Goal: Task Accomplishment & Management: Use online tool/utility

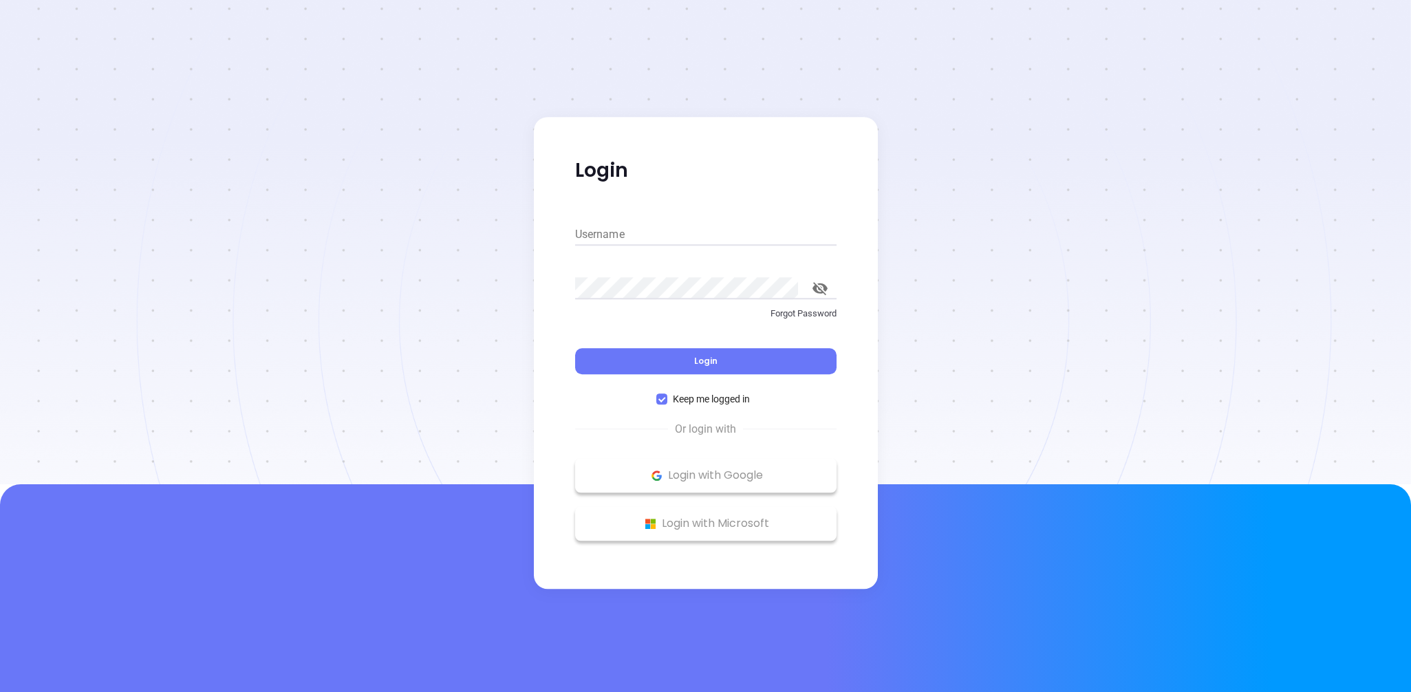
type input "[PERSON_NAME][EMAIL_ADDRESS][DOMAIN_NAME]"
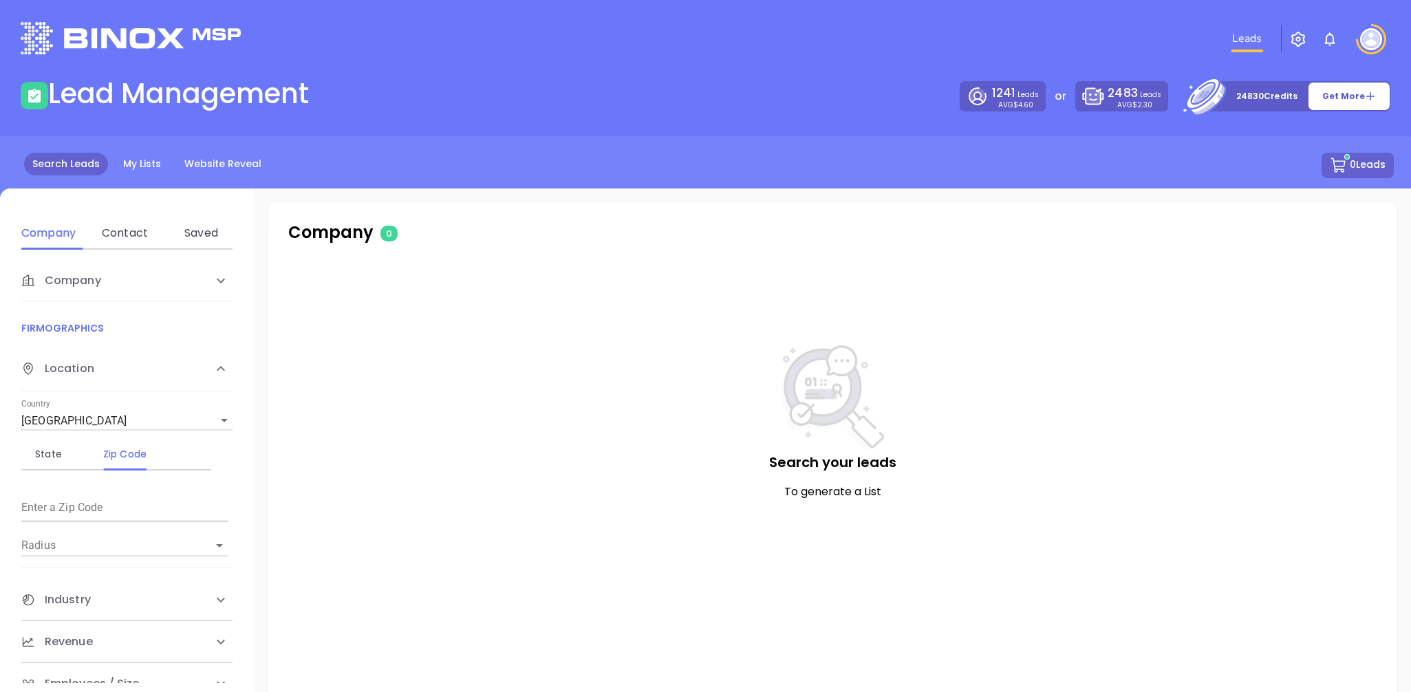
click at [1, 295] on div "Company Name Domain Enter a company name FIRMOGRAPHICS Location Country [GEOGRA…" at bounding box center [127, 466] width 254 height 433
drag, startPoint x: 712, startPoint y: 450, endPoint x: 651, endPoint y: 420, distance: 68.3
click at [710, 450] on div "Search your leads To generate a List" at bounding box center [832, 481] width 1074 height 272
click at [239, 170] on link "Website Reveal" at bounding box center [223, 164] width 94 height 23
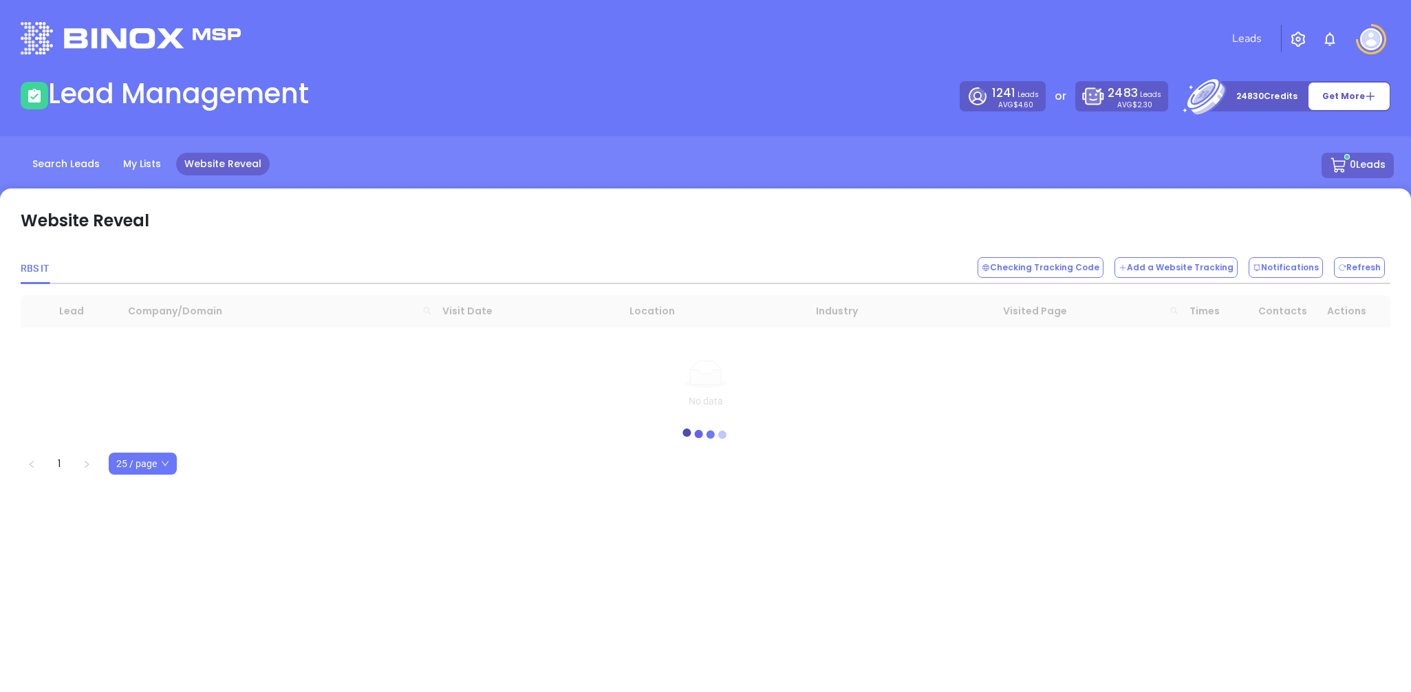
click at [320, 232] on div "Website Reveal" at bounding box center [705, 215] width 1369 height 47
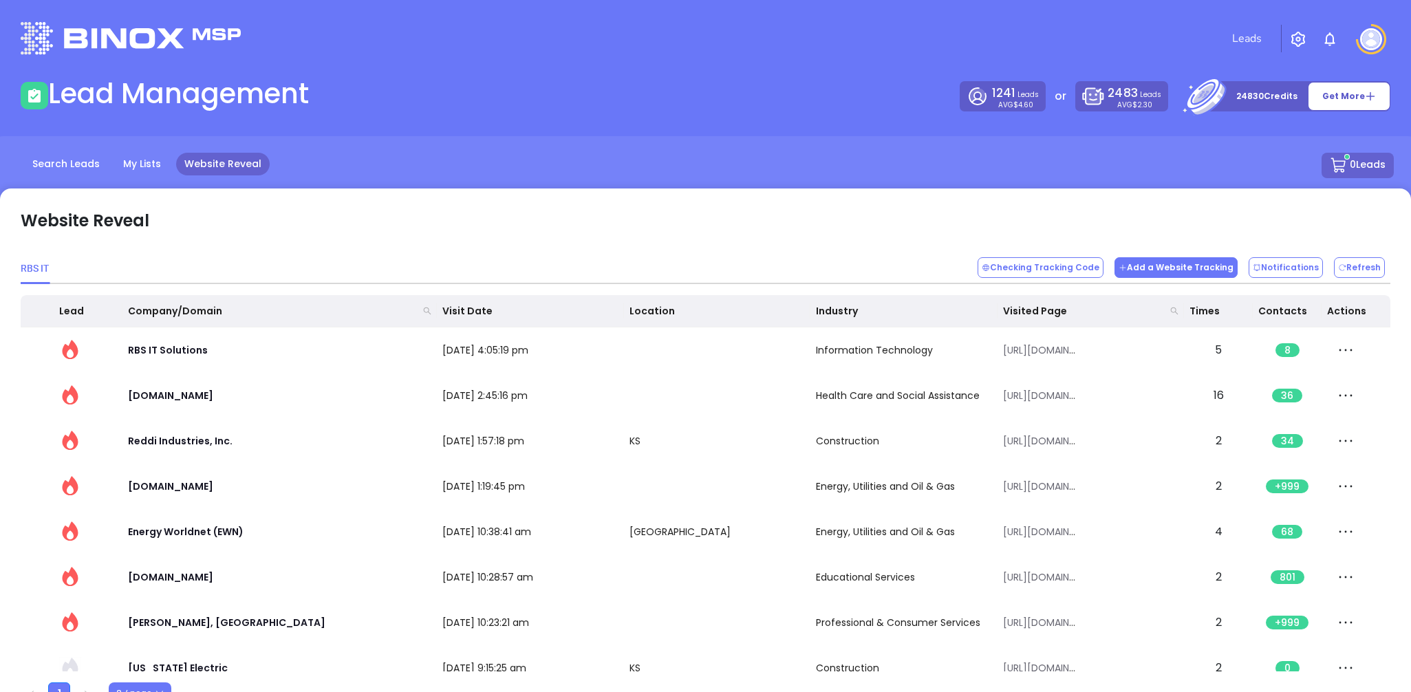
click at [1192, 267] on button "Add a Website Tracking" at bounding box center [1175, 267] width 123 height 21
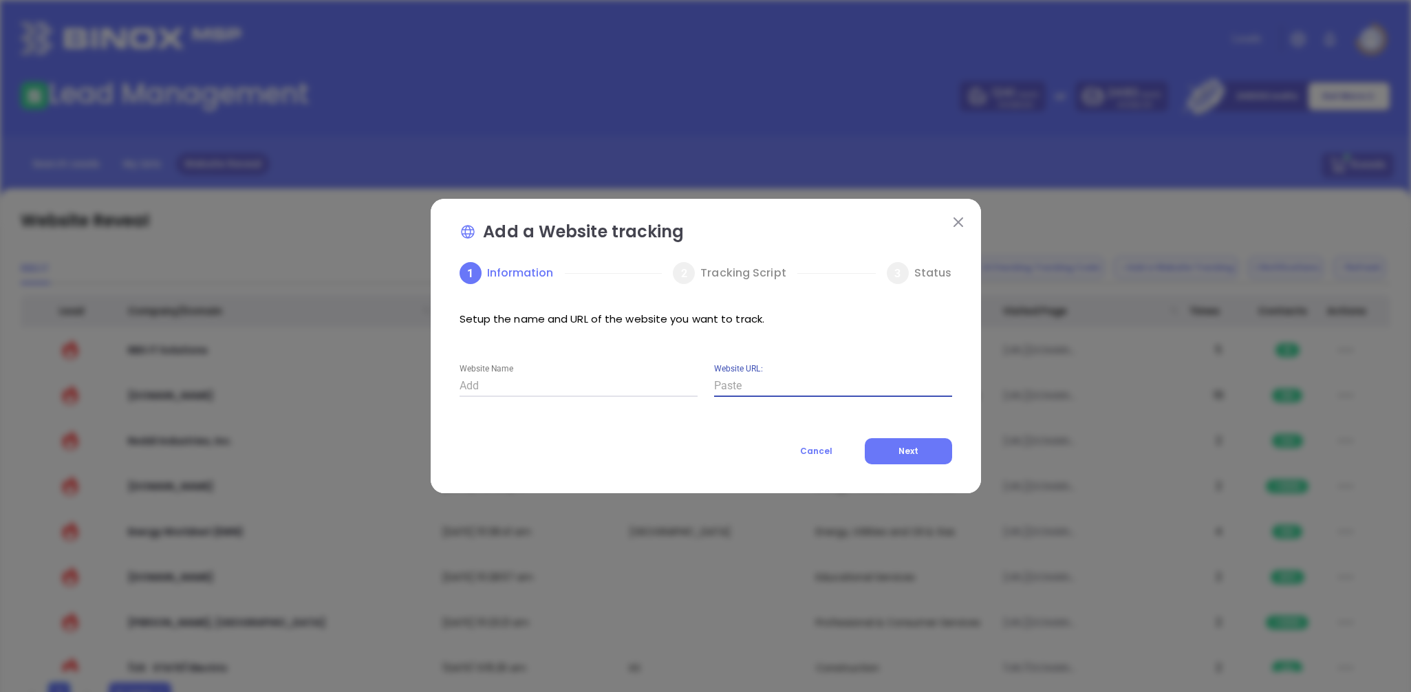
click at [732, 381] on input "Website URL:" at bounding box center [833, 386] width 238 height 22
click at [951, 226] on button at bounding box center [958, 222] width 18 height 18
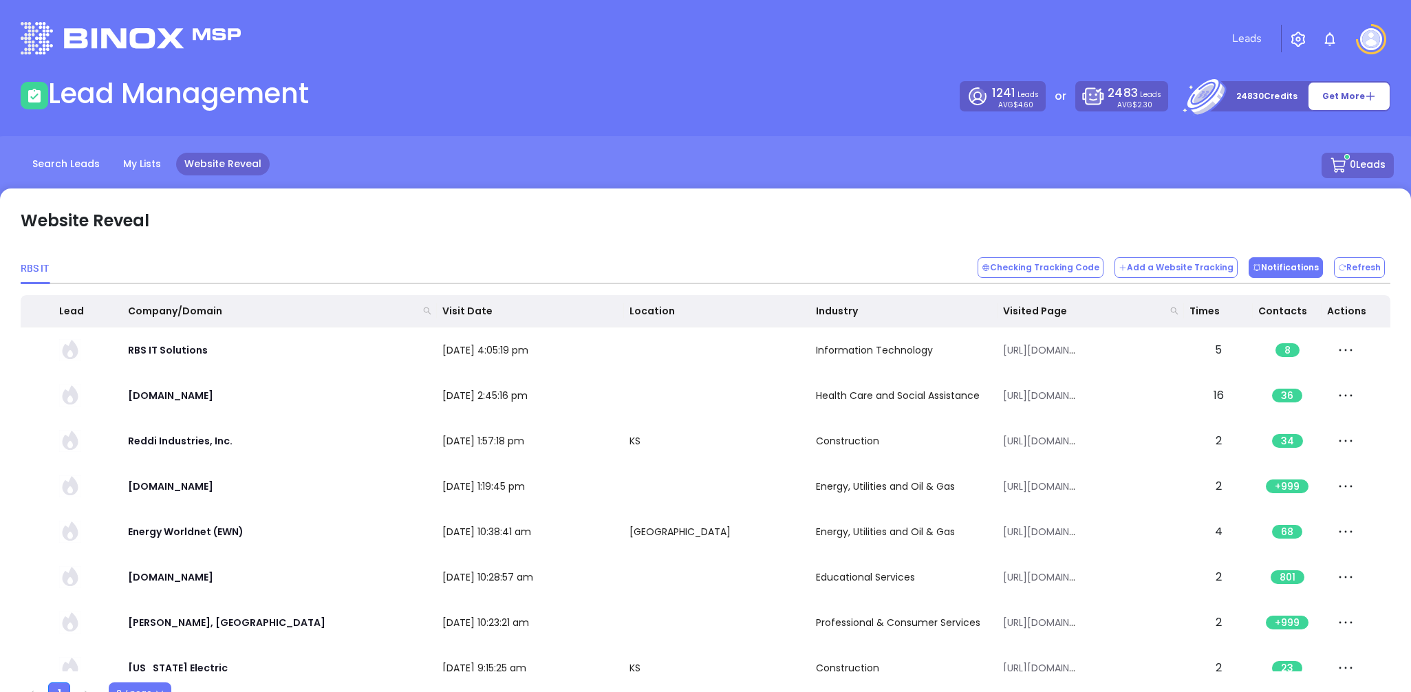
click at [1316, 268] on button "Notifications" at bounding box center [1285, 267] width 74 height 21
click at [1259, 331] on p "Microsoft Teams Notifications" at bounding box center [1283, 336] width 193 height 21
click at [37, 265] on div "RBS IT" at bounding box center [35, 268] width 28 height 15
click at [42, 274] on div "RBS IT" at bounding box center [35, 268] width 28 height 15
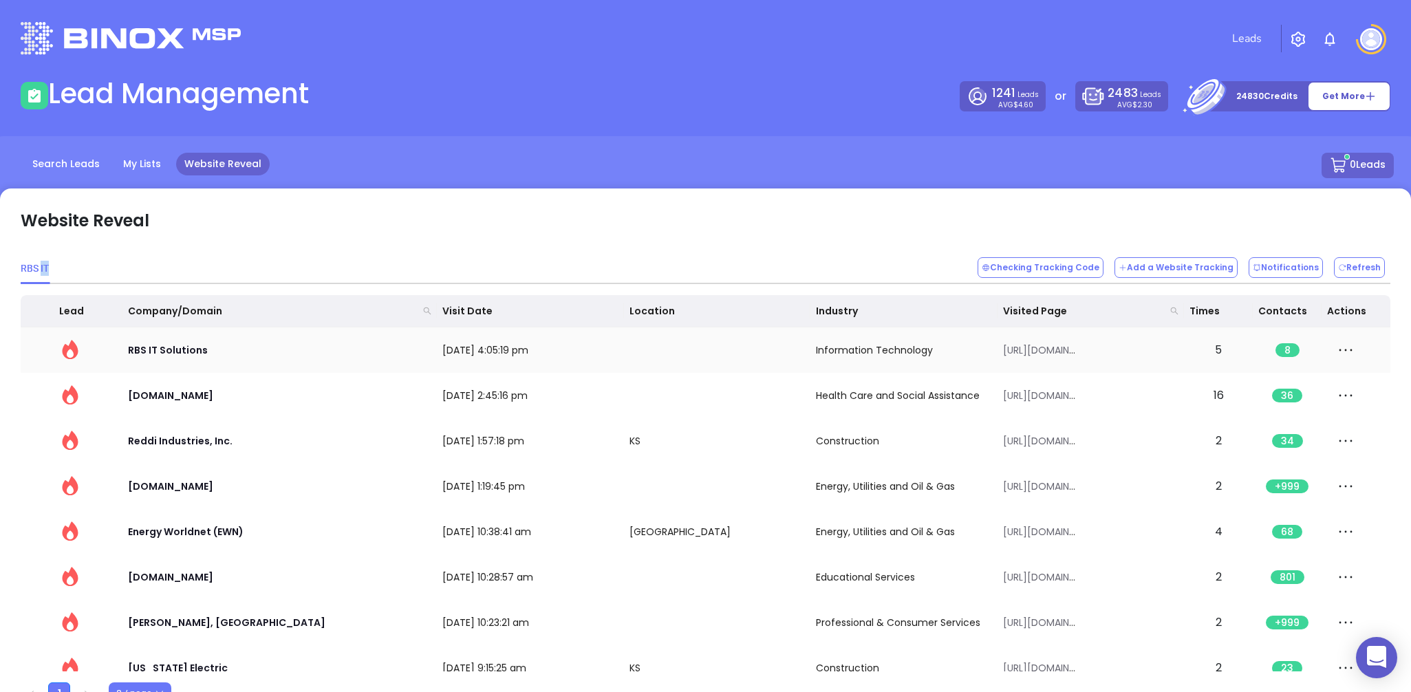
click at [1345, 338] on span at bounding box center [1345, 350] width 37 height 29
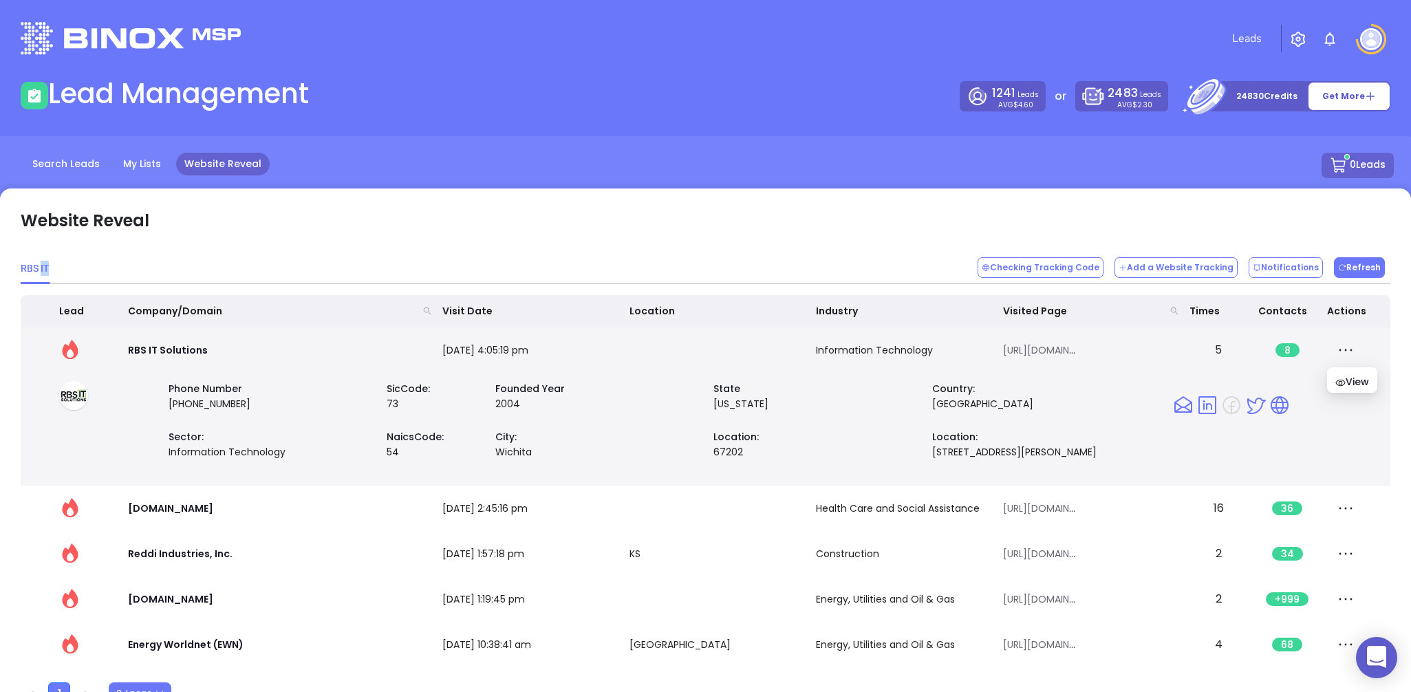
click at [1349, 267] on button "Refresh" at bounding box center [1359, 267] width 51 height 21
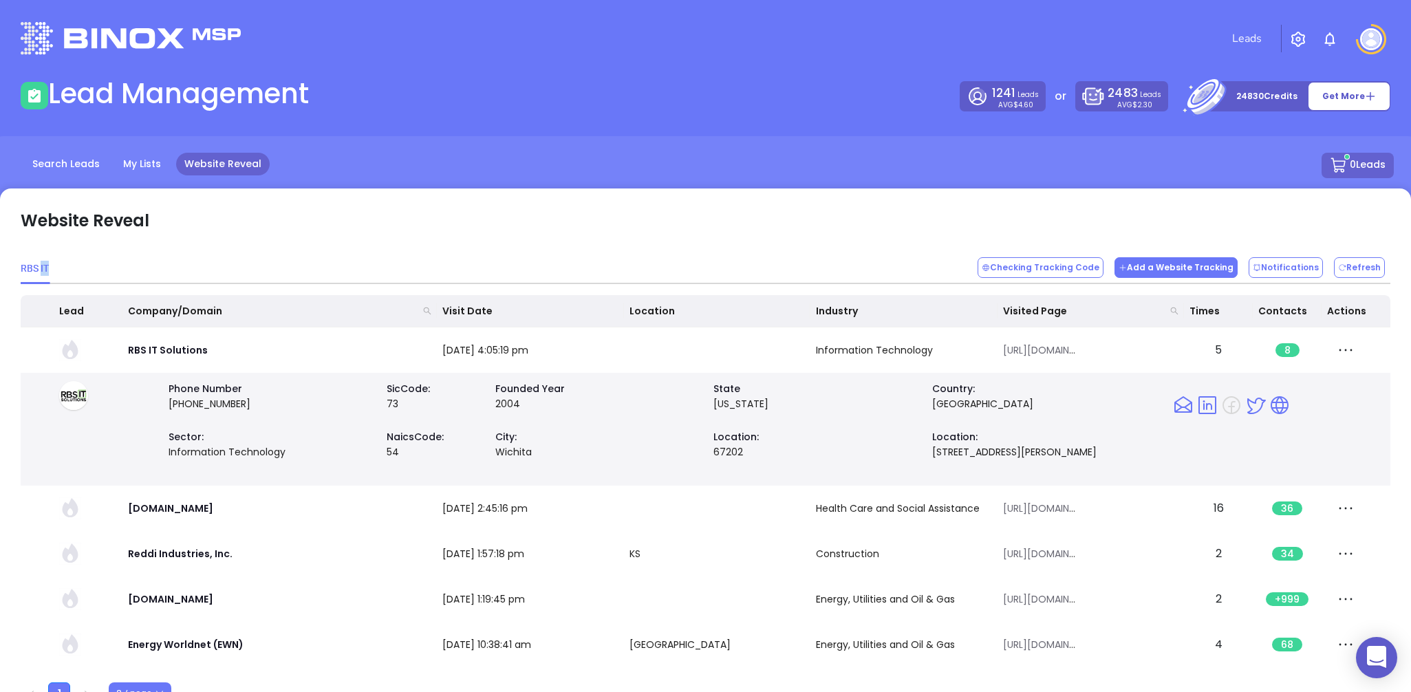
click at [1214, 267] on button "Add a Website Tracking" at bounding box center [1175, 267] width 123 height 21
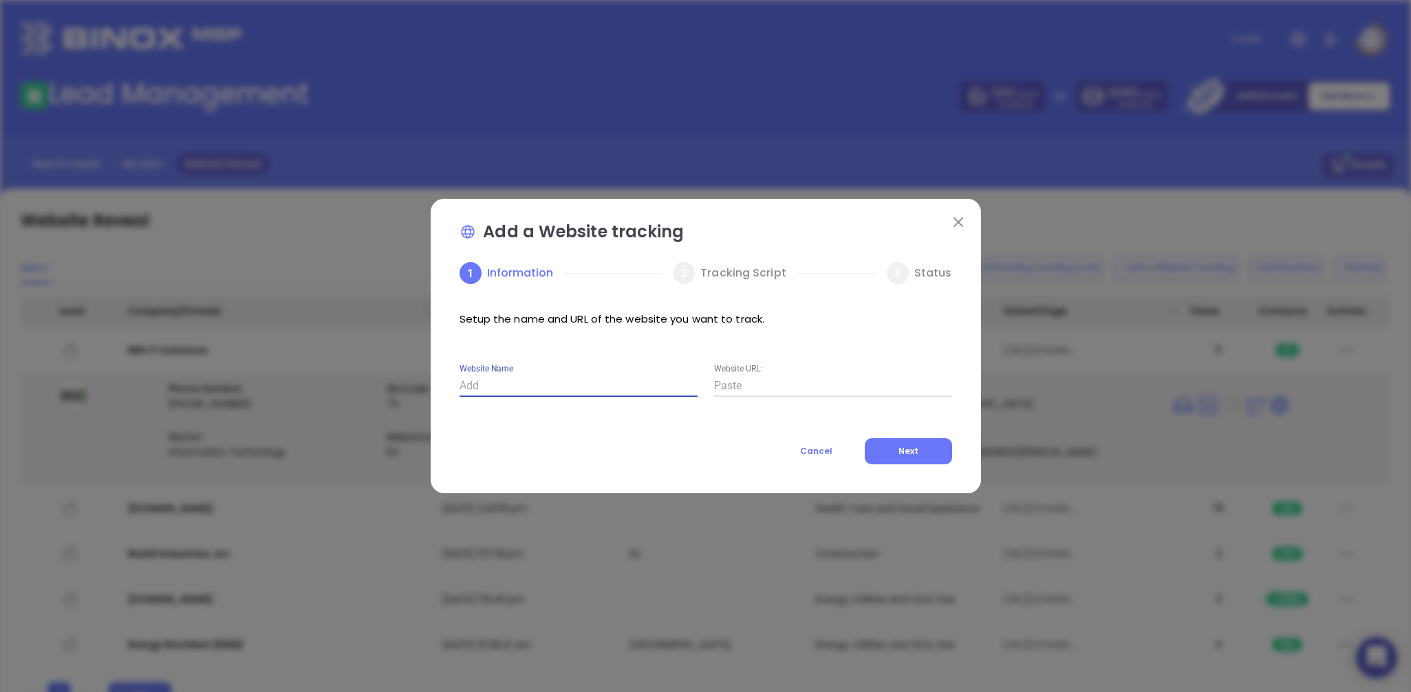
click at [540, 378] on input "Website Name" at bounding box center [578, 386] width 238 height 22
type input "RBS"
click at [922, 446] on button "Next" at bounding box center [908, 451] width 87 height 26
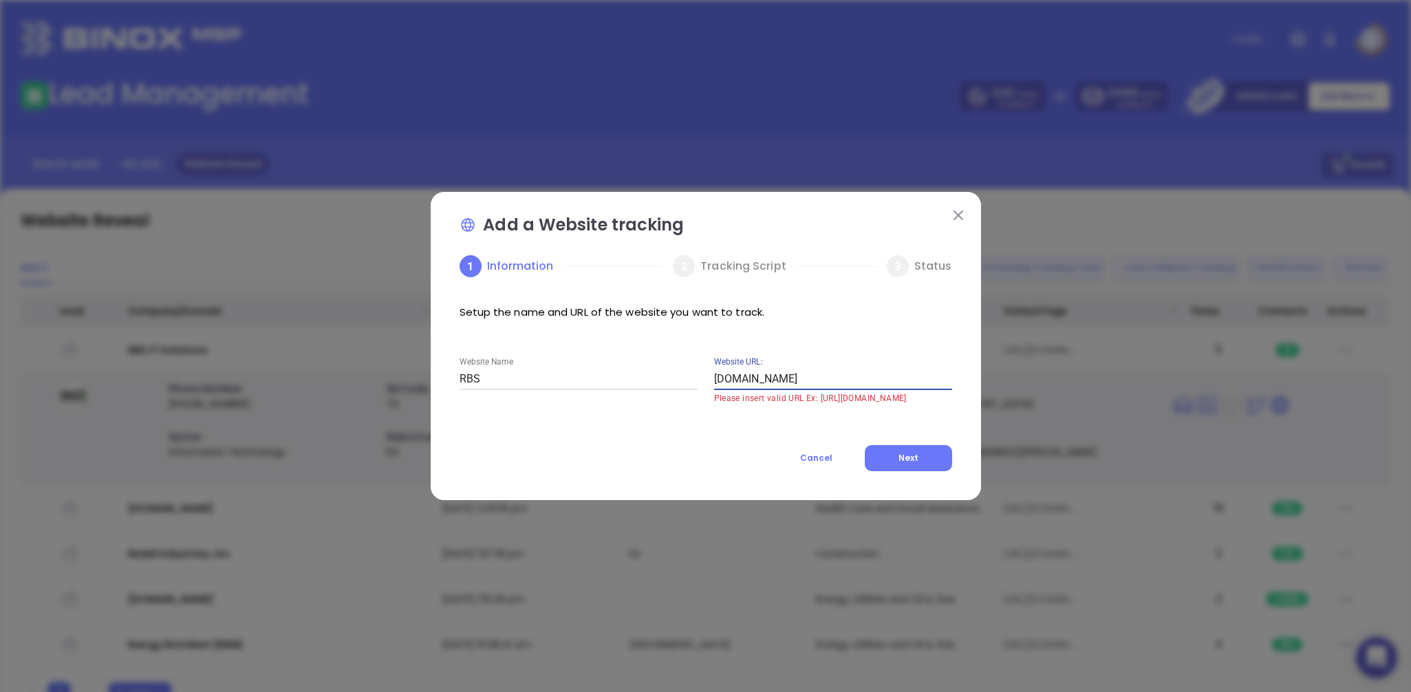
click at [808, 378] on input "[DOMAIN_NAME]" at bounding box center [833, 379] width 238 height 22
type input "[URL][DOMAIN_NAME]"
click at [908, 451] on button "Next" at bounding box center [908, 458] width 87 height 26
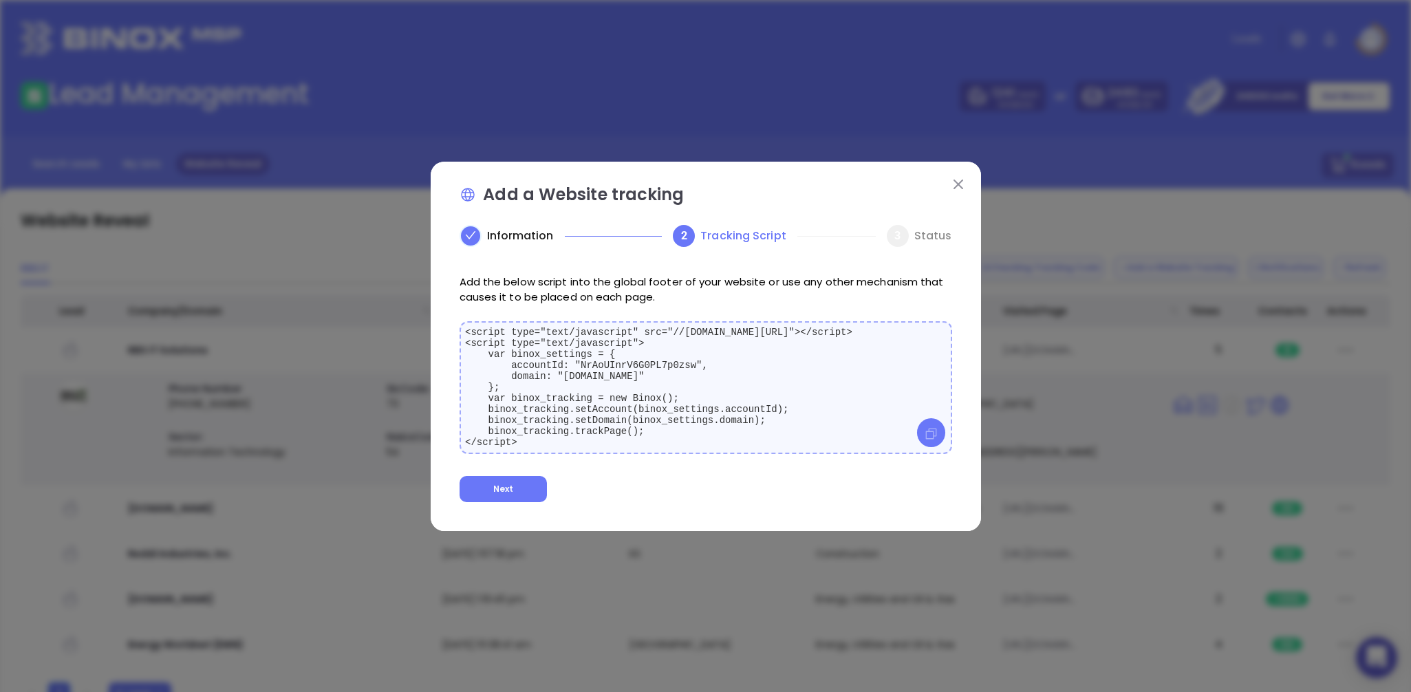
click at [930, 434] on icon at bounding box center [930, 433] width 11 height 11
click at [929, 435] on icon at bounding box center [931, 433] width 14 height 14
click at [528, 492] on button "Next" at bounding box center [502, 489] width 87 height 26
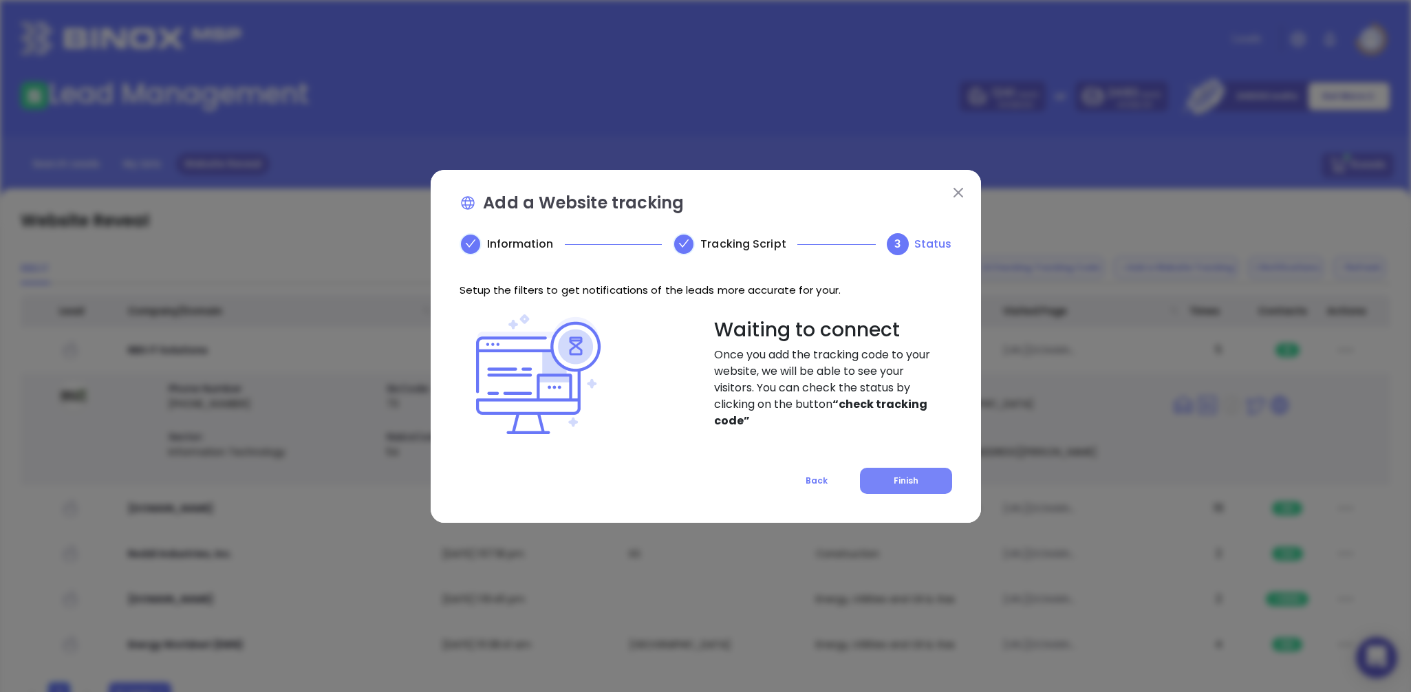
click at [900, 477] on span "Finish" at bounding box center [905, 481] width 25 height 12
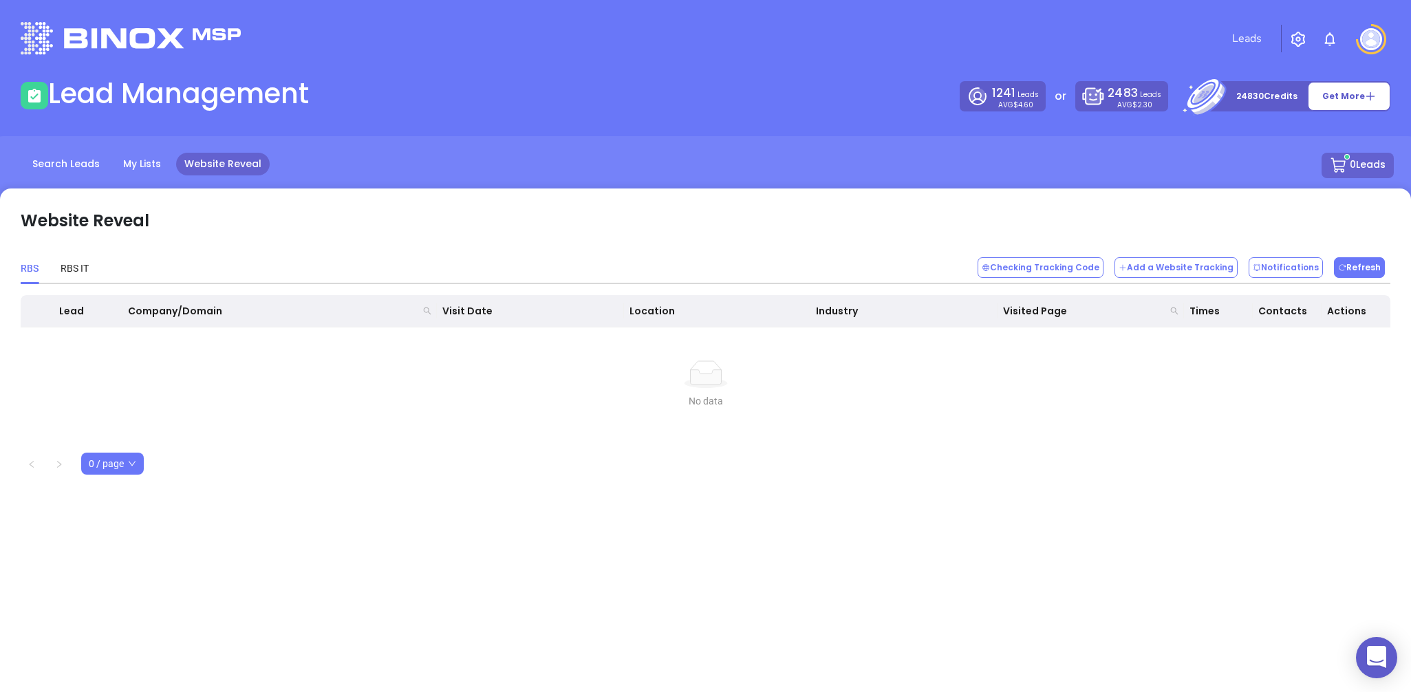
click at [1378, 264] on button "Refresh" at bounding box center [1359, 267] width 51 height 21
click at [1378, 265] on button "Refresh" at bounding box center [1359, 267] width 51 height 21
click at [80, 270] on div "RBS IT" at bounding box center [75, 268] width 28 height 15
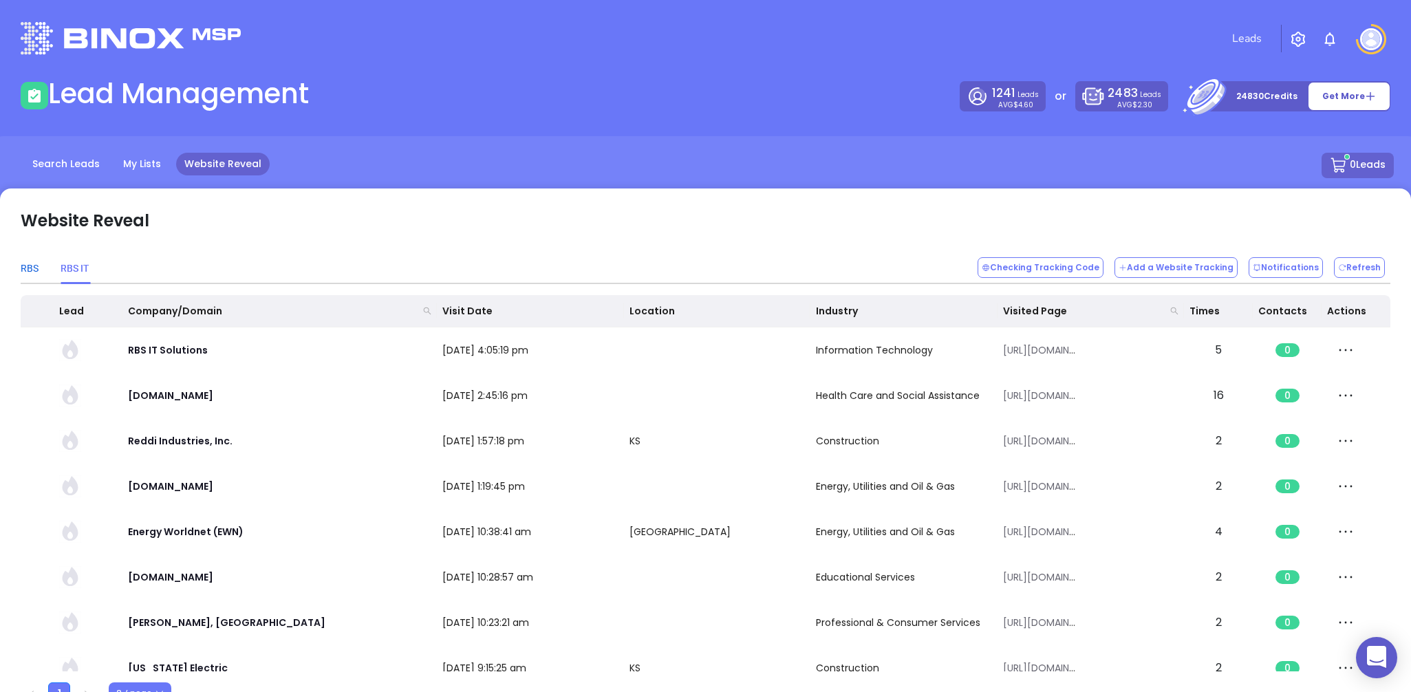
click at [31, 271] on div "RBS" at bounding box center [30, 268] width 18 height 15
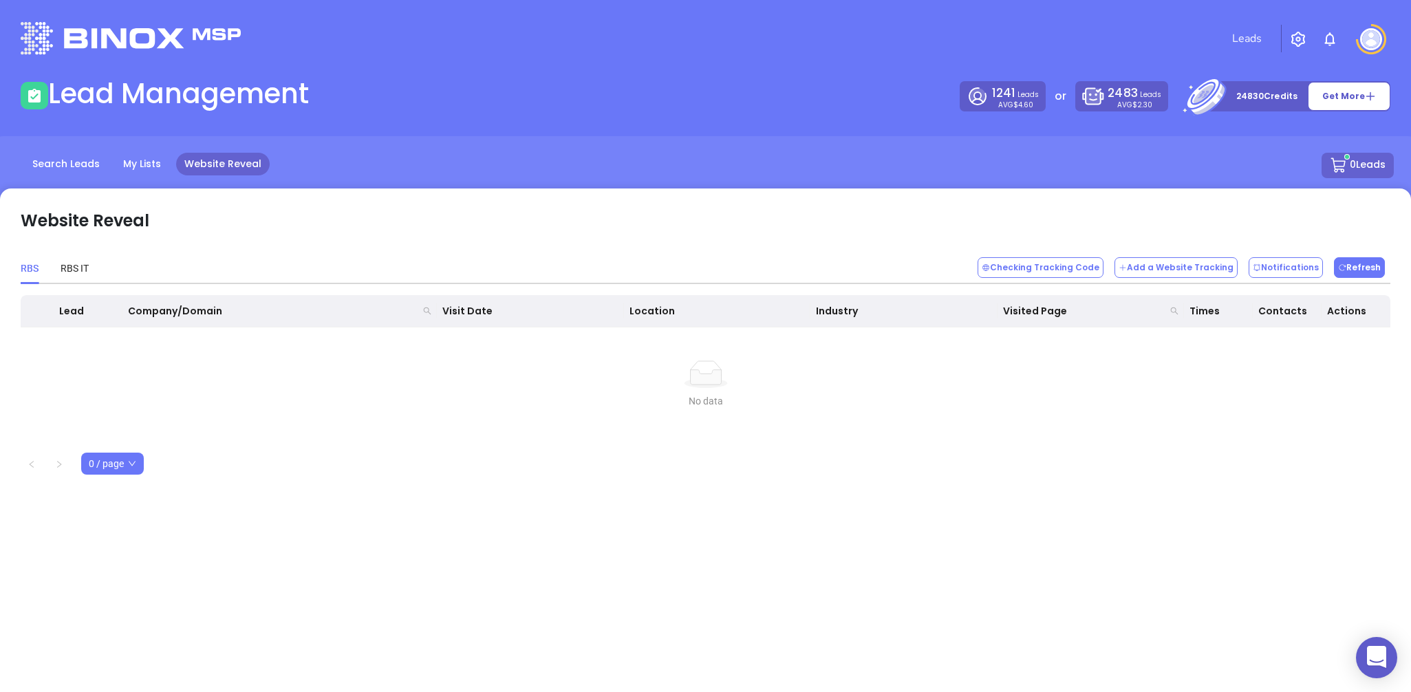
click at [1362, 266] on button "Refresh" at bounding box center [1359, 267] width 51 height 21
click at [1144, 263] on button "Add a Website Tracking" at bounding box center [1175, 267] width 123 height 21
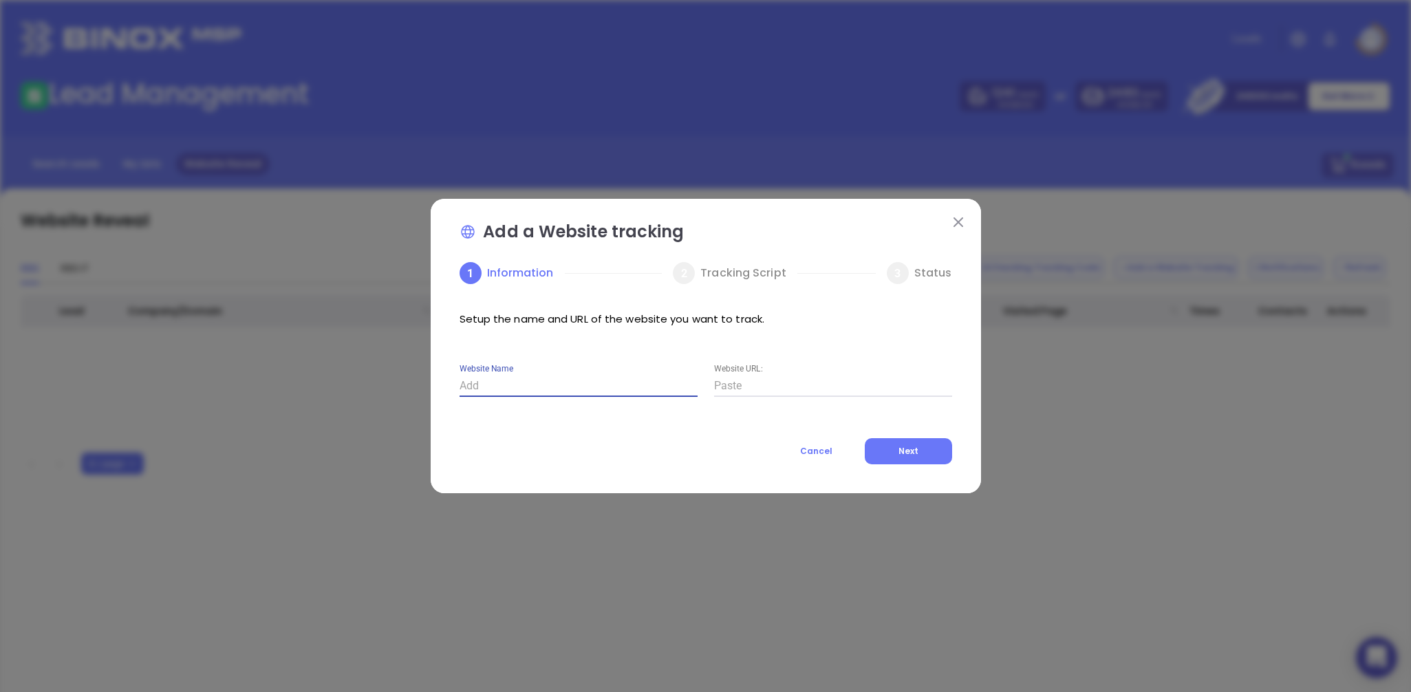
click at [611, 382] on input "Website Name" at bounding box center [578, 386] width 238 height 22
type input "CL3RITY"
type input "[URL][DOMAIN_NAME]"
click at [890, 461] on button "Next" at bounding box center [908, 451] width 87 height 26
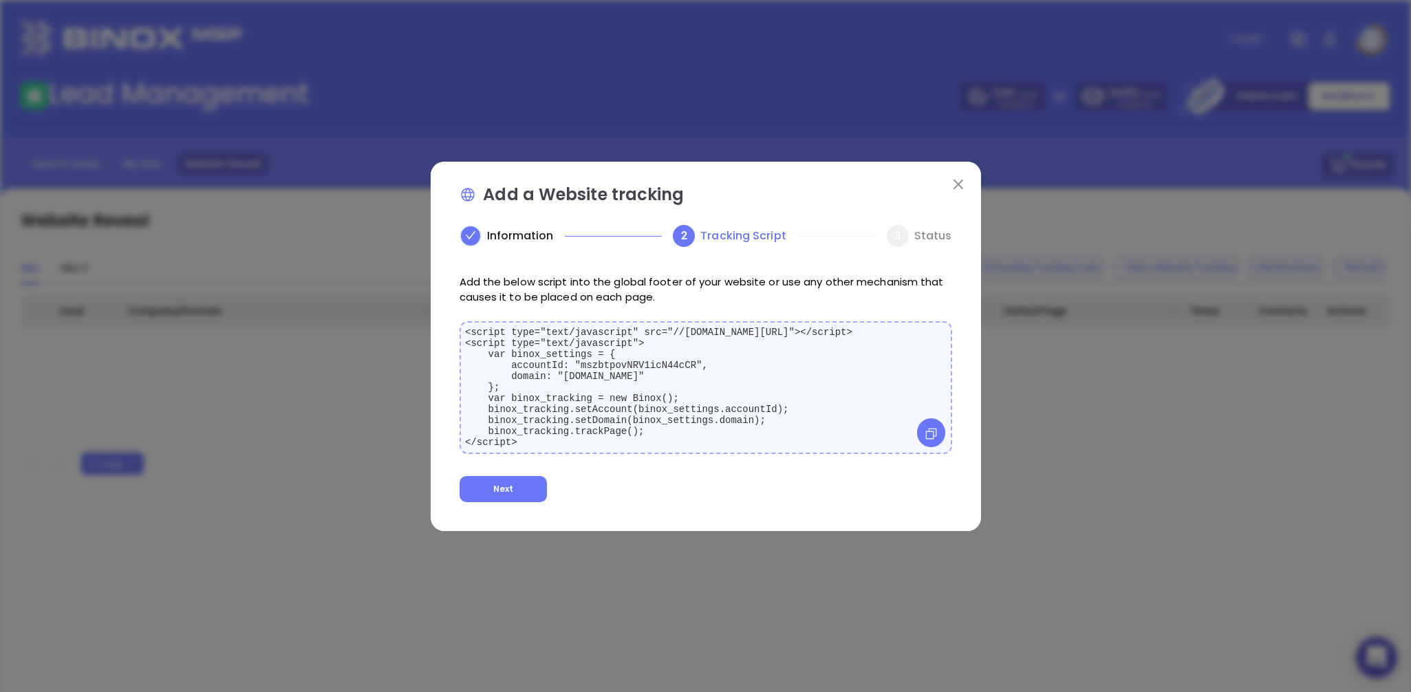
click at [934, 436] on icon at bounding box center [931, 433] width 14 height 14
click at [527, 497] on button "Next" at bounding box center [502, 489] width 87 height 26
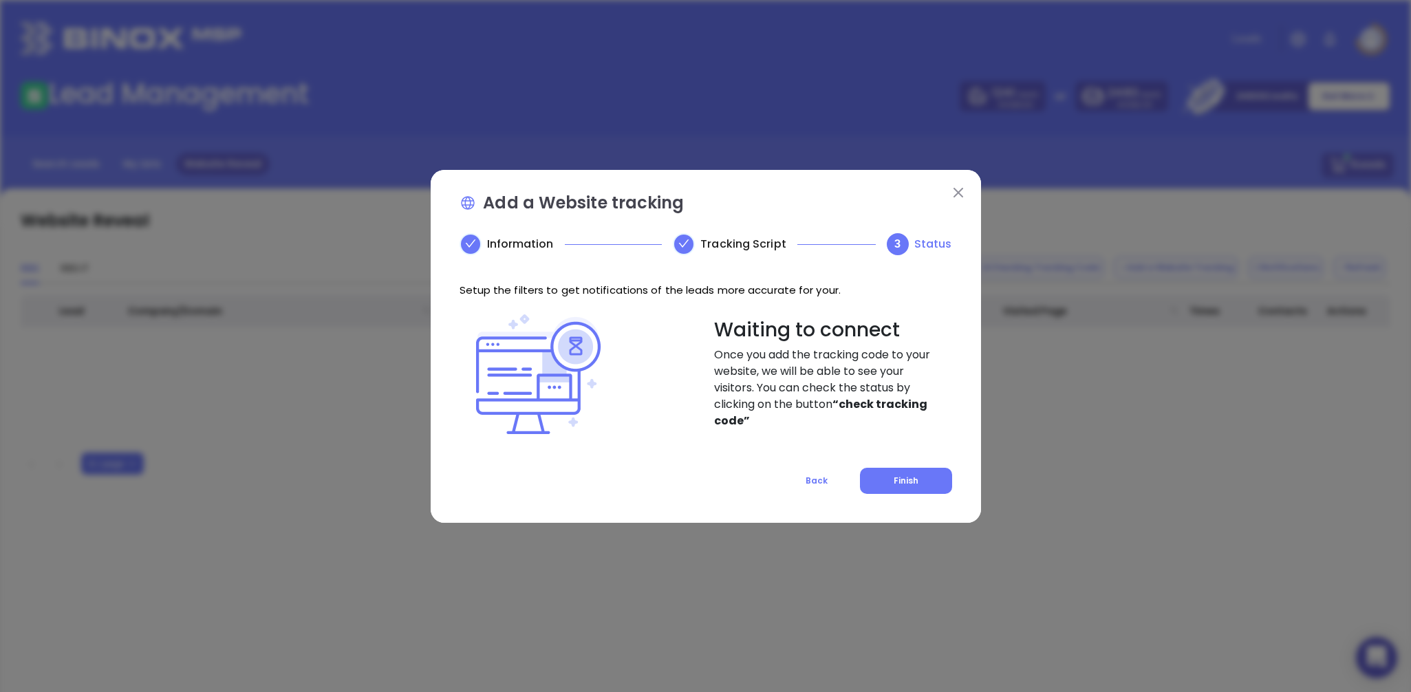
drag, startPoint x: 904, startPoint y: 482, endPoint x: 880, endPoint y: 484, distance: 24.2
click at [895, 483] on span "Finish" at bounding box center [905, 481] width 25 height 12
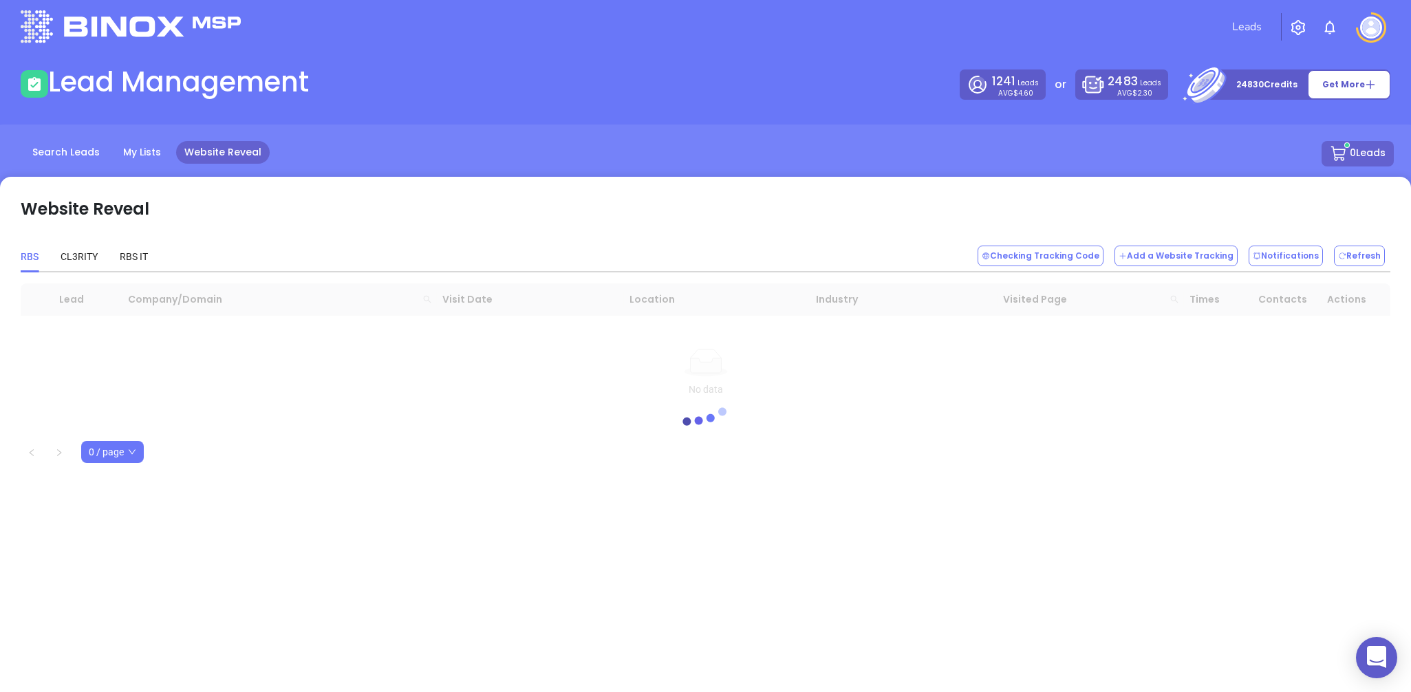
scroll to position [12, 0]
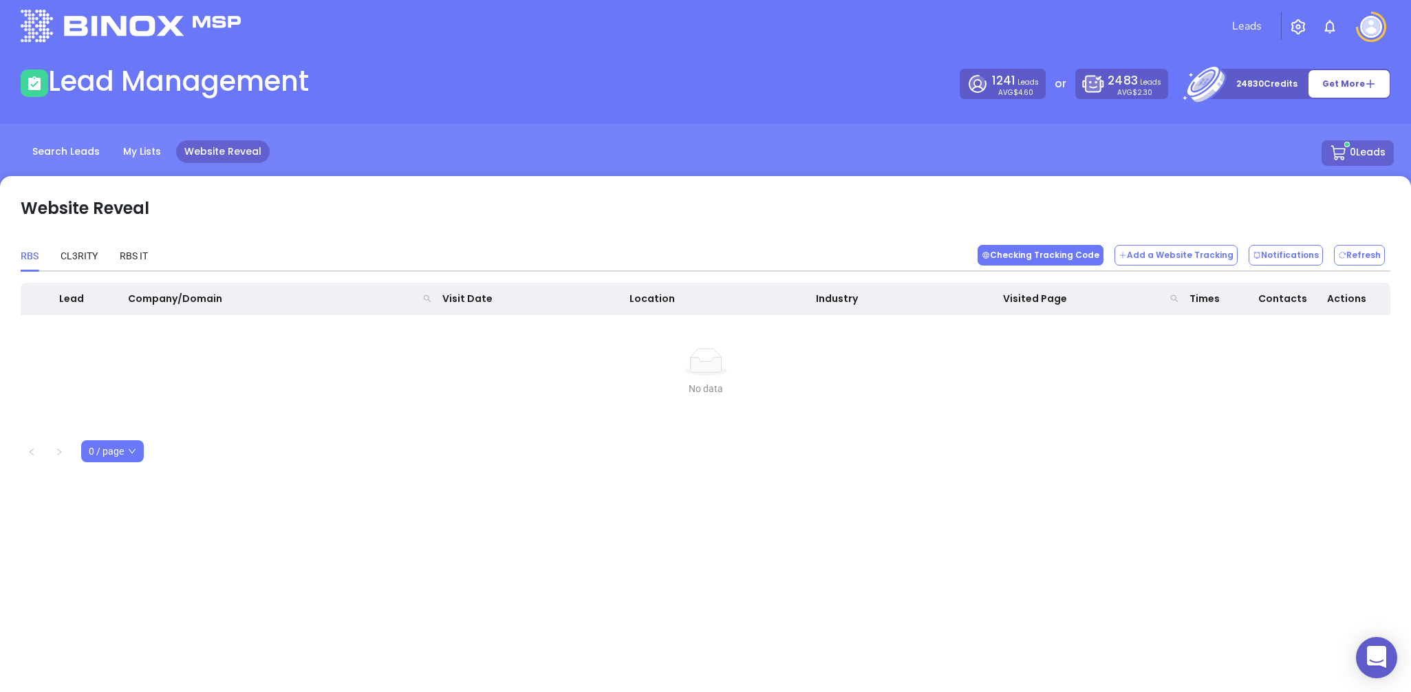
click at [1054, 254] on button "Checking Tracking Code" at bounding box center [1040, 255] width 126 height 21
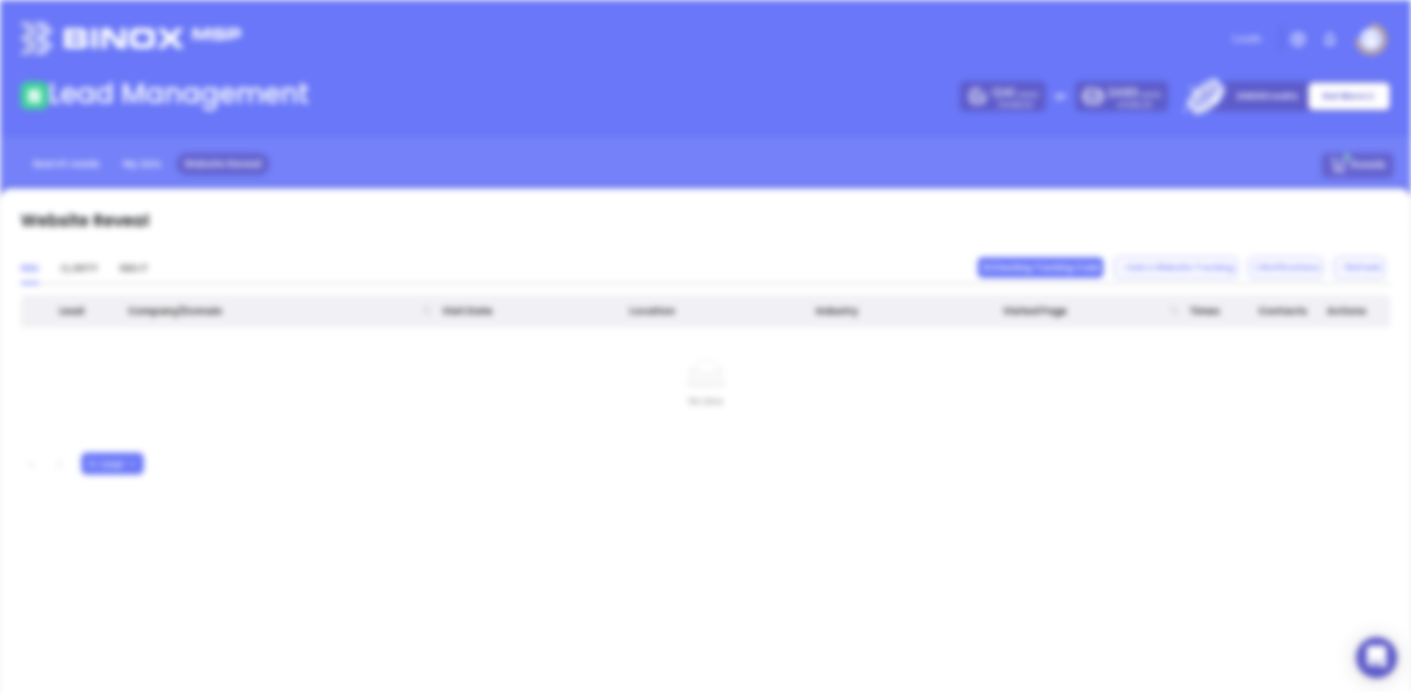
scroll to position [0, 0]
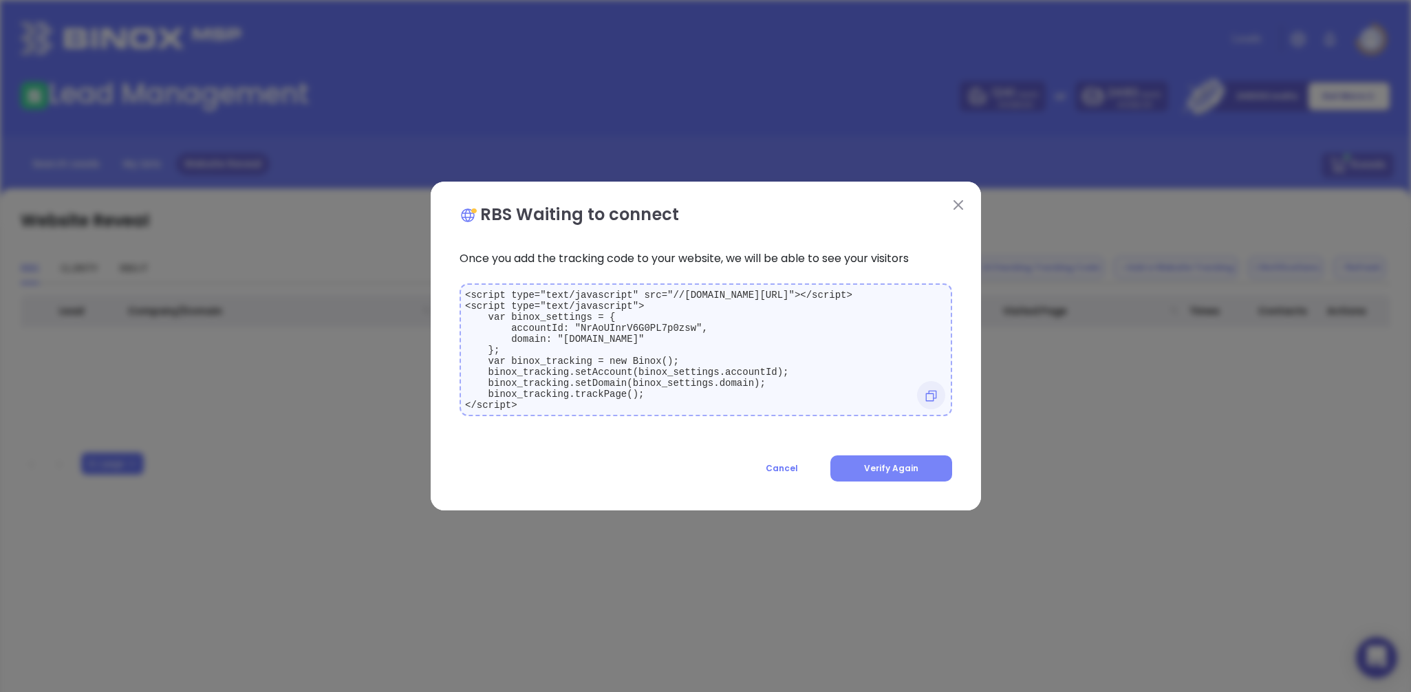
click at [876, 481] on button "Verify Again" at bounding box center [891, 468] width 122 height 26
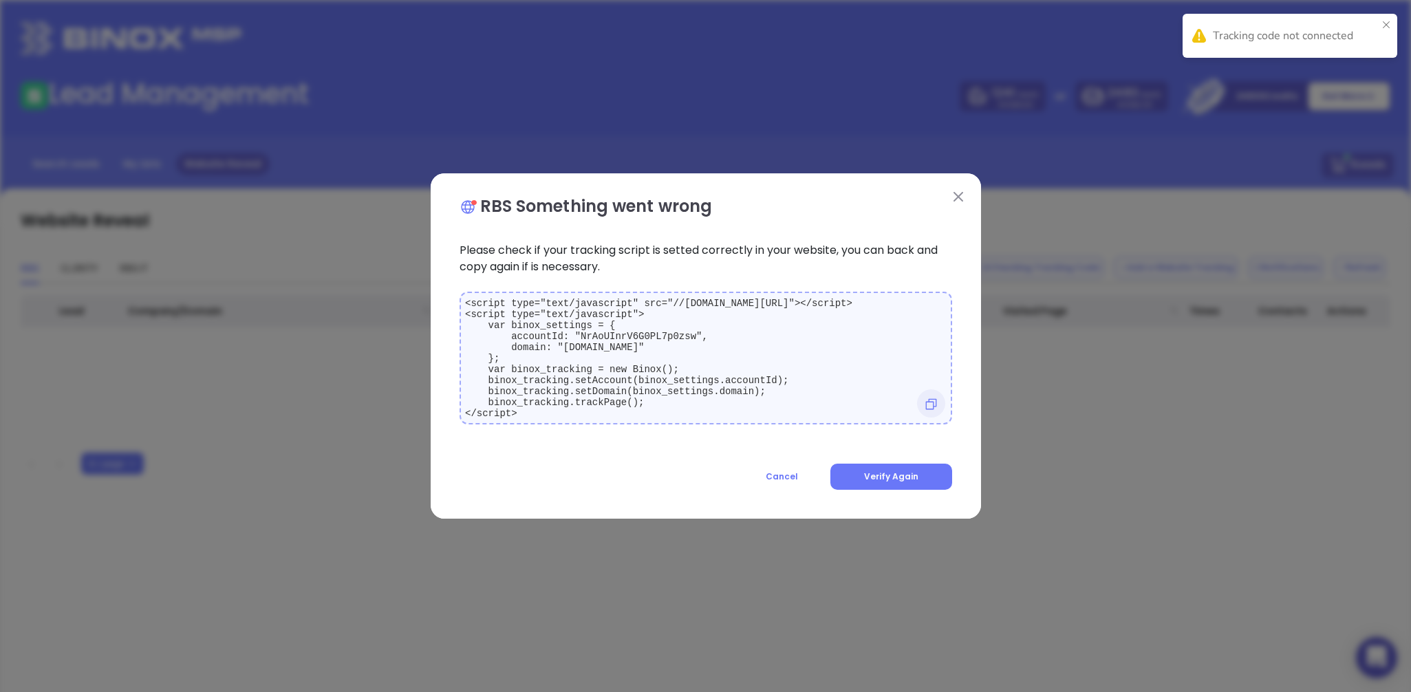
click at [953, 192] on img at bounding box center [958, 197] width 10 height 10
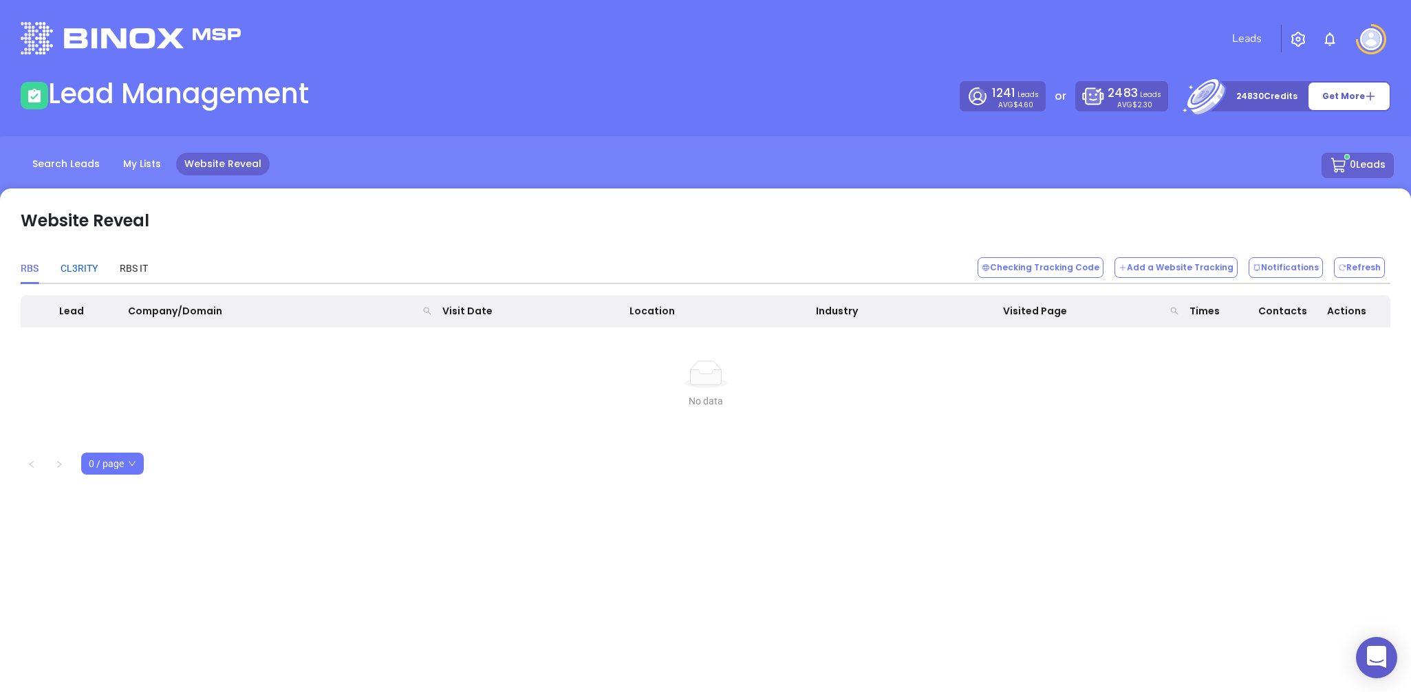
click at [64, 265] on div "CL3RITY" at bounding box center [79, 268] width 37 height 15
click at [1032, 259] on button "Checking Tracking Code" at bounding box center [1040, 267] width 126 height 21
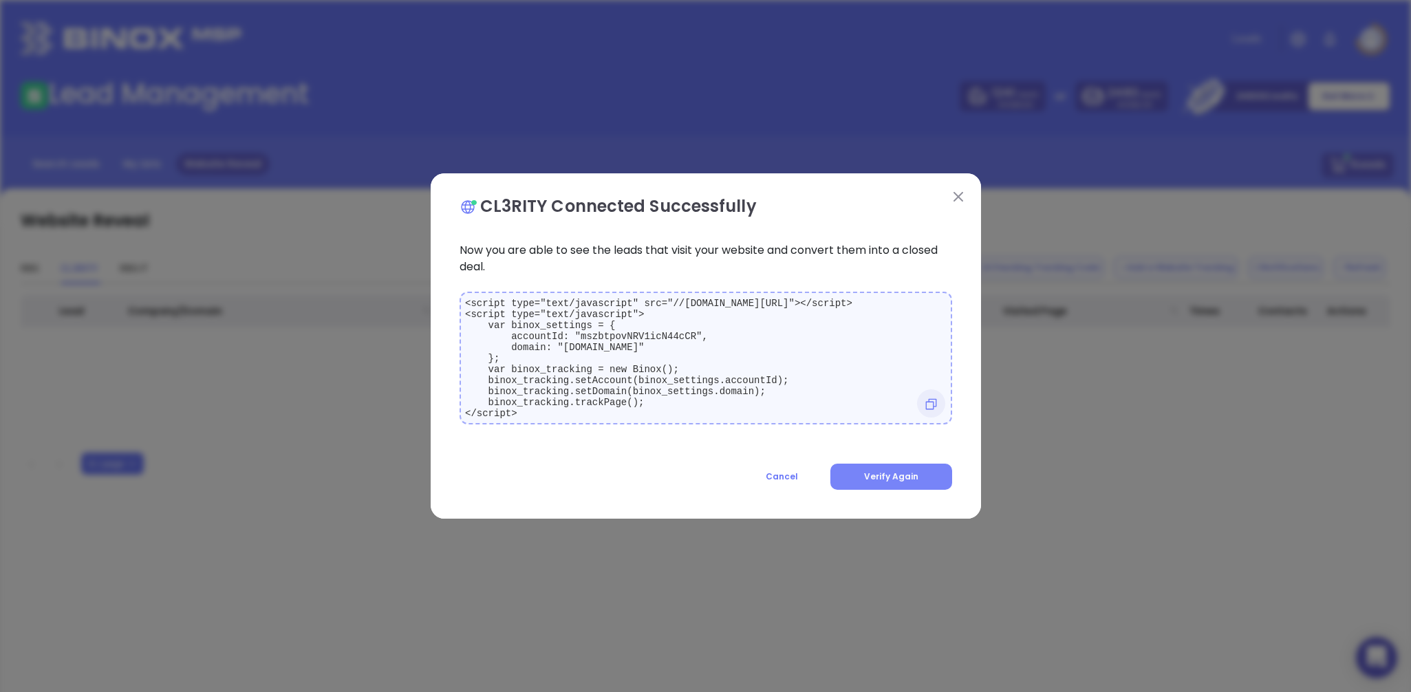
click at [849, 483] on button "Verify Again" at bounding box center [891, 477] width 122 height 26
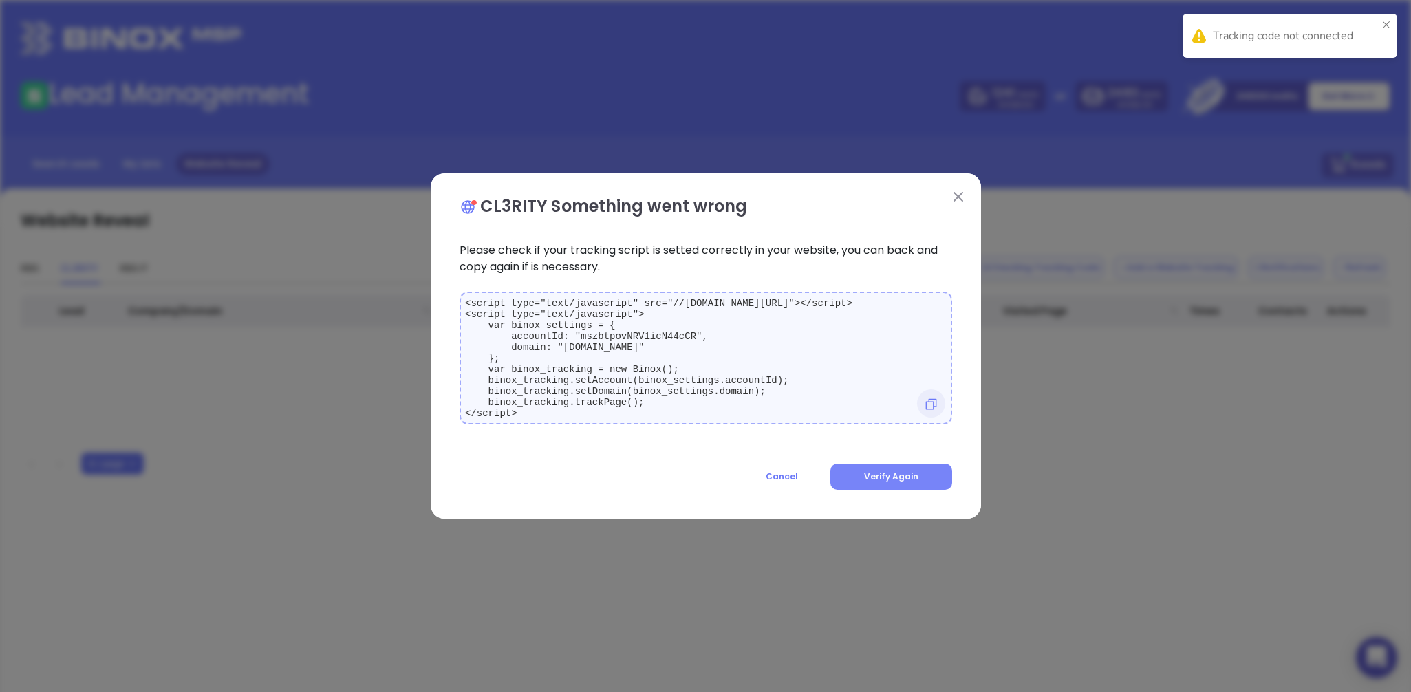
click at [862, 470] on button "Verify Again" at bounding box center [891, 477] width 122 height 26
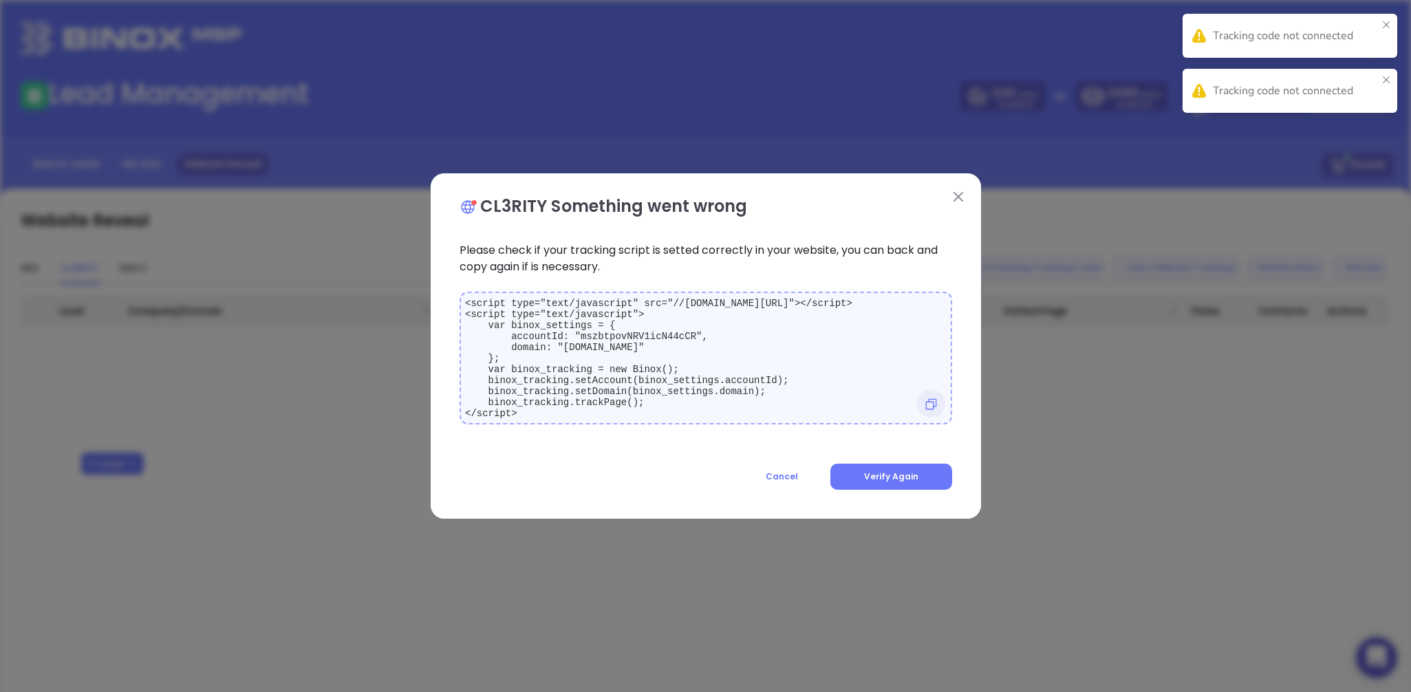
drag, startPoint x: 955, startPoint y: 187, endPoint x: 940, endPoint y: 191, distance: 15.7
click at [955, 192] on img at bounding box center [958, 197] width 10 height 10
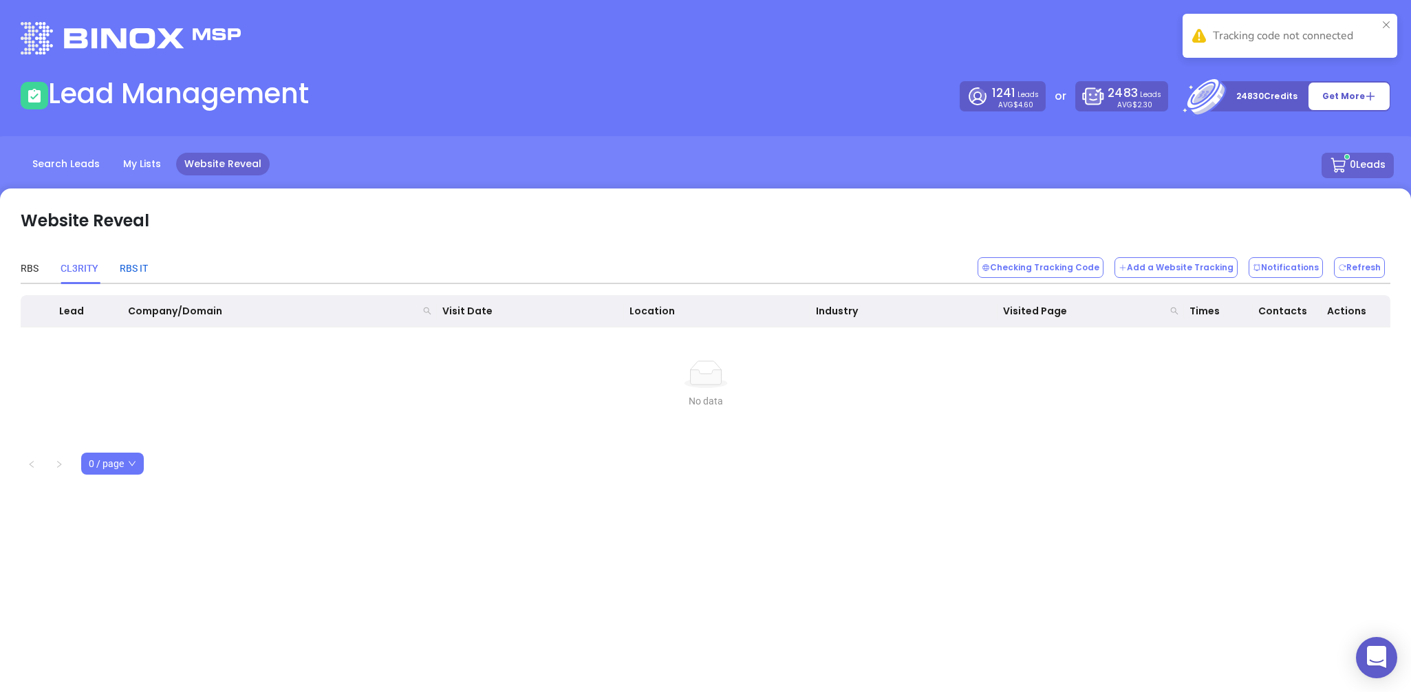
click at [138, 268] on div "RBS IT" at bounding box center [134, 268] width 28 height 15
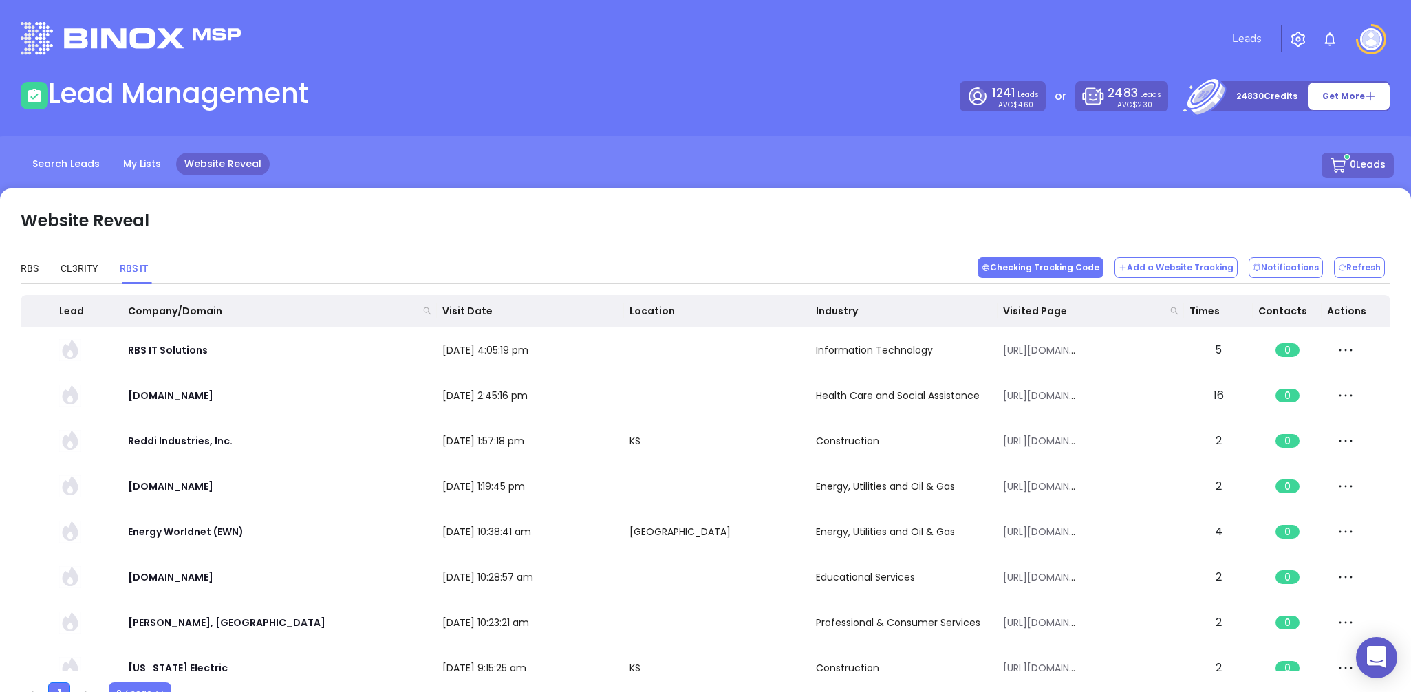
click at [1049, 265] on button "Checking Tracking Code" at bounding box center [1040, 267] width 126 height 21
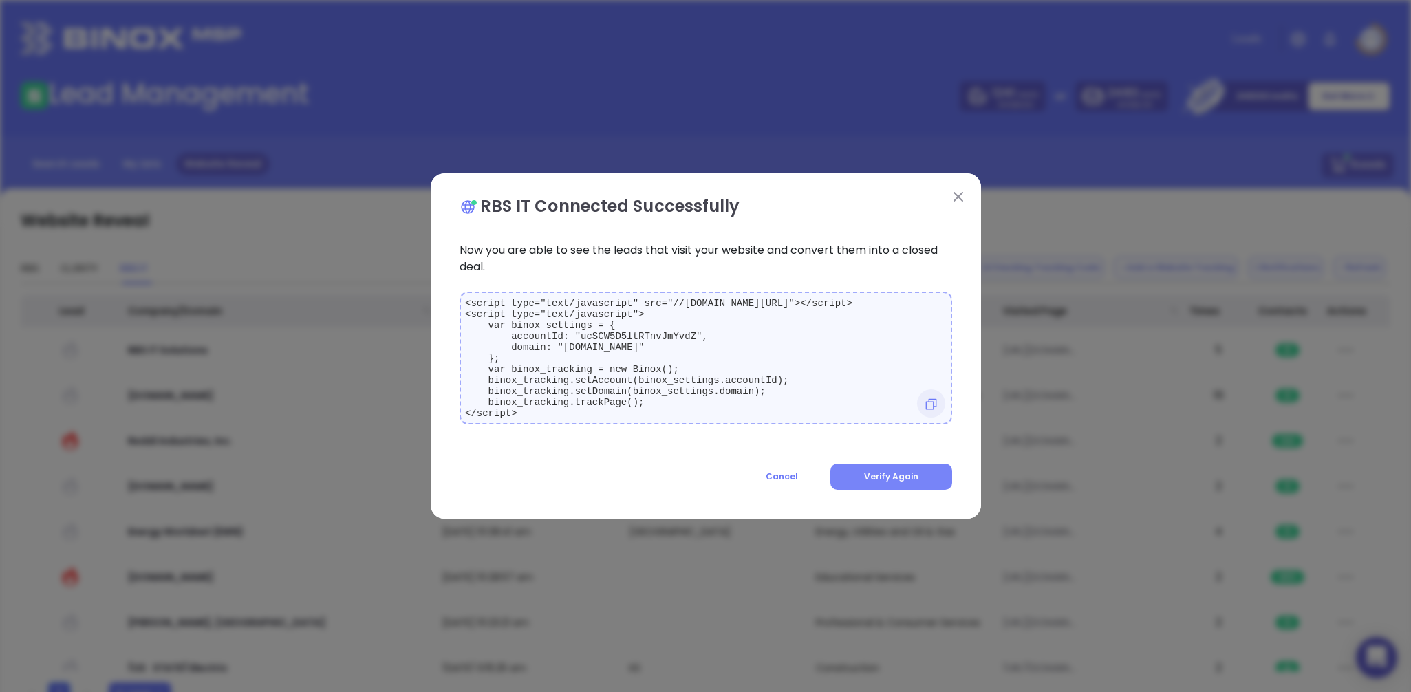
click at [873, 478] on span "Verify Again" at bounding box center [891, 476] width 54 height 12
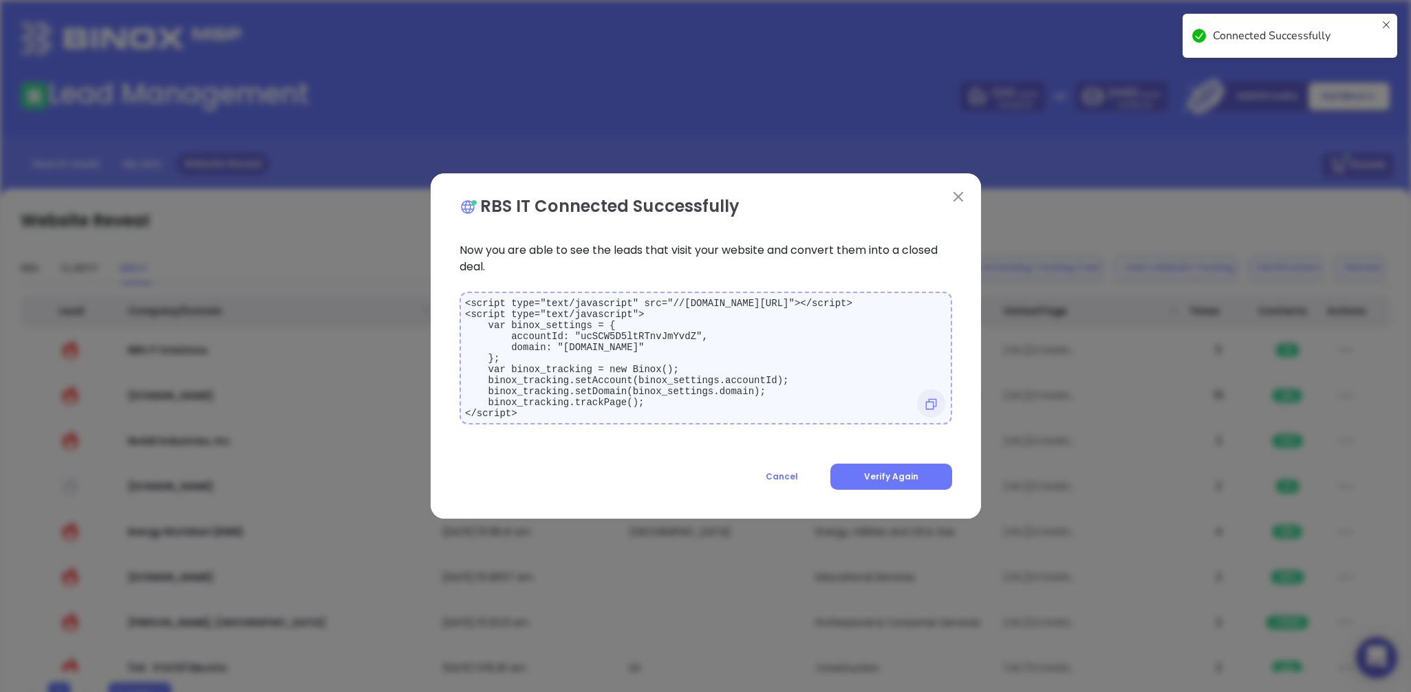
click at [962, 188] on button at bounding box center [958, 196] width 18 height 18
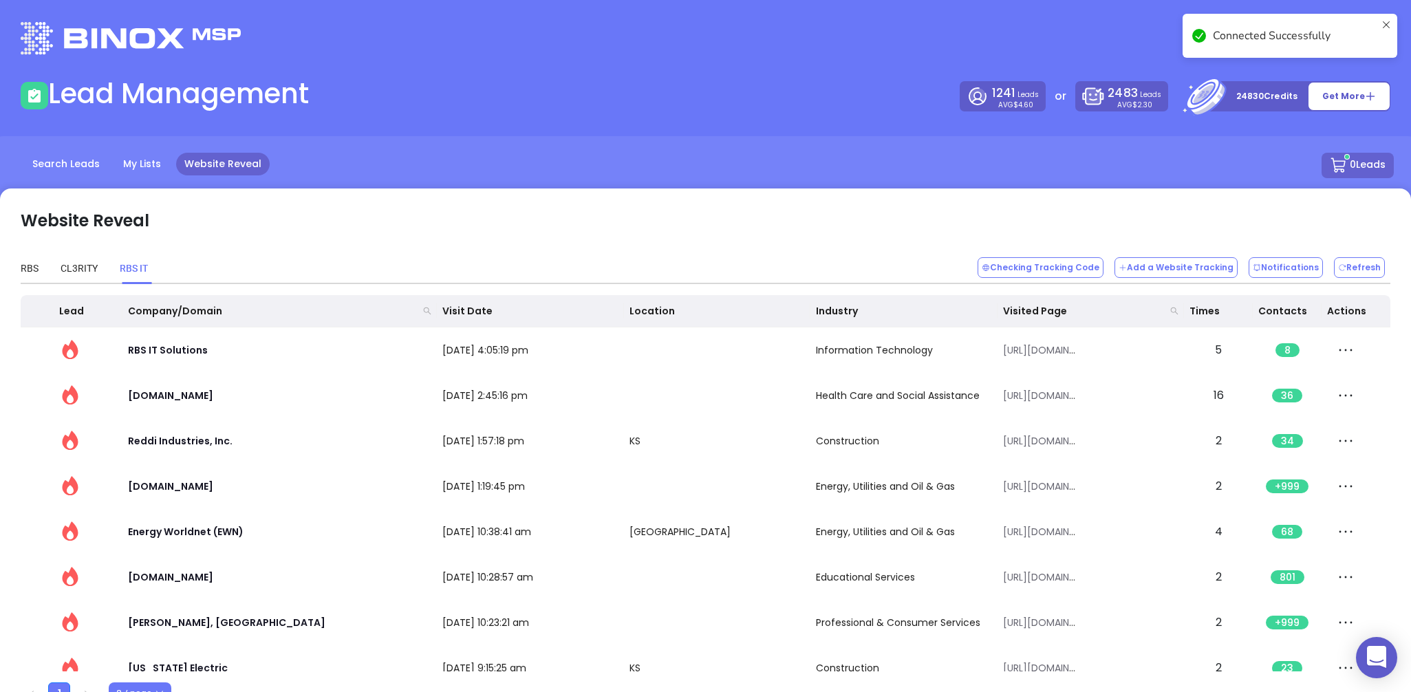
scroll to position [4, 0]
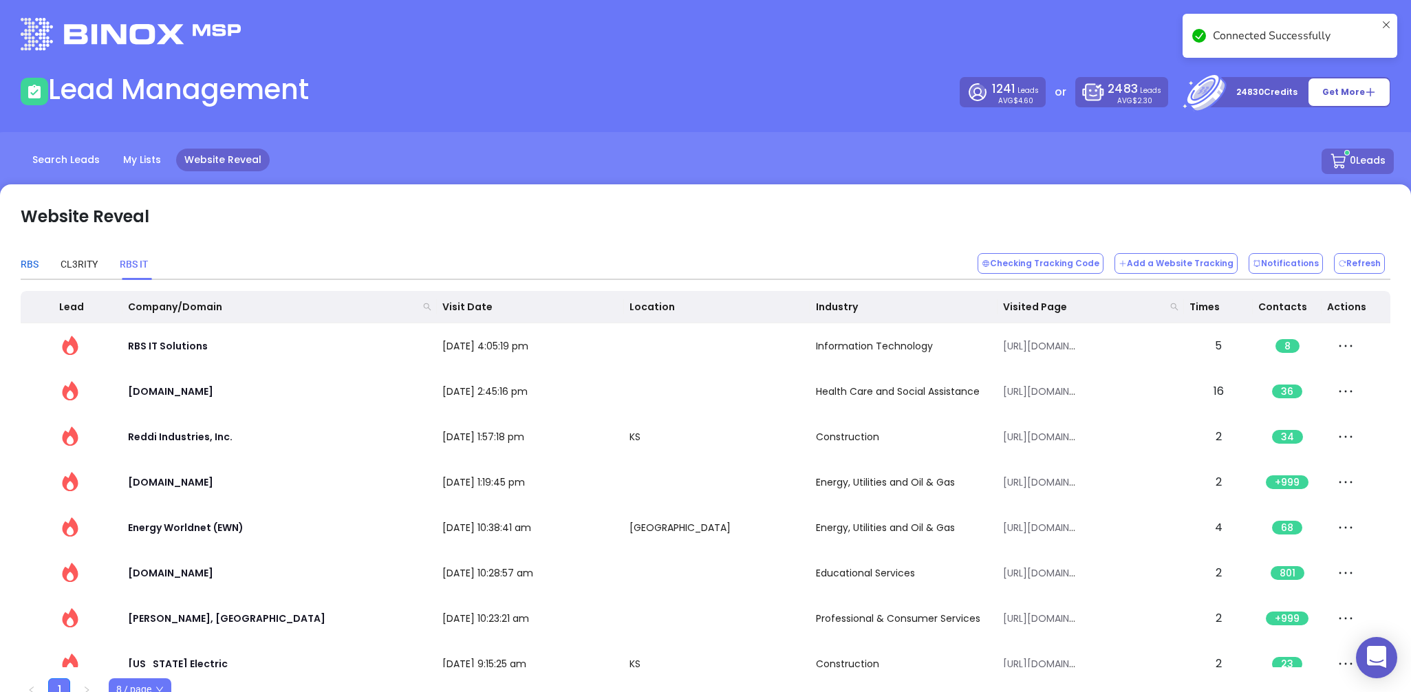
click at [28, 261] on div "RBS" at bounding box center [30, 264] width 18 height 15
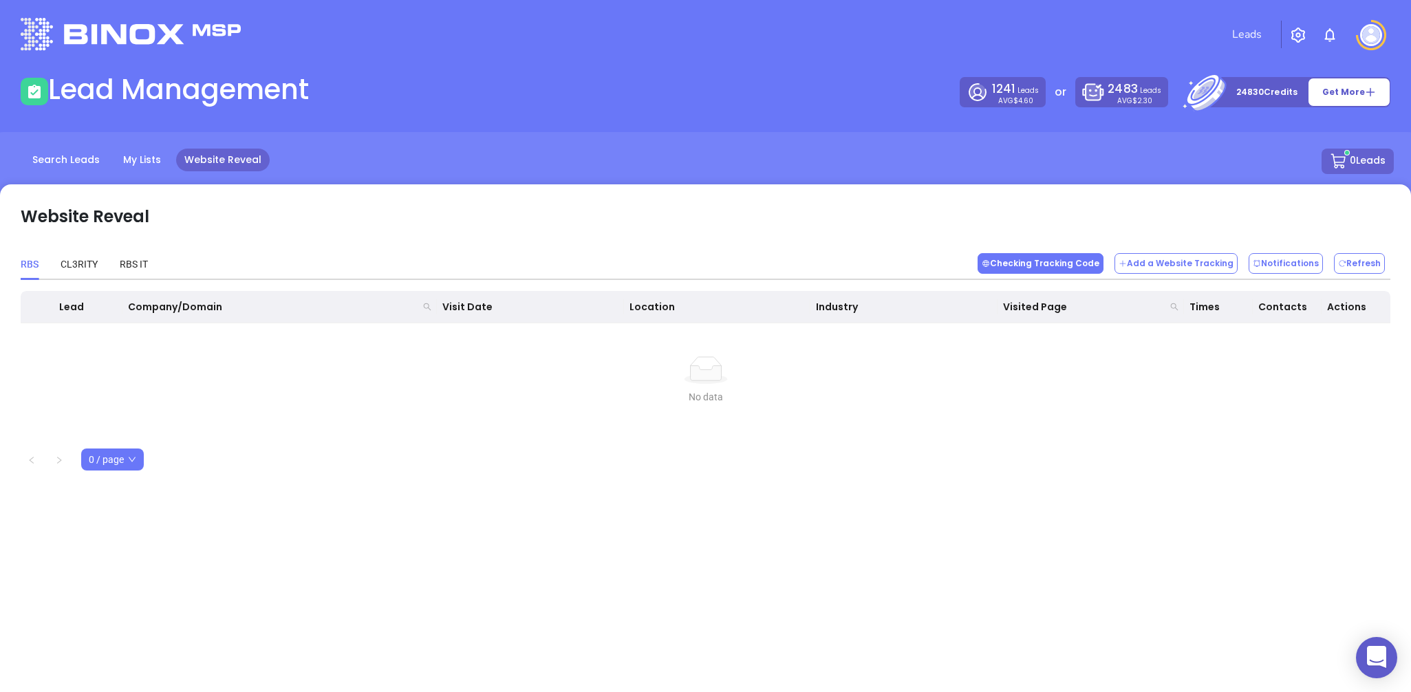
click at [1025, 253] on button "Checking Tracking Code" at bounding box center [1040, 263] width 126 height 21
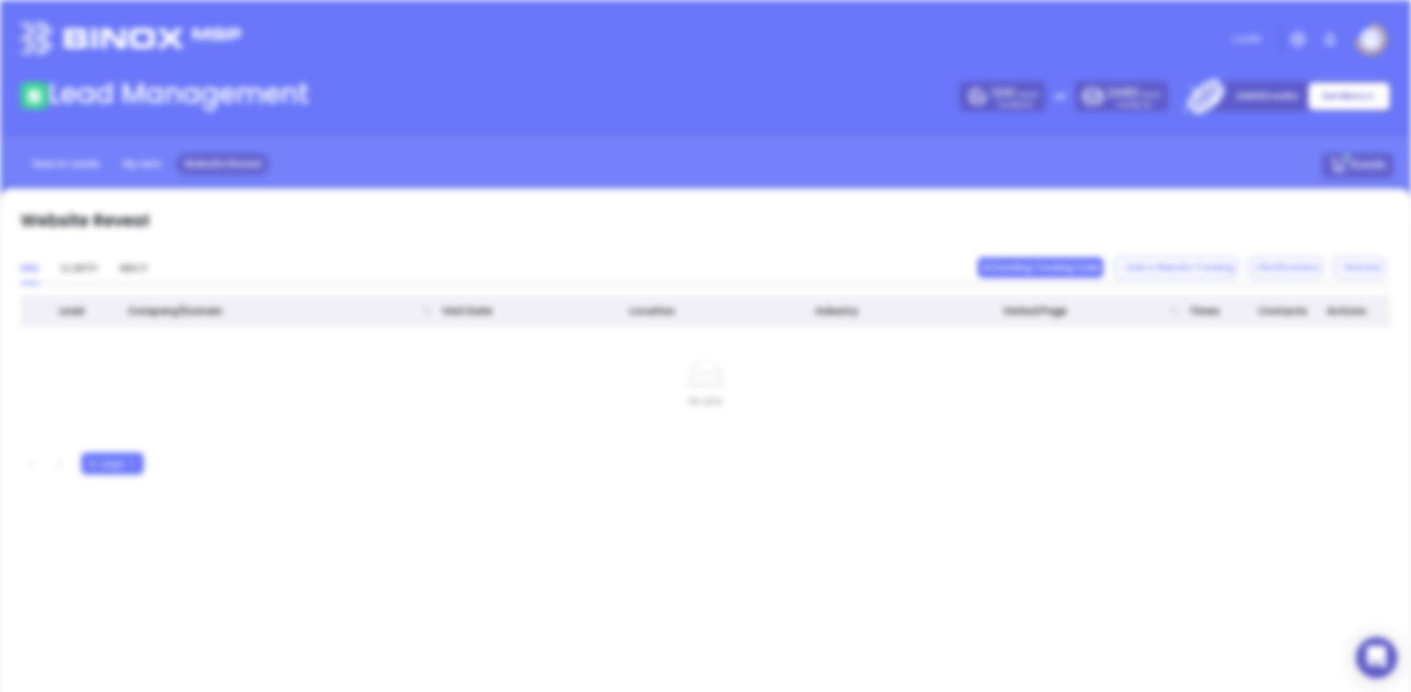
scroll to position [0, 0]
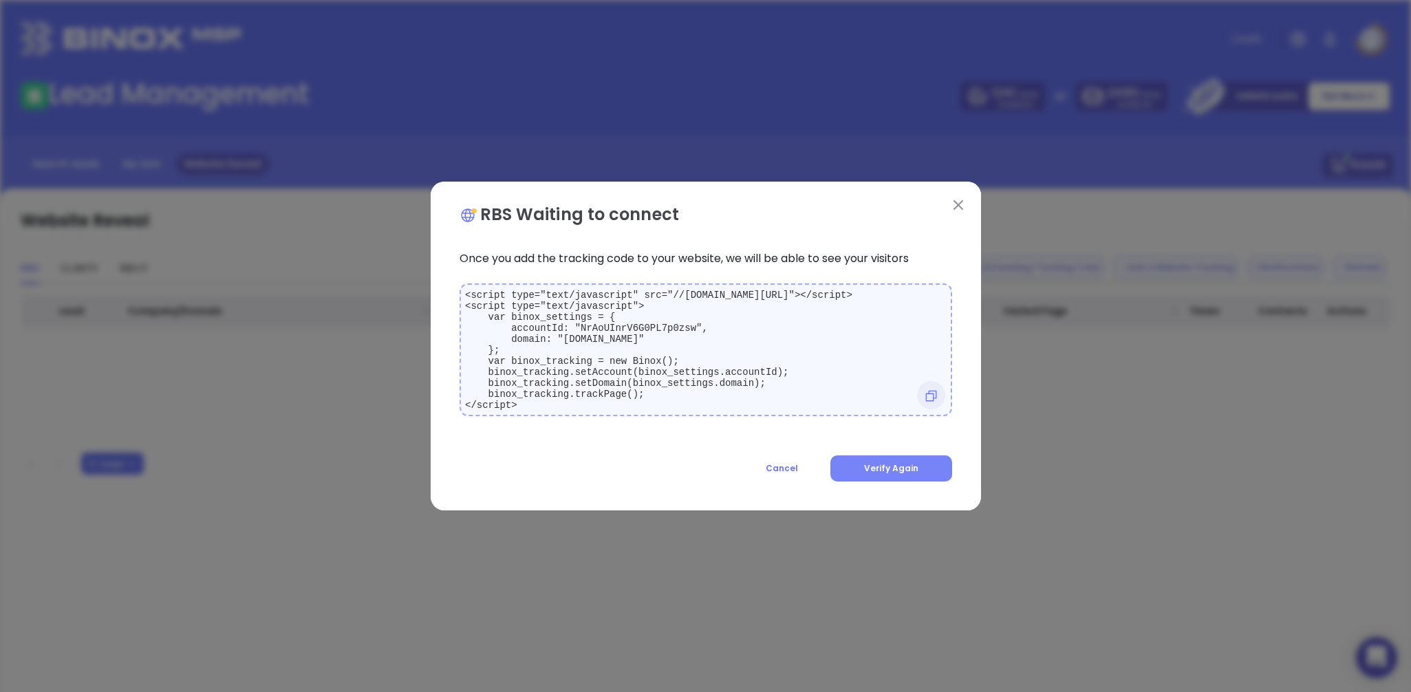
click at [883, 470] on span "Verify Again" at bounding box center [891, 468] width 54 height 12
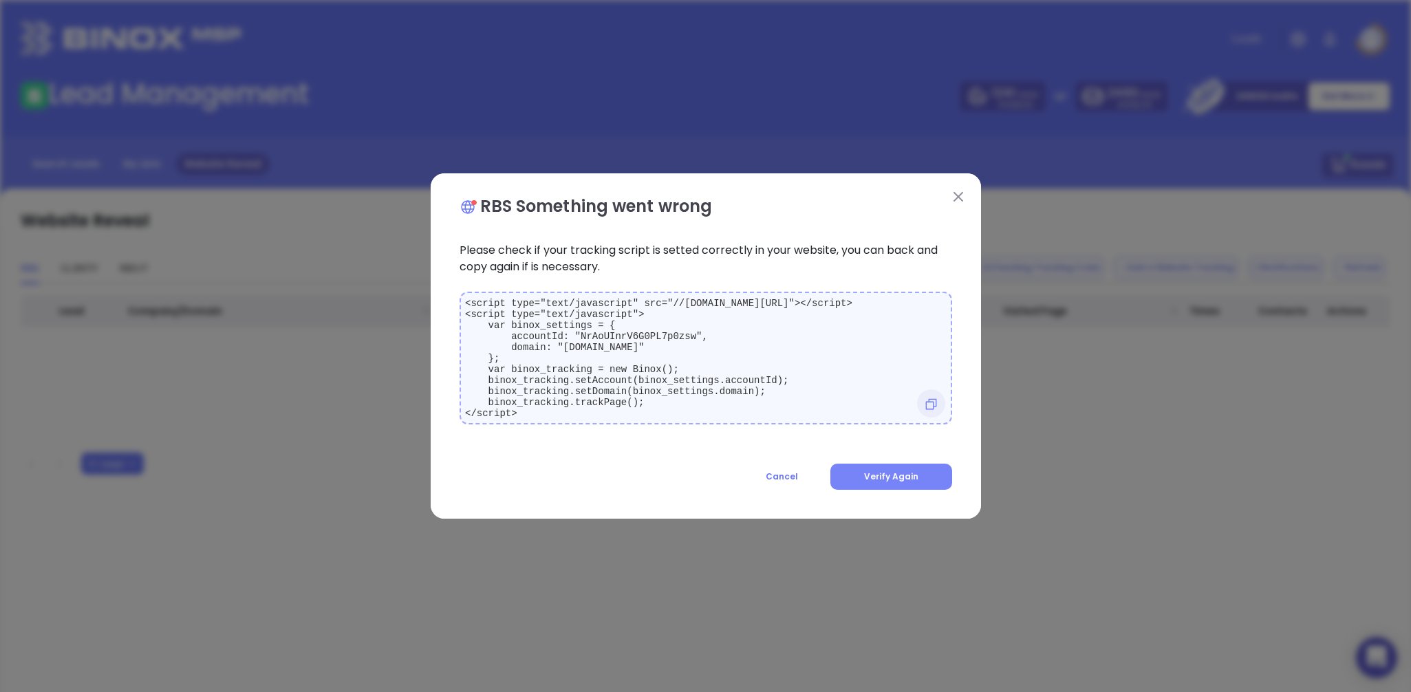
click at [895, 470] on button "Verify Again" at bounding box center [891, 477] width 122 height 26
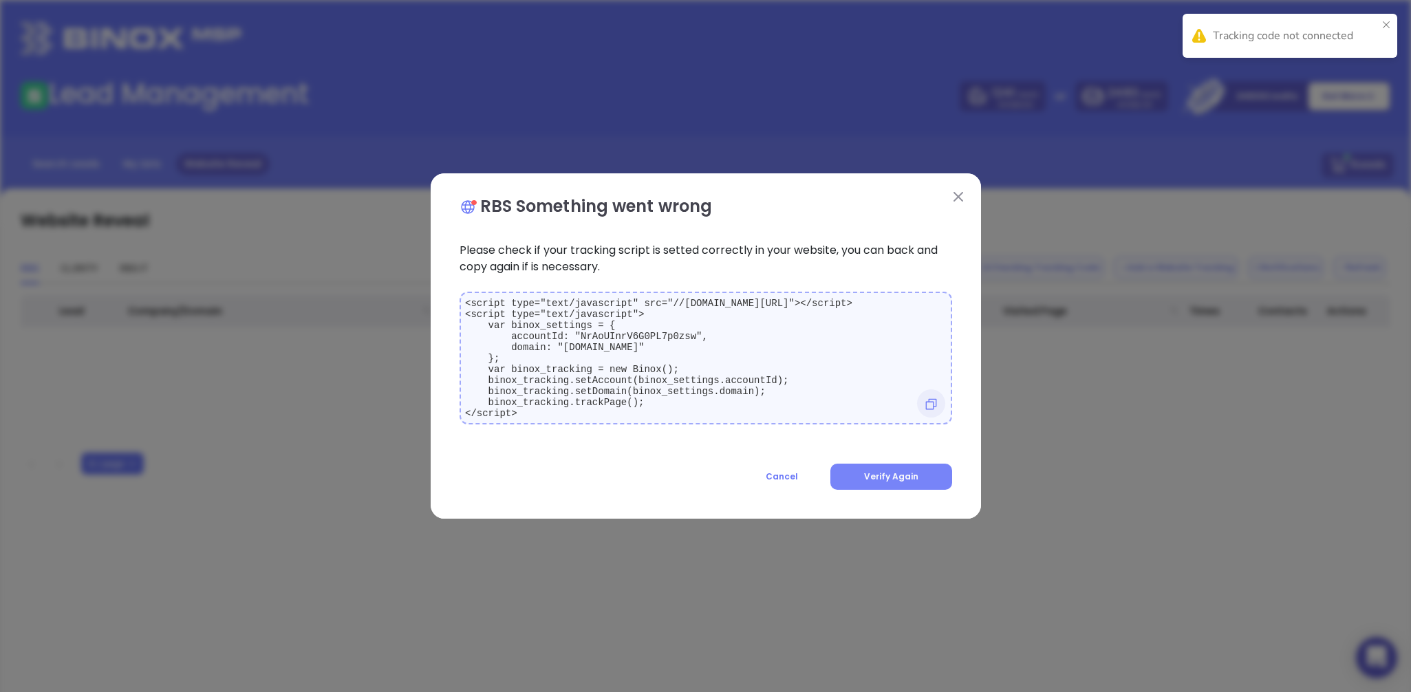
click at [898, 482] on span "Verify Again" at bounding box center [891, 476] width 54 height 12
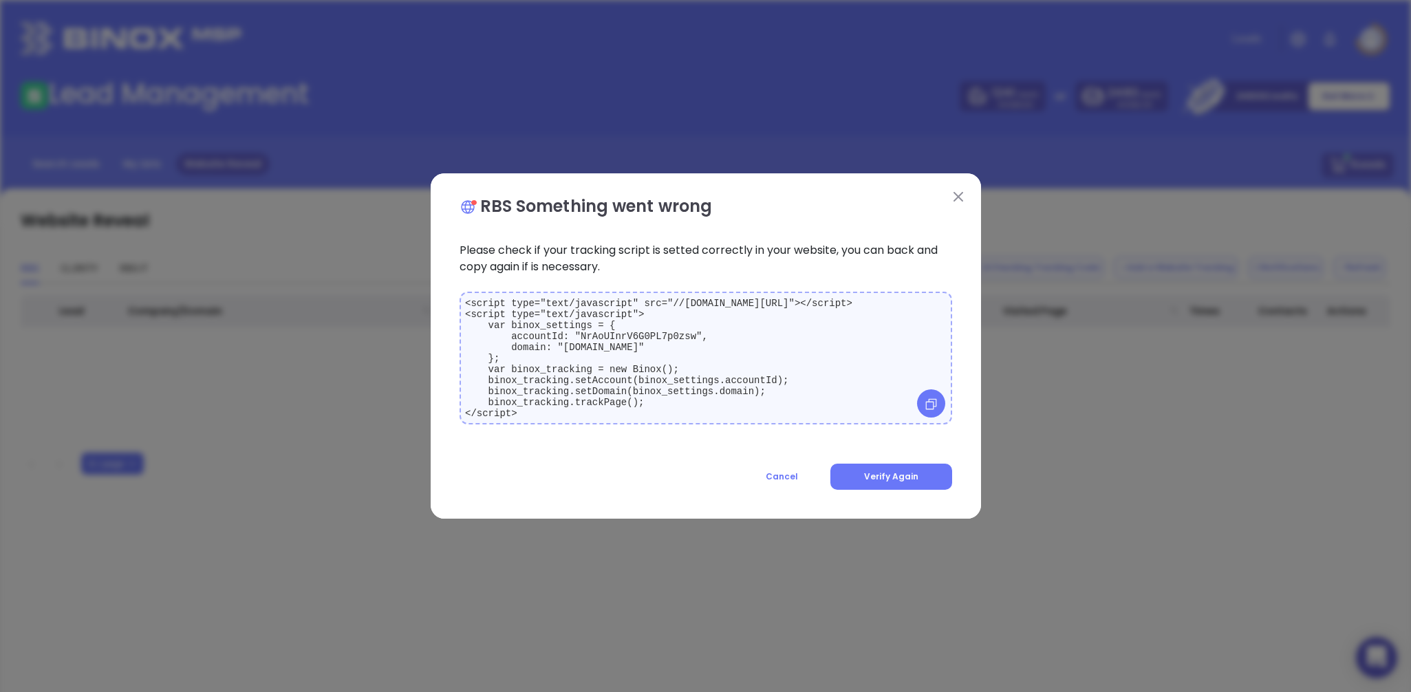
click at [930, 409] on icon at bounding box center [931, 404] width 14 height 14
click at [898, 482] on span "Verify Again" at bounding box center [891, 476] width 54 height 12
click at [885, 473] on button "Verify Again" at bounding box center [891, 477] width 122 height 26
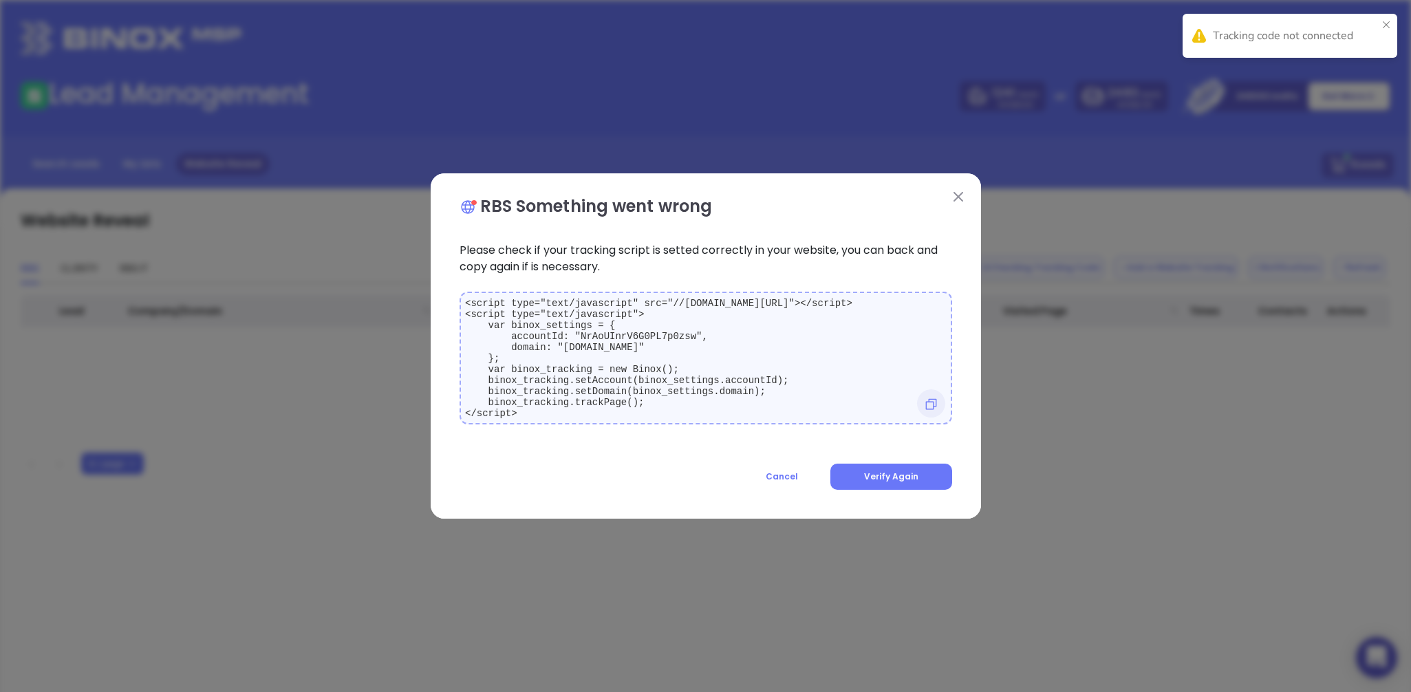
click at [959, 187] on button at bounding box center [958, 196] width 18 height 18
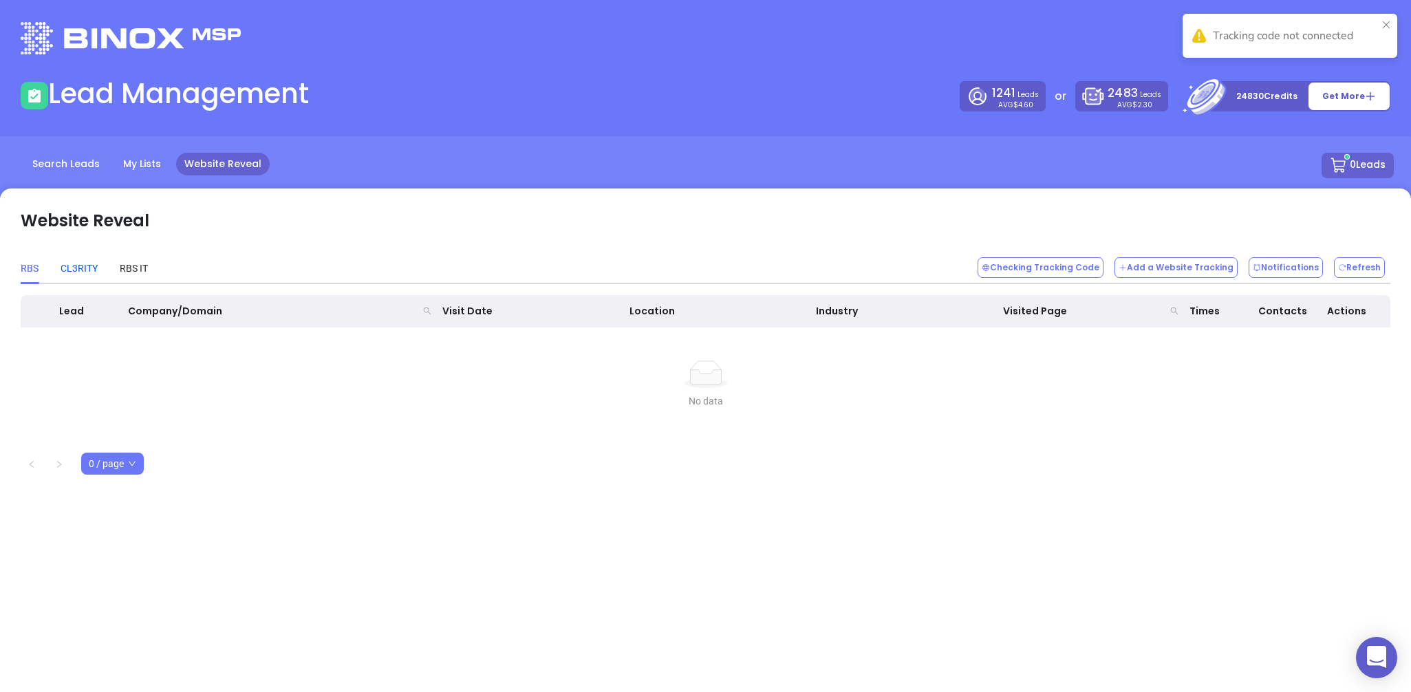
click at [80, 275] on div "CL3RITY" at bounding box center [79, 268] width 37 height 15
click at [1050, 265] on button "Checking Tracking Code" at bounding box center [1040, 267] width 126 height 21
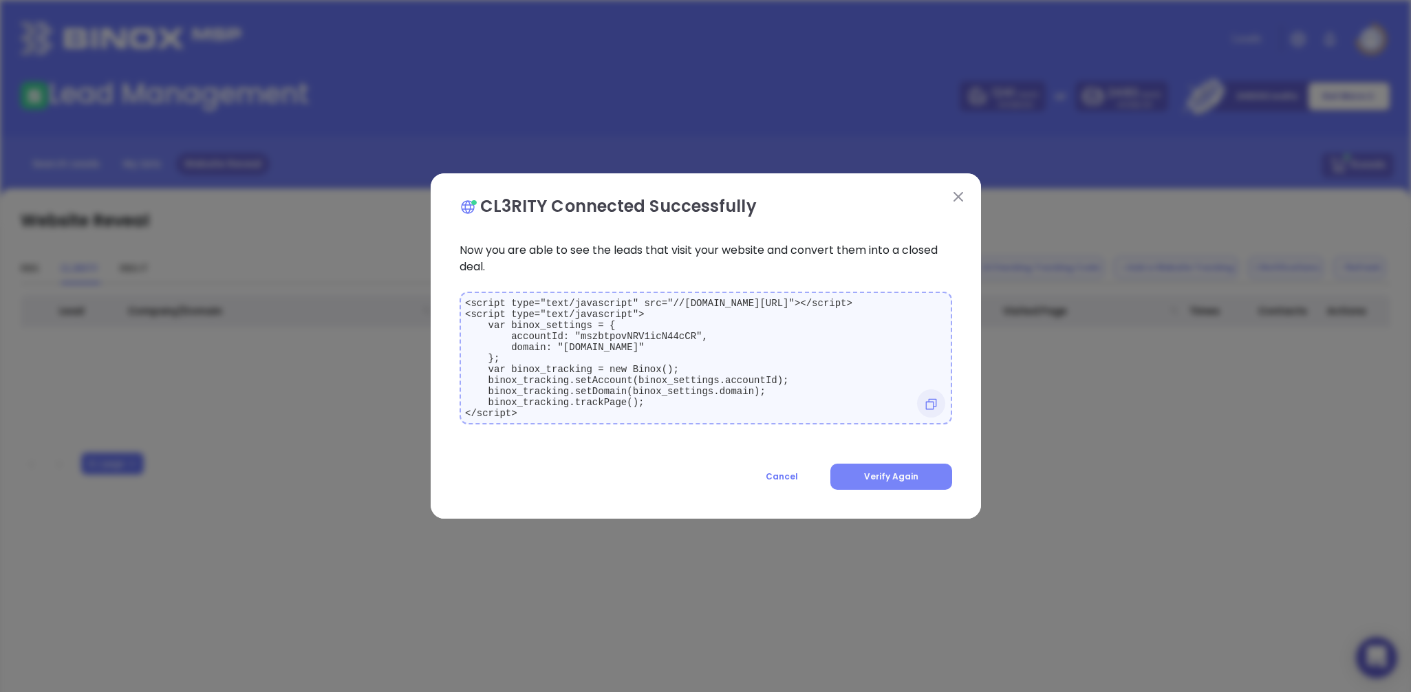
click at [895, 479] on span "Verify Again" at bounding box center [891, 476] width 54 height 12
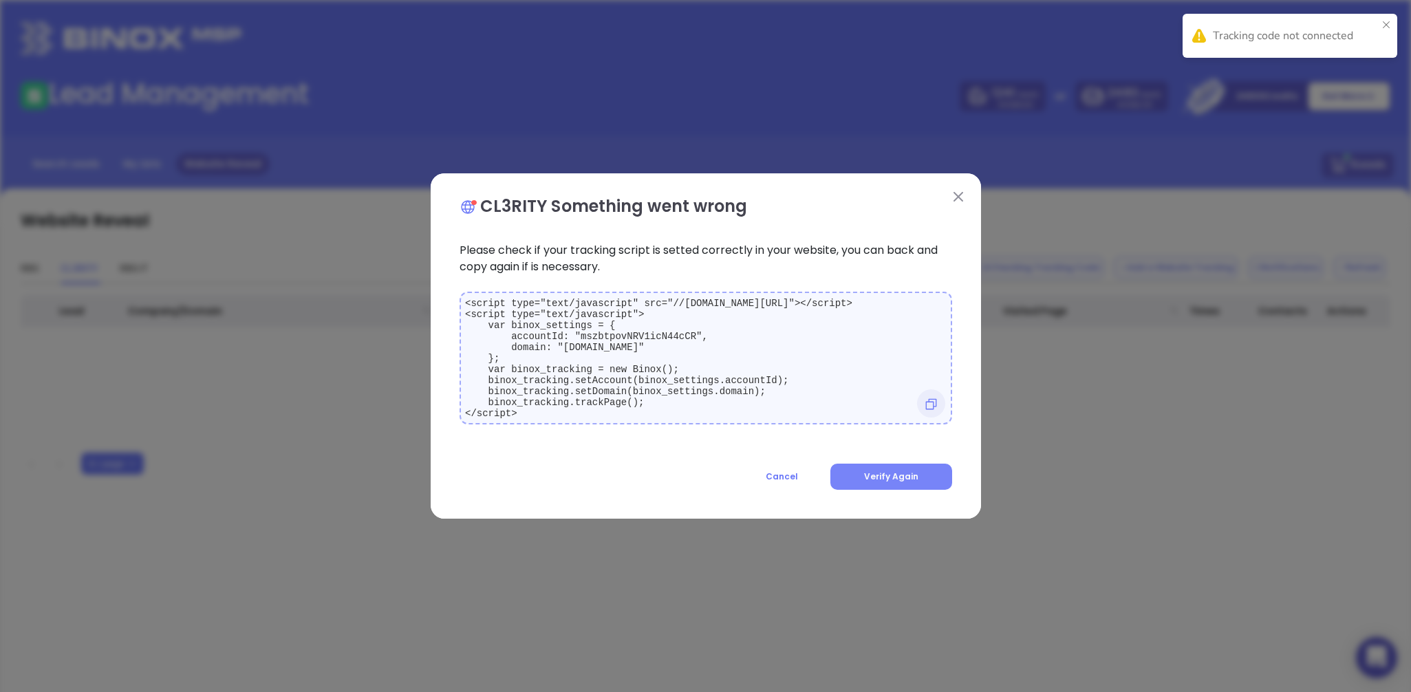
click at [886, 482] on span "Verify Again" at bounding box center [891, 476] width 54 height 12
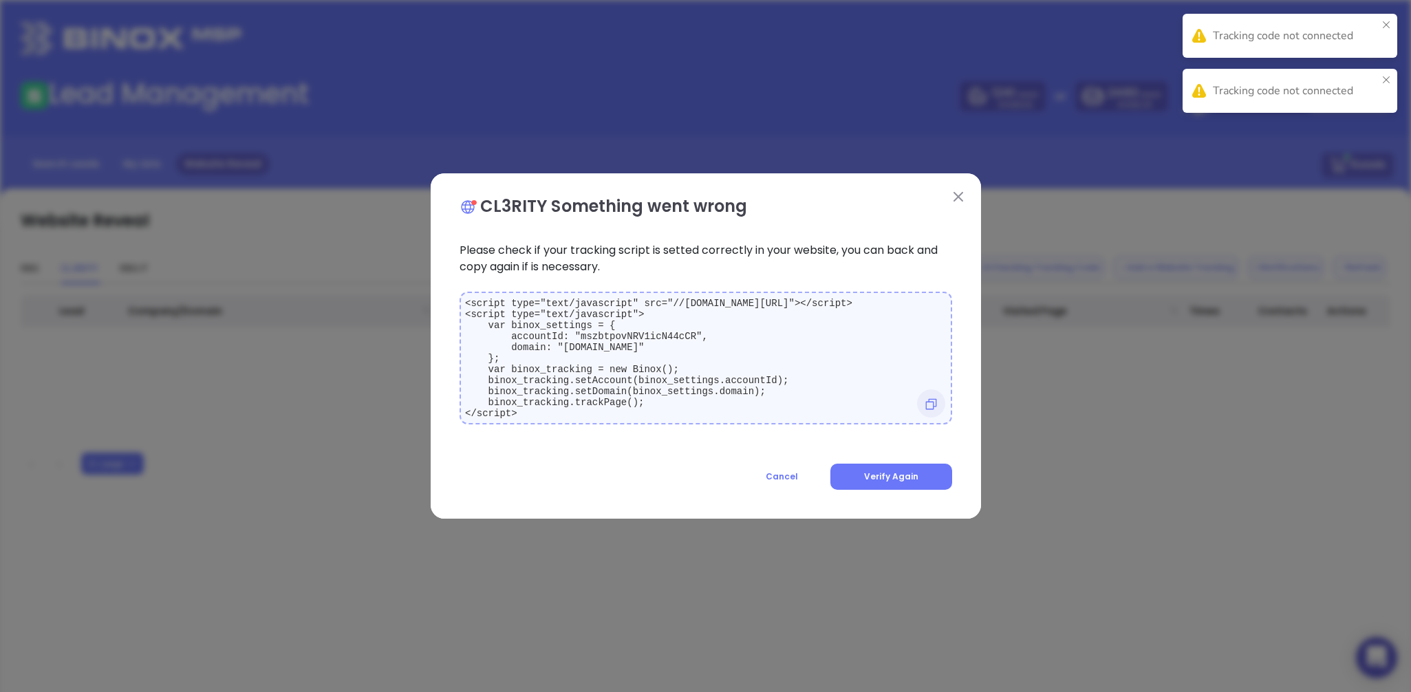
click at [957, 192] on img at bounding box center [958, 197] width 10 height 10
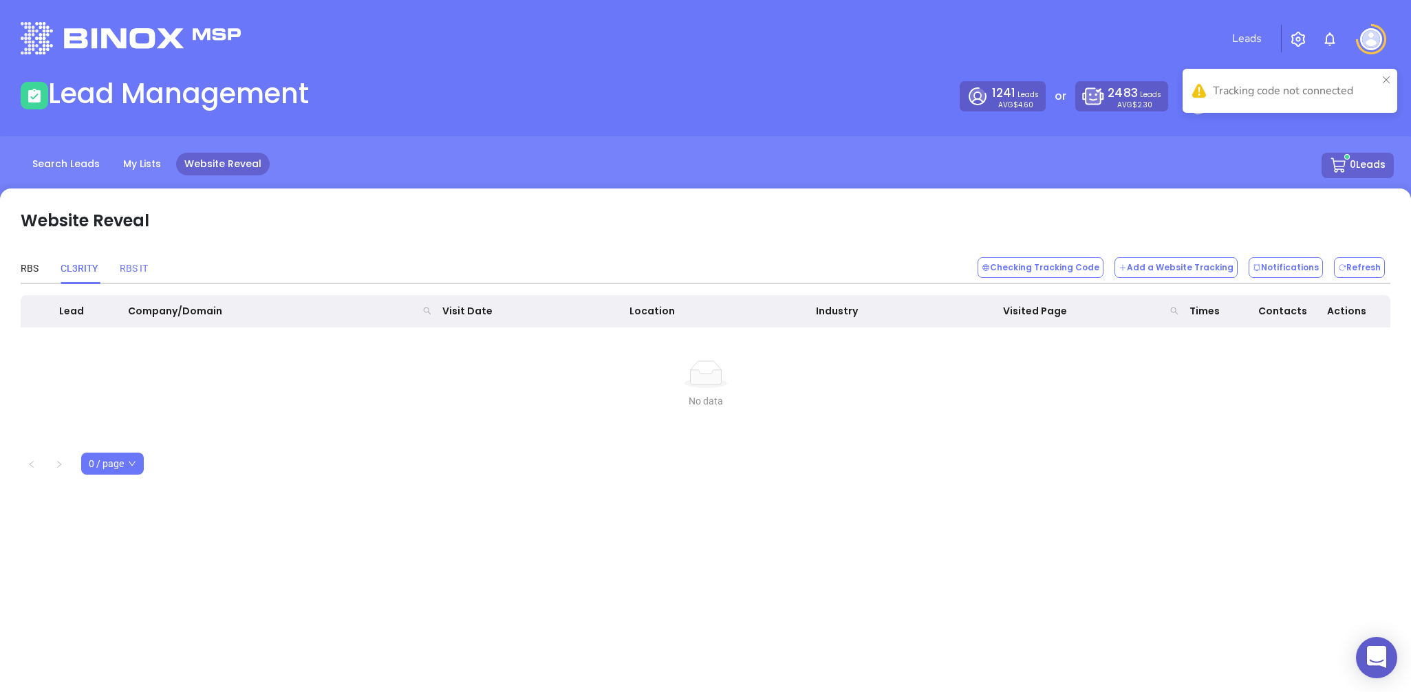
click at [148, 259] on div "RBS IT" at bounding box center [134, 268] width 28 height 32
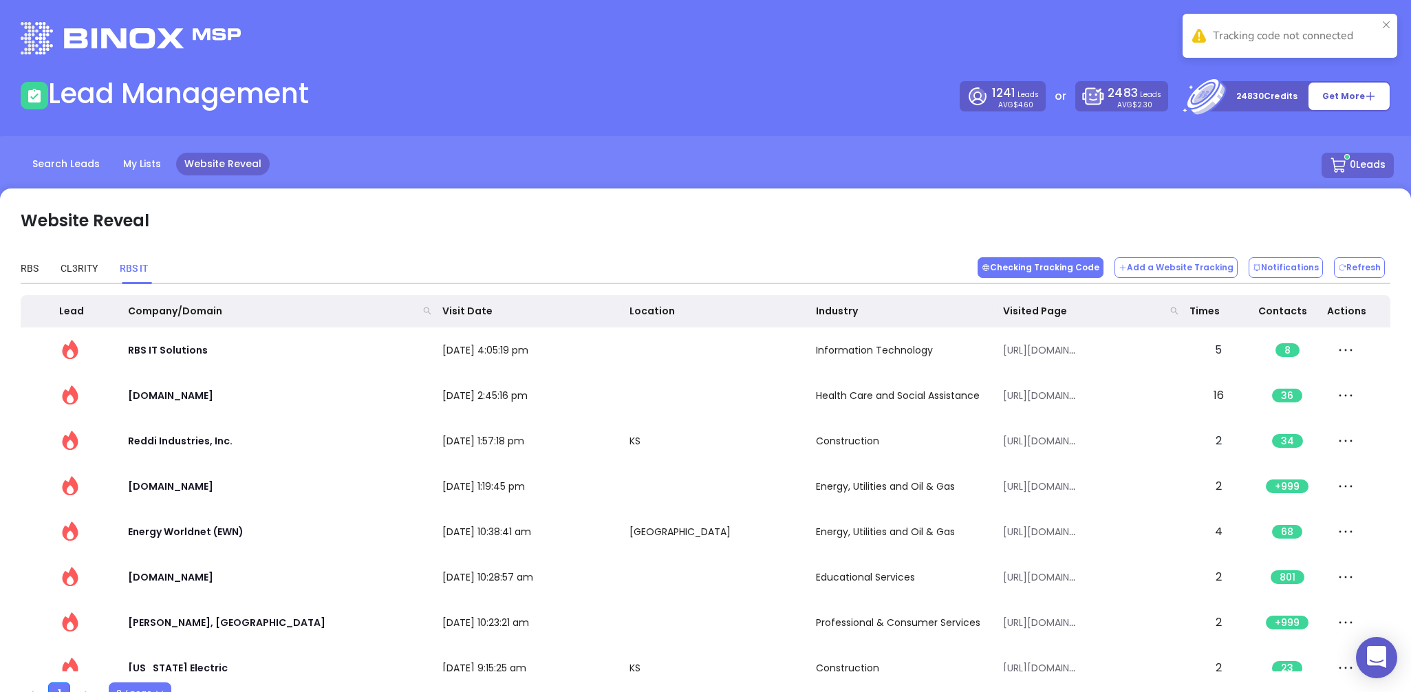
click at [1031, 274] on button "Checking Tracking Code" at bounding box center [1040, 267] width 126 height 21
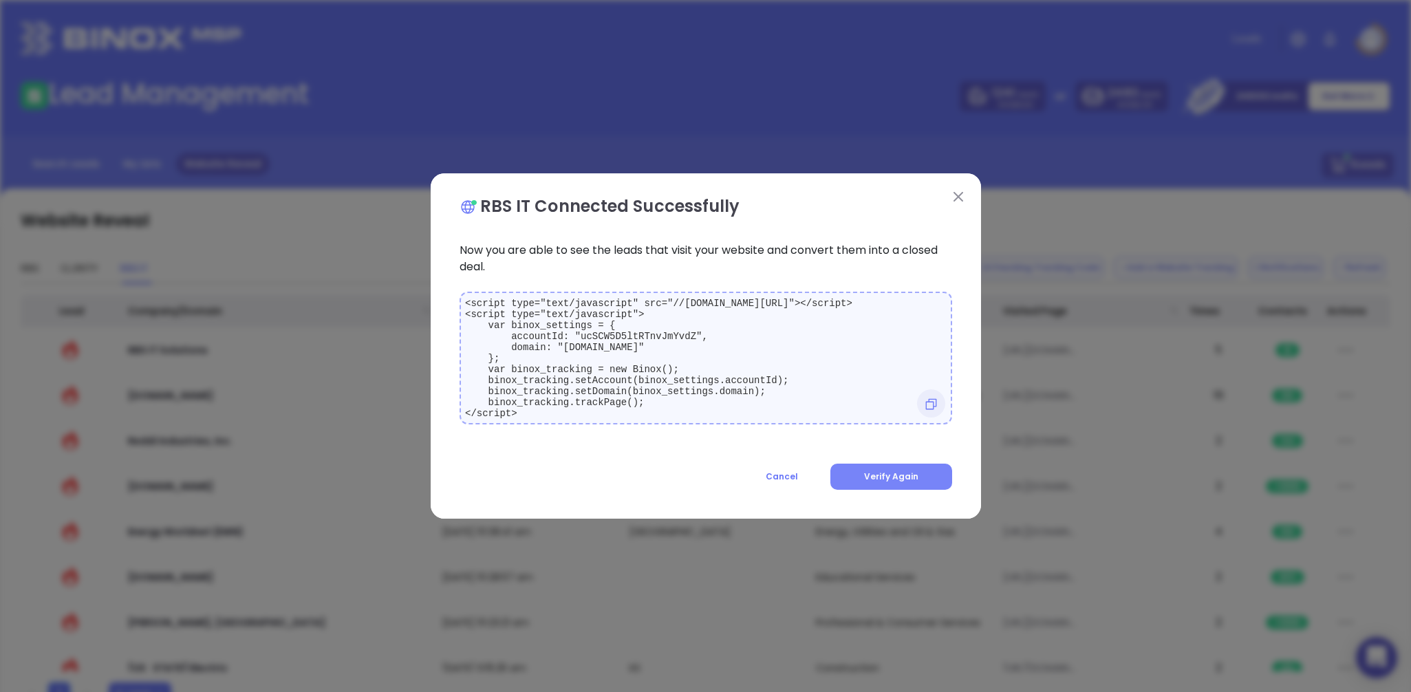
click at [893, 478] on span "Verify Again" at bounding box center [891, 476] width 54 height 12
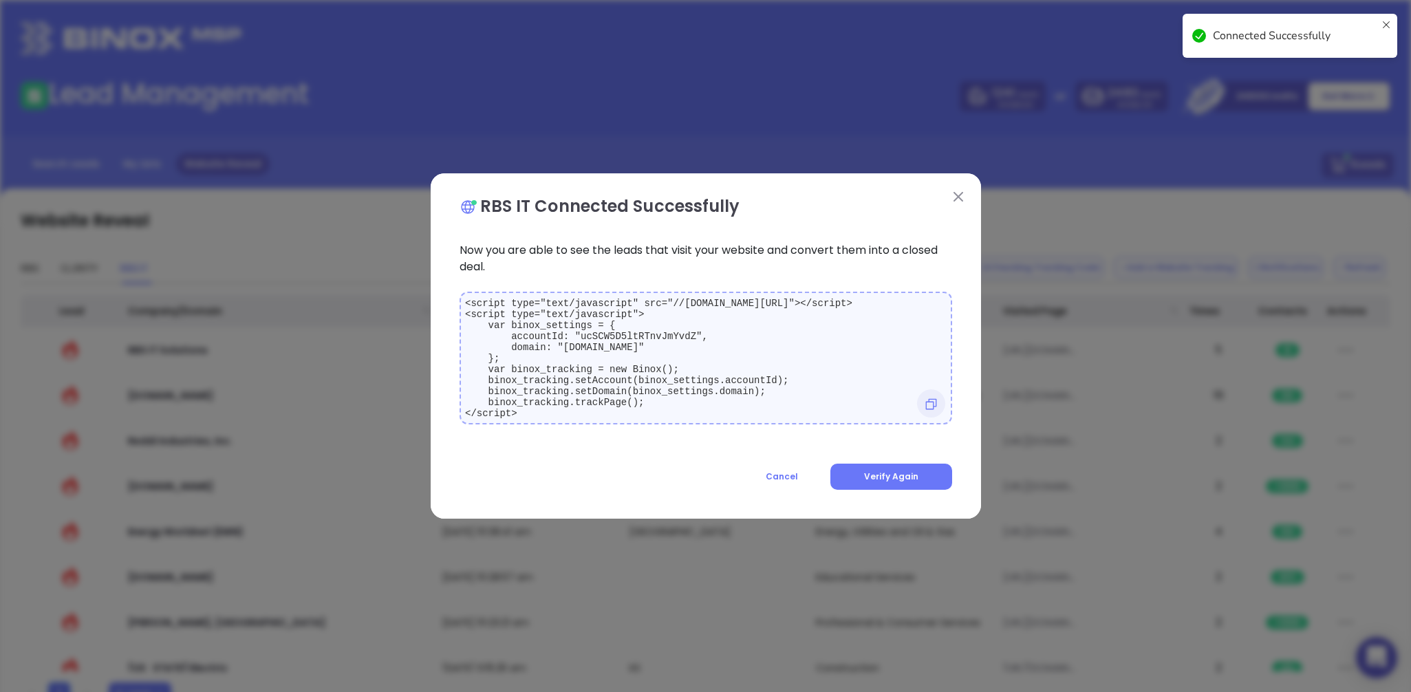
click at [960, 192] on img at bounding box center [958, 197] width 10 height 10
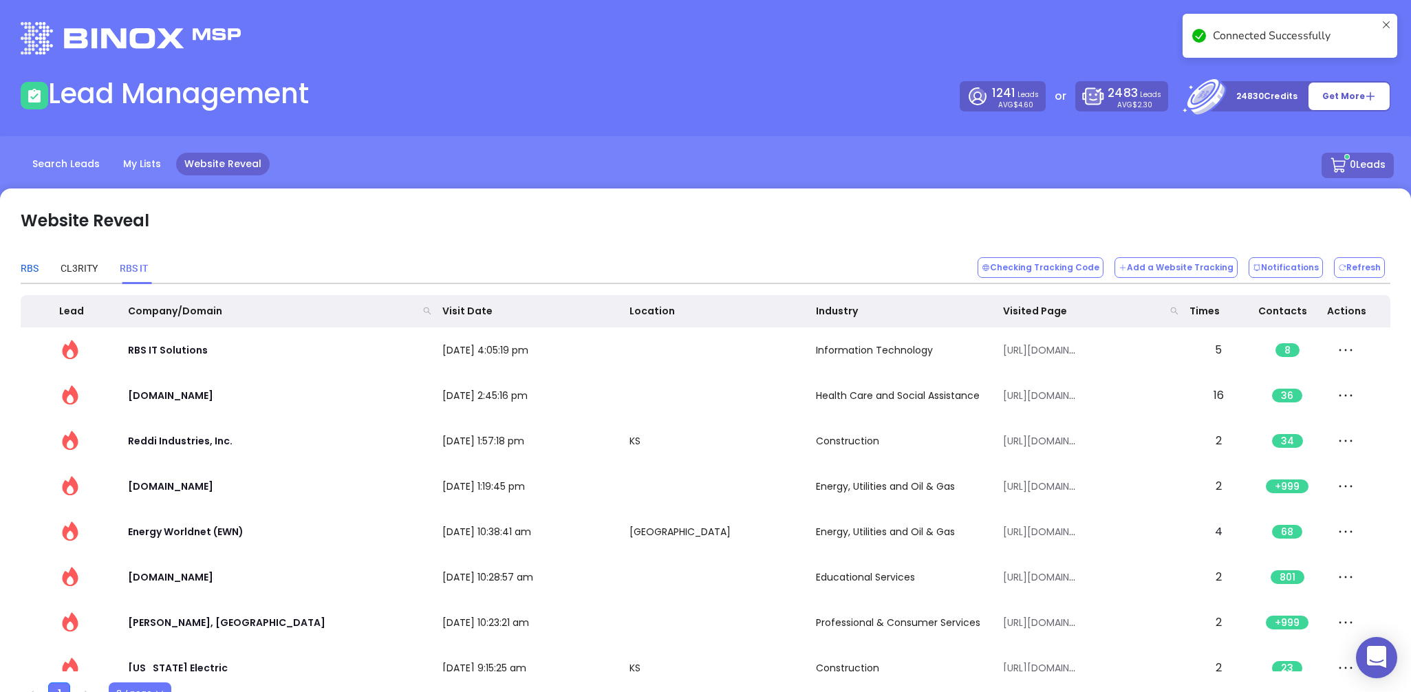
click at [23, 268] on div "RBS" at bounding box center [30, 268] width 18 height 15
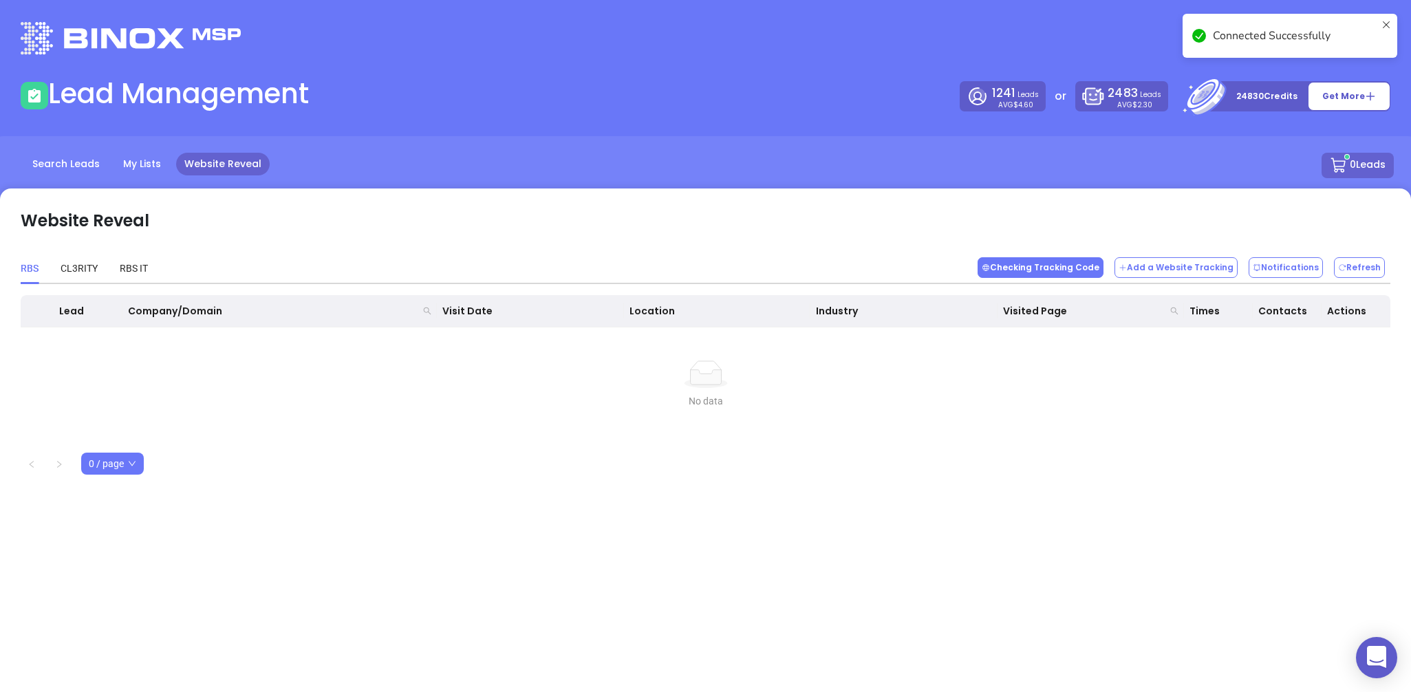
click at [1018, 260] on button "Checking Tracking Code" at bounding box center [1040, 267] width 126 height 21
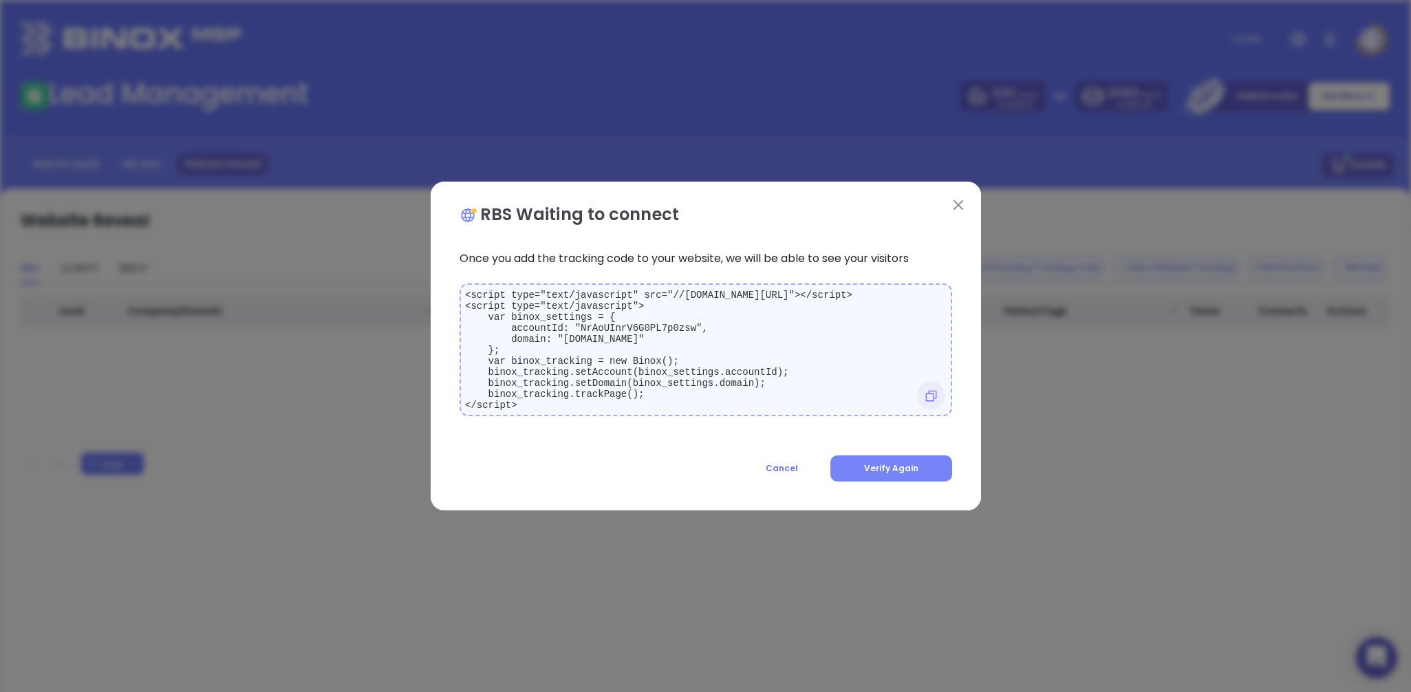
click at [884, 466] on button "Verify Again" at bounding box center [891, 468] width 122 height 26
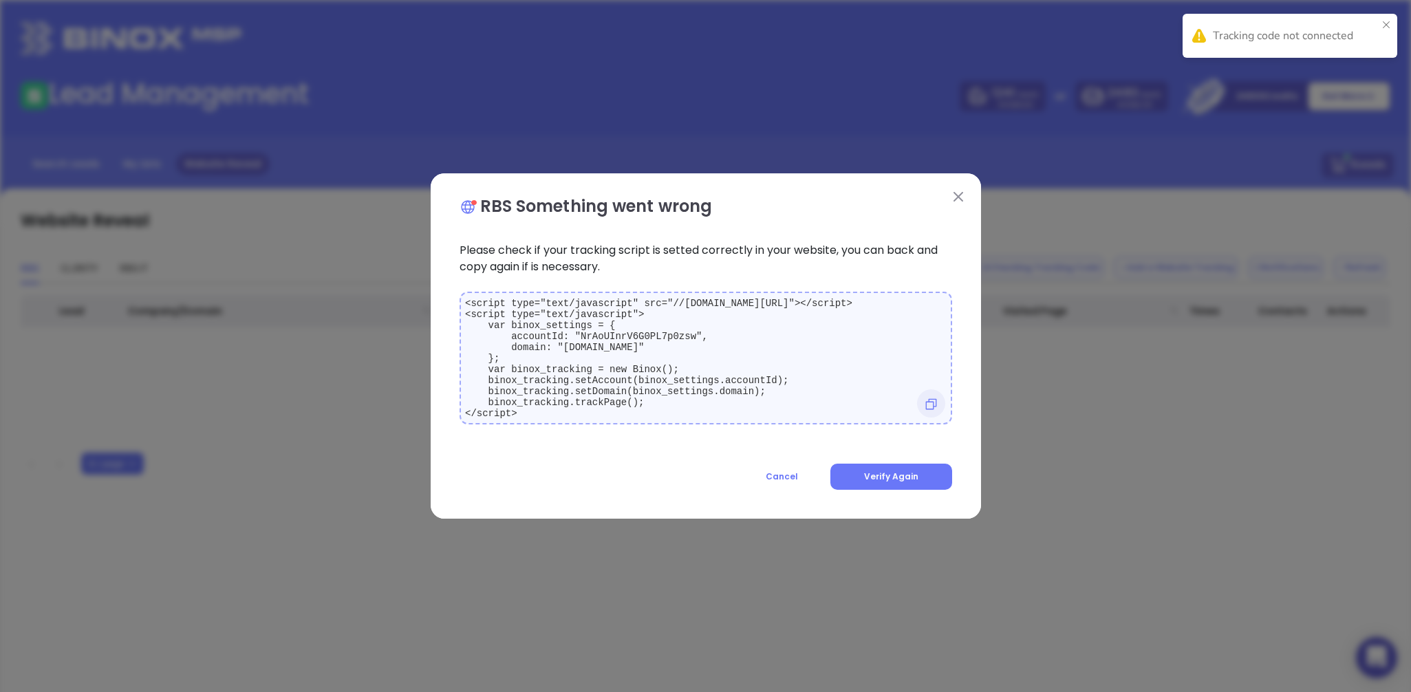
click at [955, 197] on button at bounding box center [958, 196] width 18 height 18
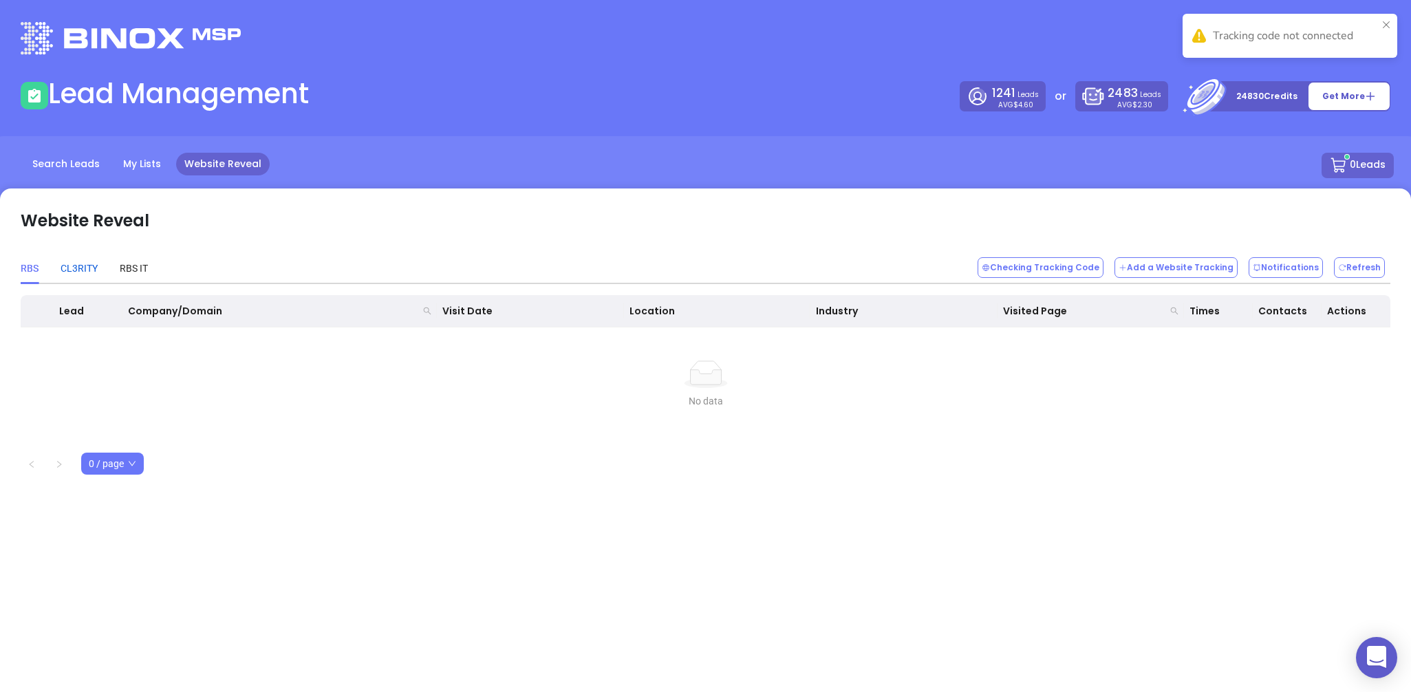
click at [82, 270] on div "CL3RITY" at bounding box center [79, 268] width 37 height 15
click at [1046, 264] on button "Checking Tracking Code" at bounding box center [1040, 267] width 126 height 21
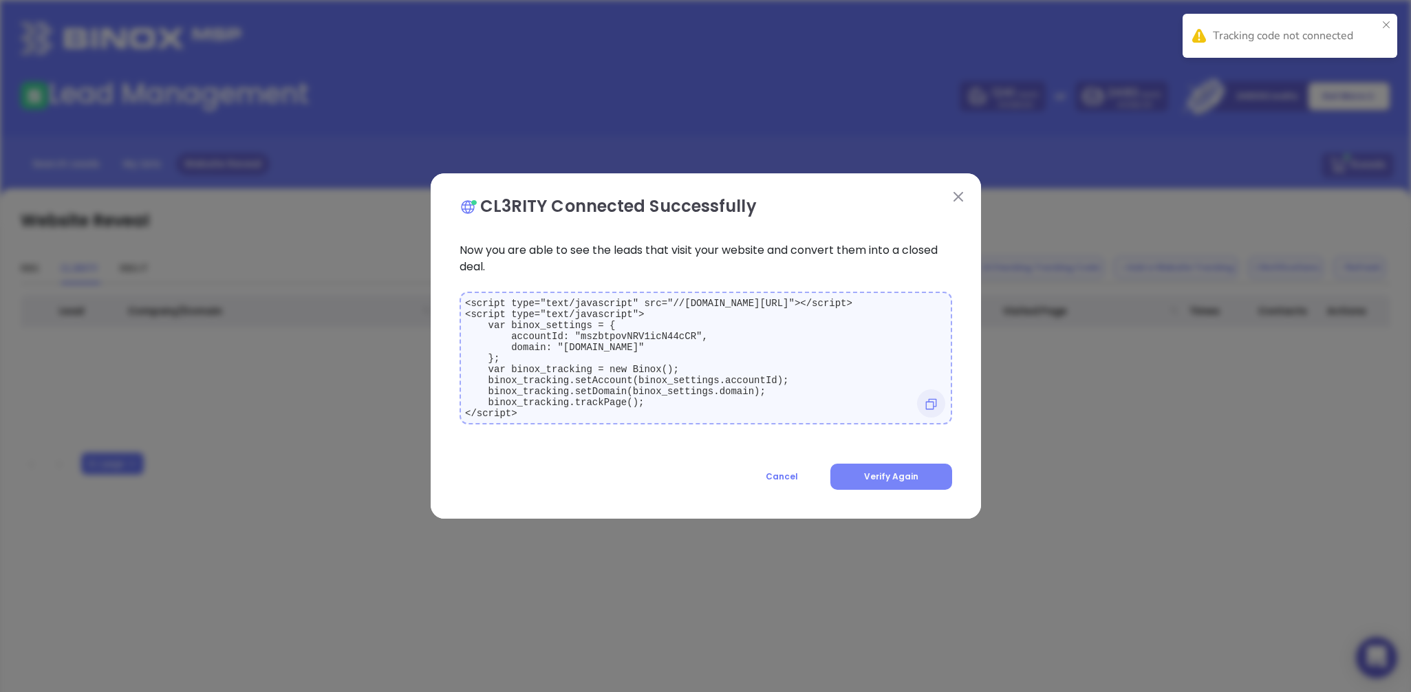
click at [892, 490] on button "Verify Again" at bounding box center [891, 477] width 122 height 26
click at [960, 192] on img at bounding box center [958, 197] width 10 height 10
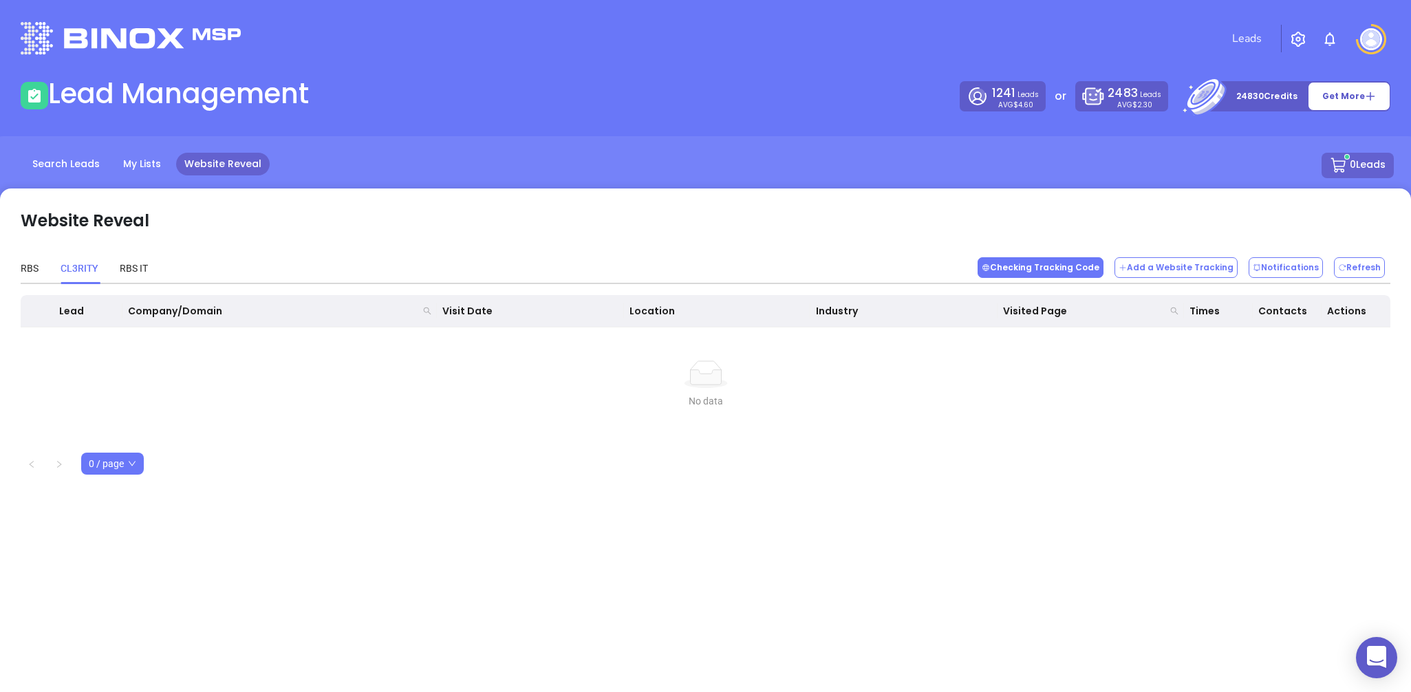
click at [1061, 272] on button "Checking Tracking Code" at bounding box center [1040, 267] width 126 height 21
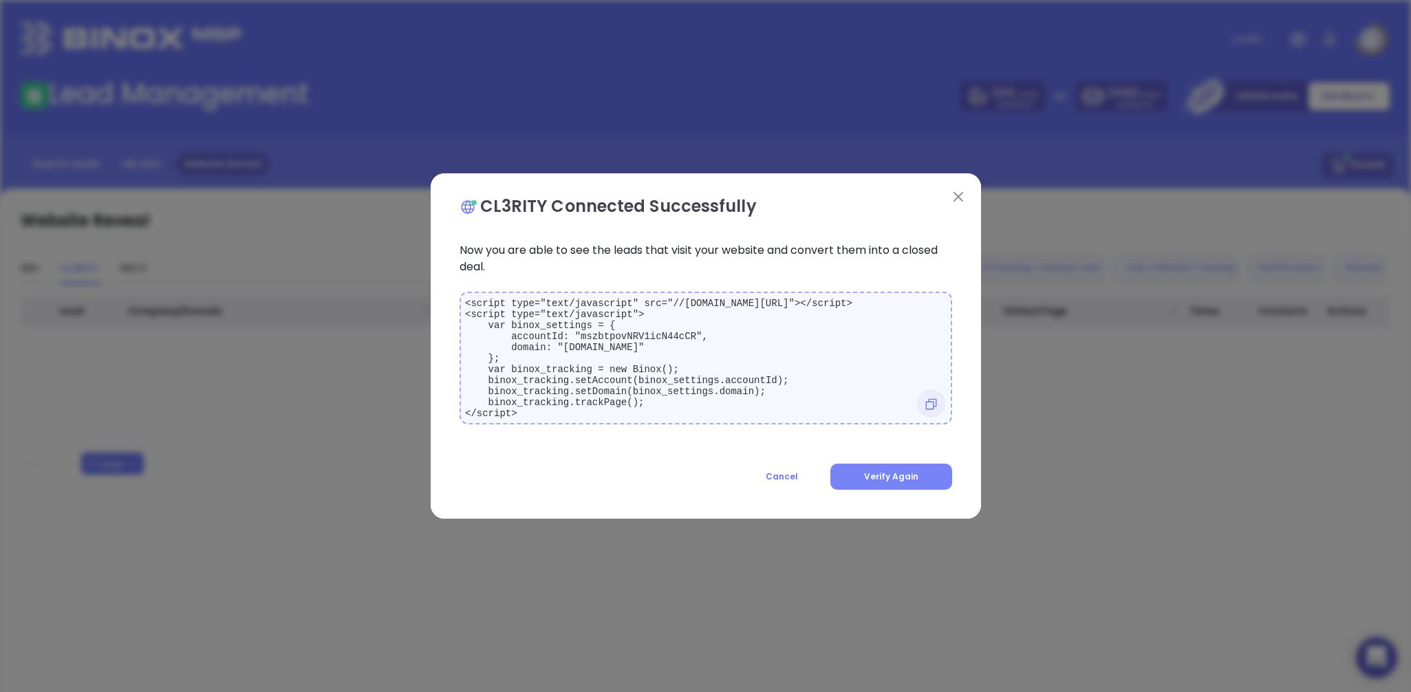
click at [878, 477] on span "Verify Again" at bounding box center [891, 476] width 54 height 12
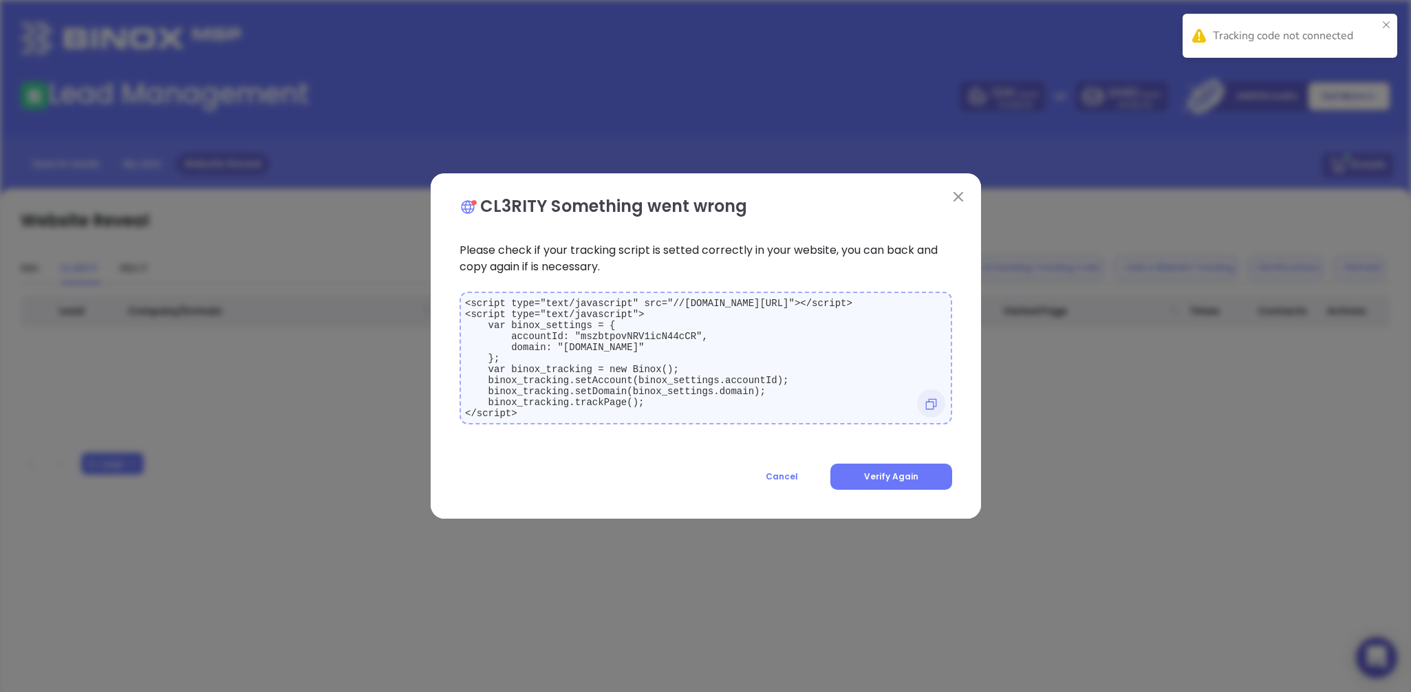
click at [961, 193] on img at bounding box center [958, 197] width 10 height 10
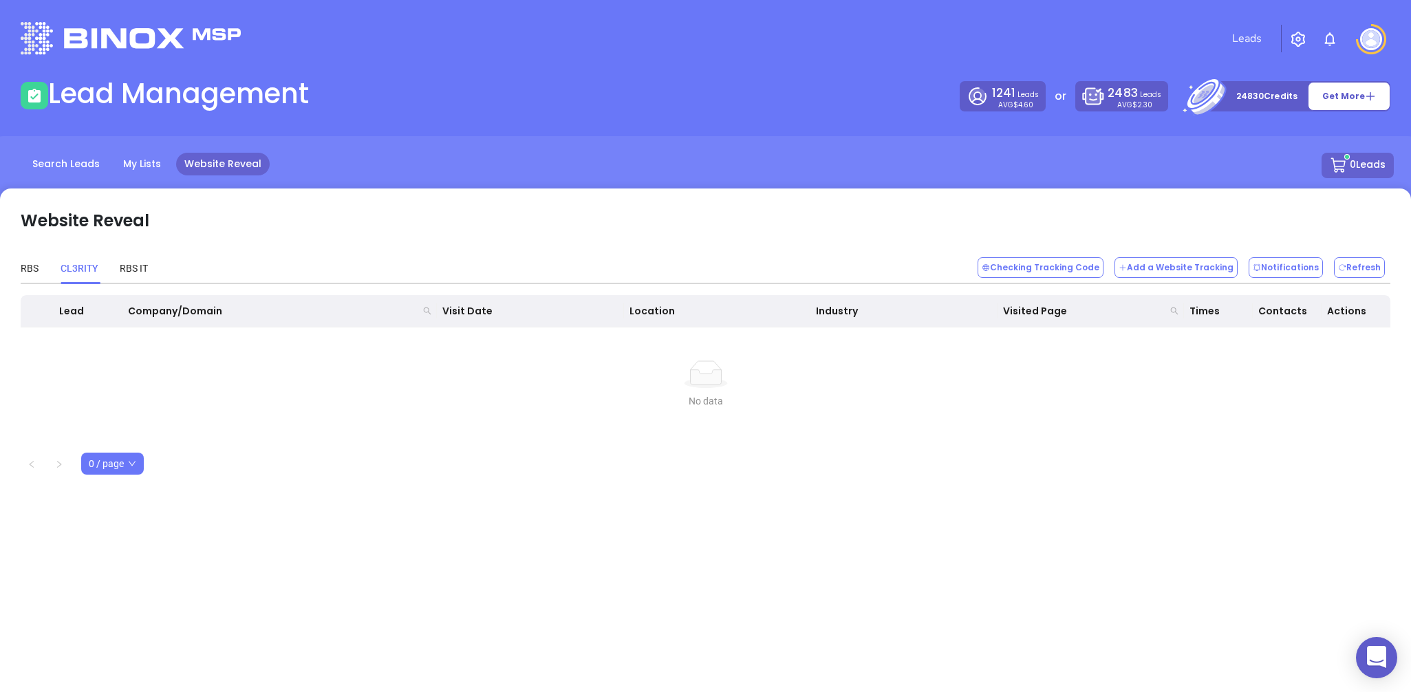
click at [121, 267] on div "RBS CL3RITY RBS IT" at bounding box center [84, 268] width 127 height 32
click at [21, 269] on div "RBS" at bounding box center [30, 268] width 18 height 15
click at [1056, 261] on button "Checking Tracking Code" at bounding box center [1040, 267] width 126 height 21
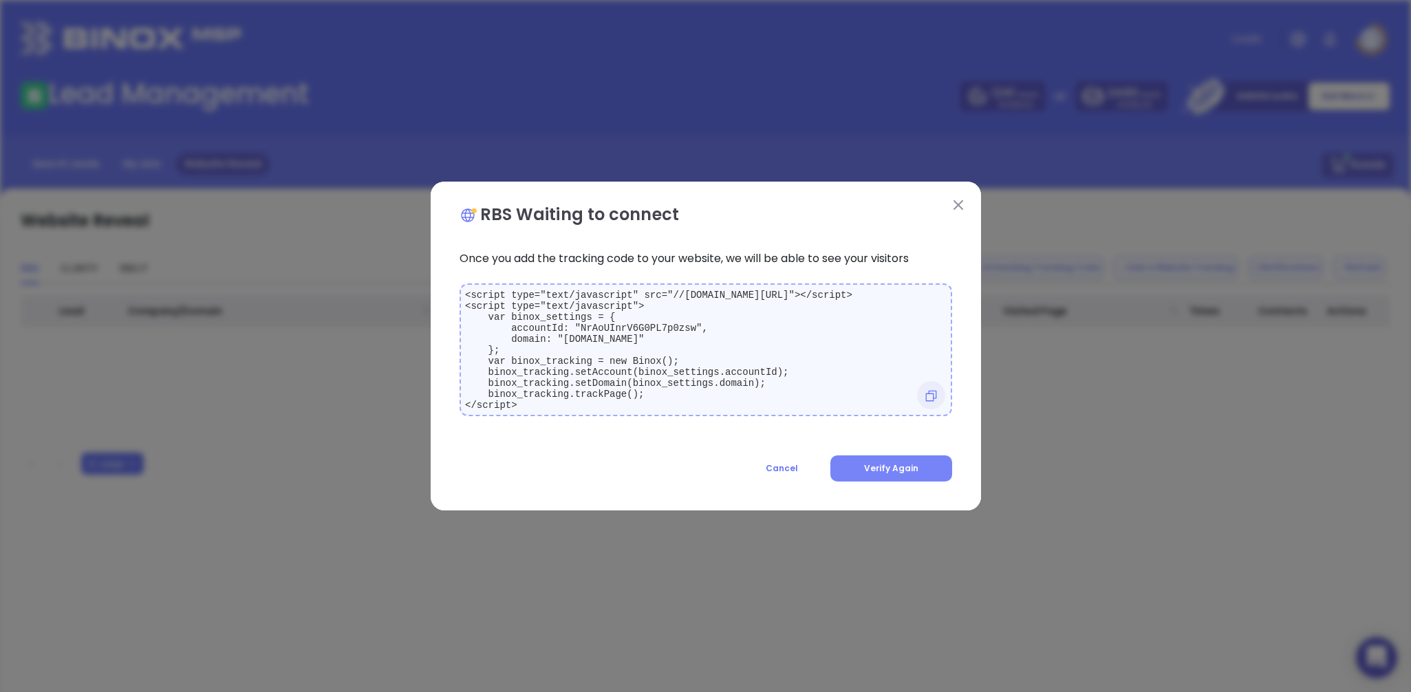
click at [889, 468] on span "Verify Again" at bounding box center [891, 468] width 54 height 12
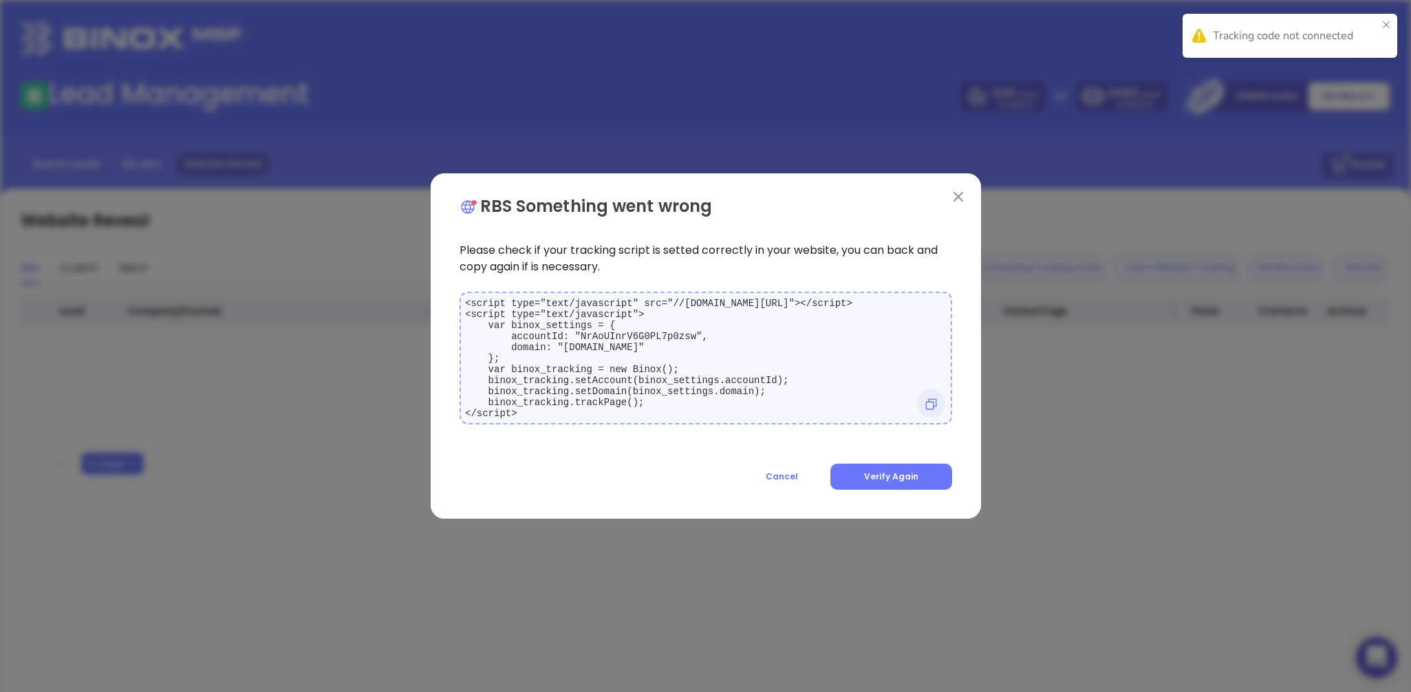
click at [955, 193] on img at bounding box center [958, 197] width 10 height 10
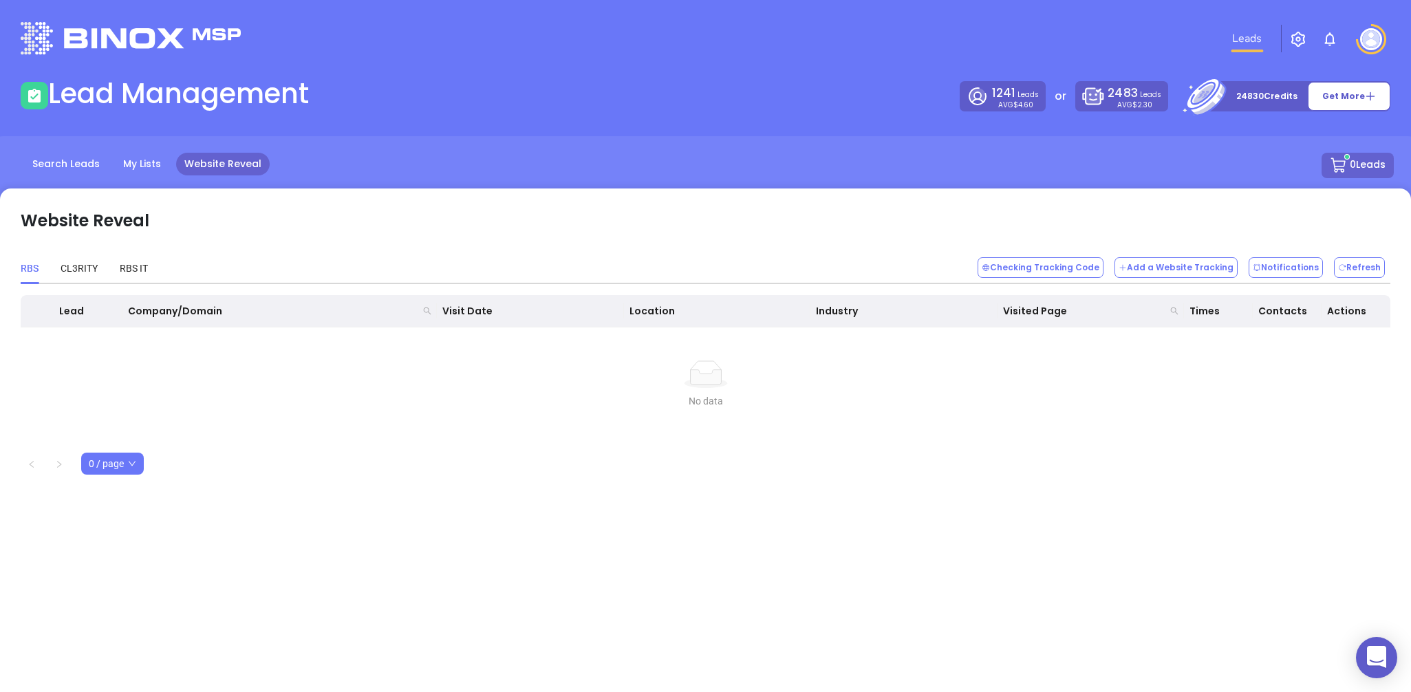
click at [1239, 43] on link "Leads" at bounding box center [1246, 39] width 41 height 28
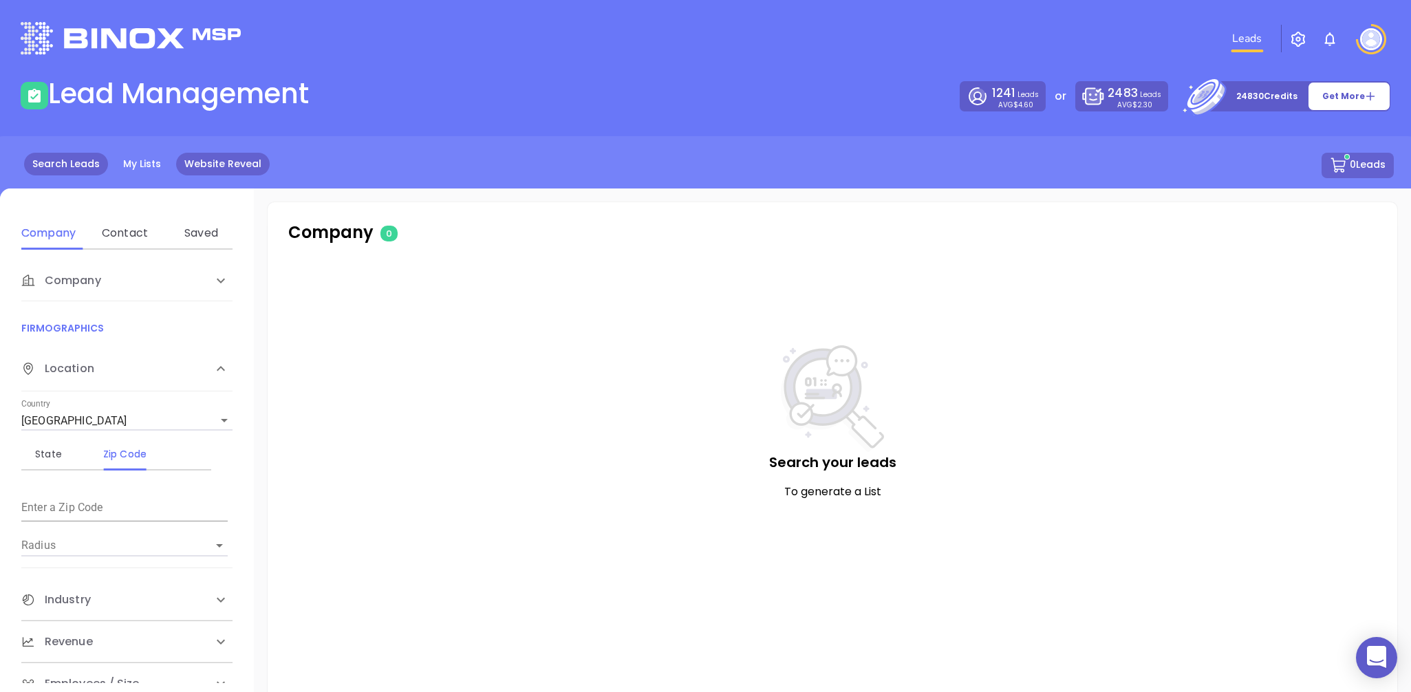
click at [228, 162] on link "Website Reveal" at bounding box center [223, 164] width 94 height 23
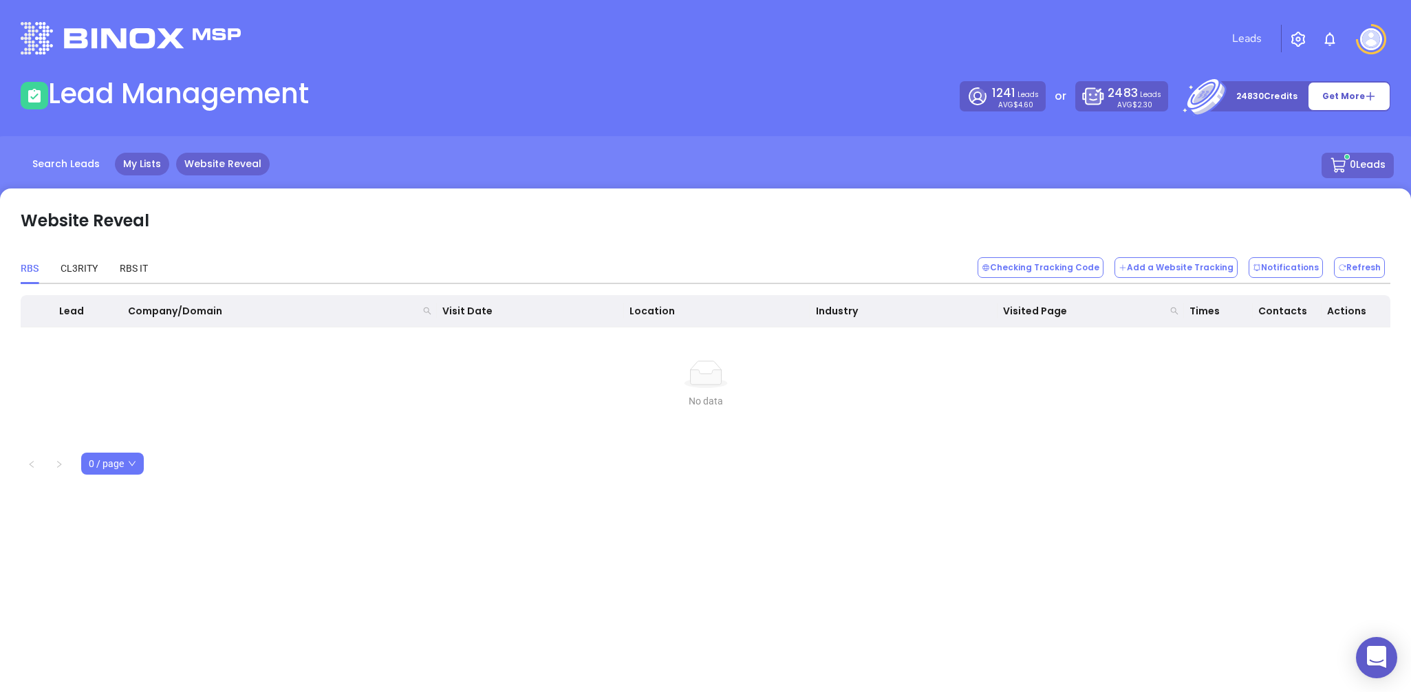
click at [141, 160] on link "My Lists" at bounding box center [142, 164] width 54 height 23
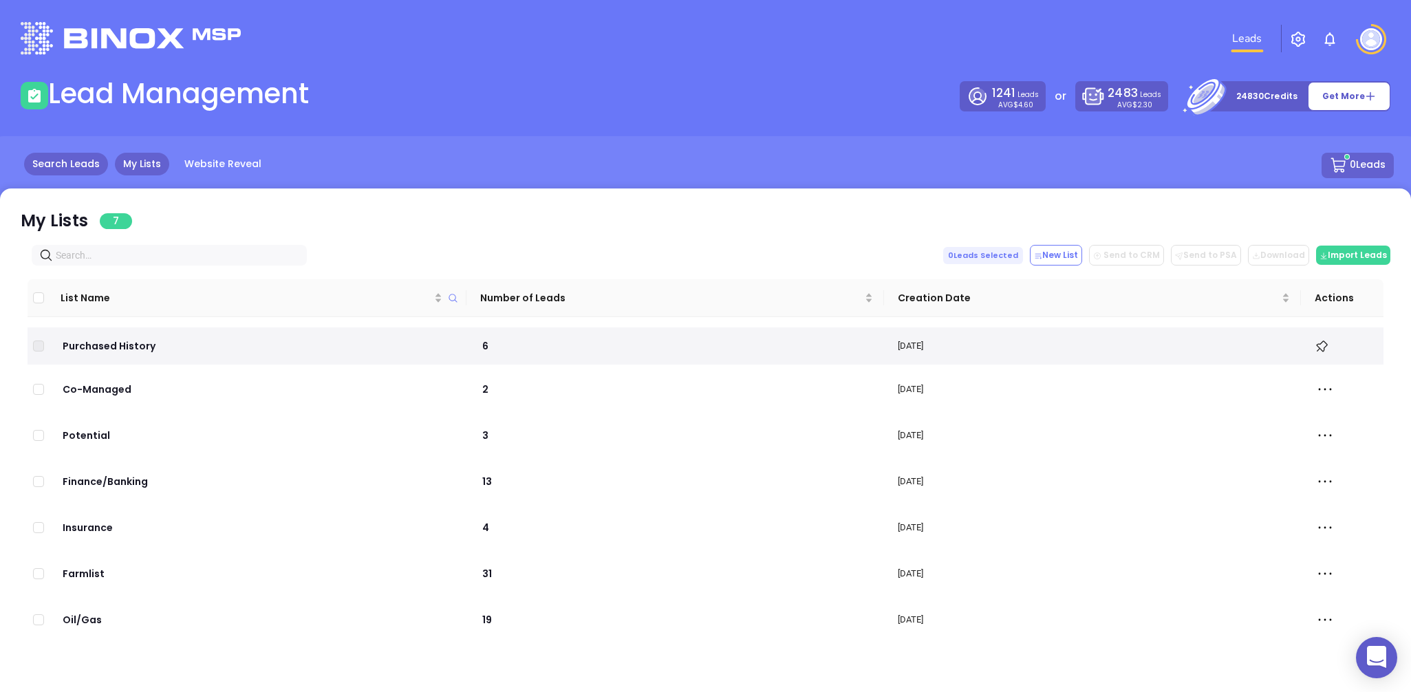
click at [83, 160] on link "Search Leads" at bounding box center [66, 164] width 84 height 23
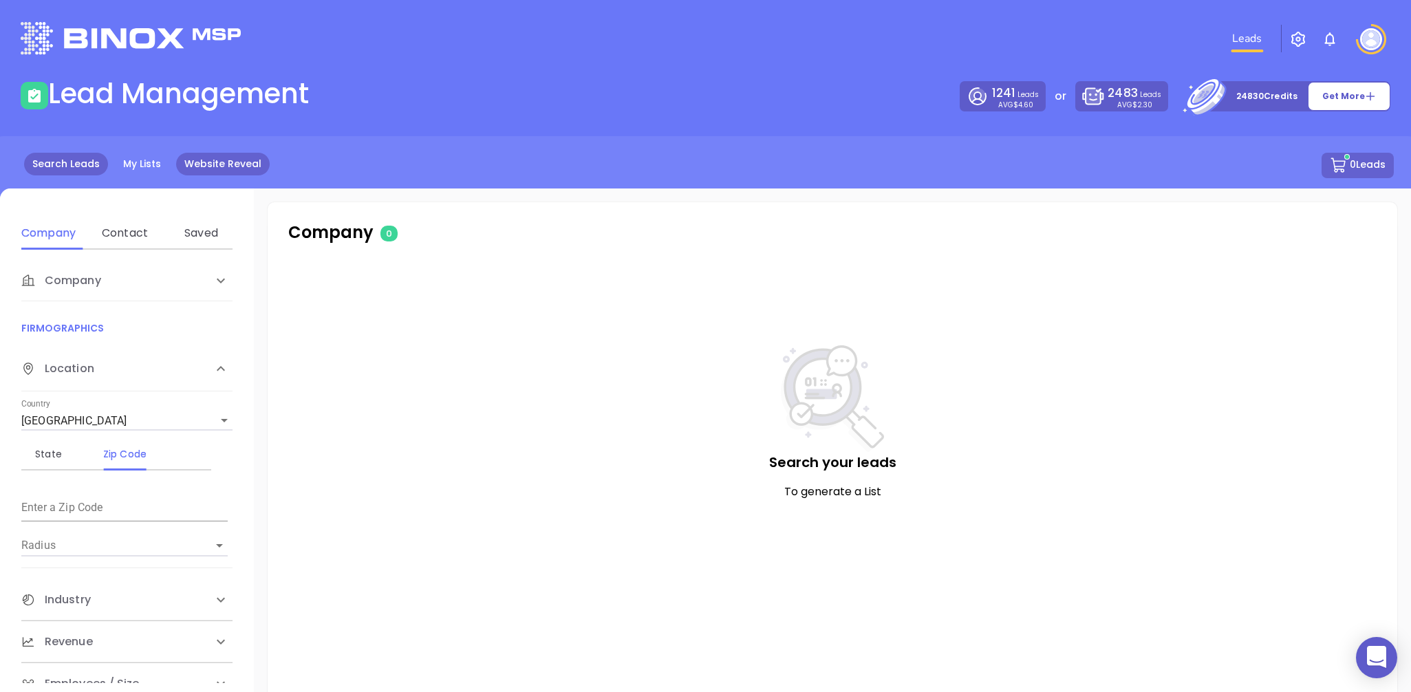
click at [230, 158] on link "Website Reveal" at bounding box center [223, 164] width 94 height 23
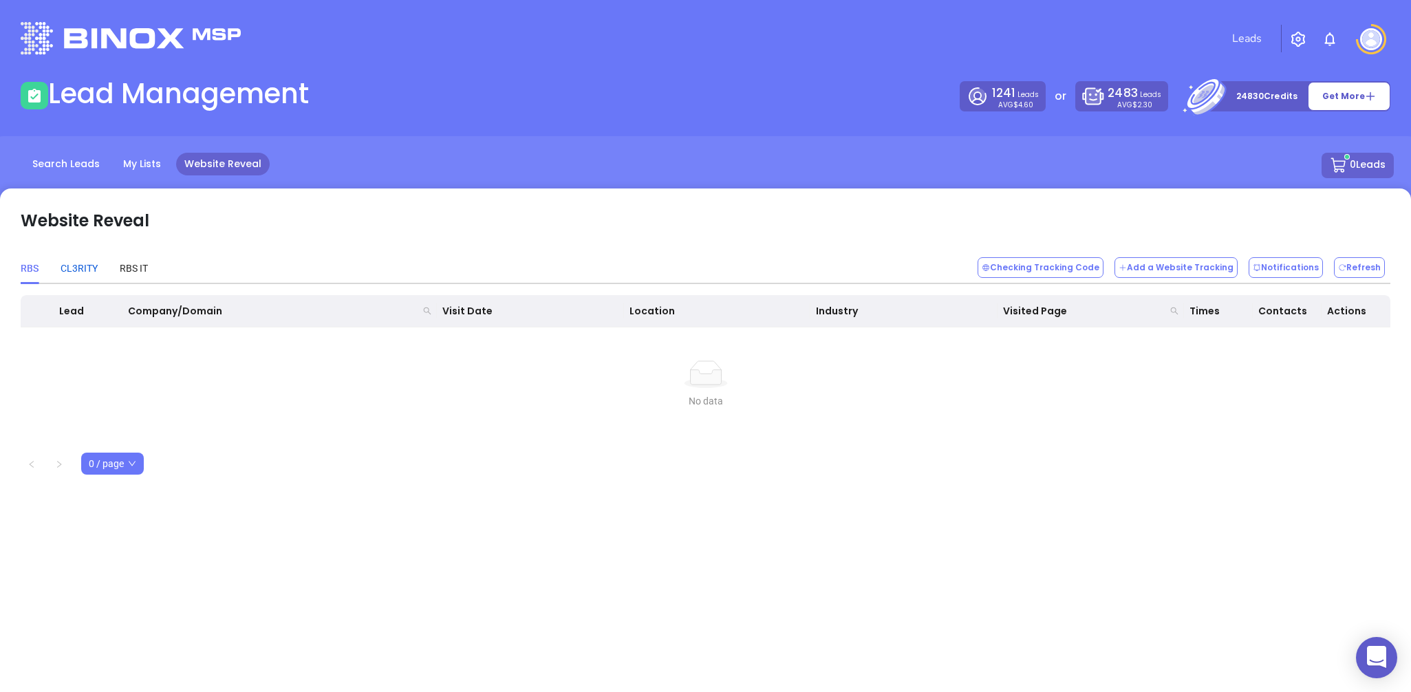
click at [71, 269] on div "CL3RITY" at bounding box center [79, 268] width 37 height 15
click at [133, 263] on div "RBS IT" at bounding box center [134, 268] width 28 height 15
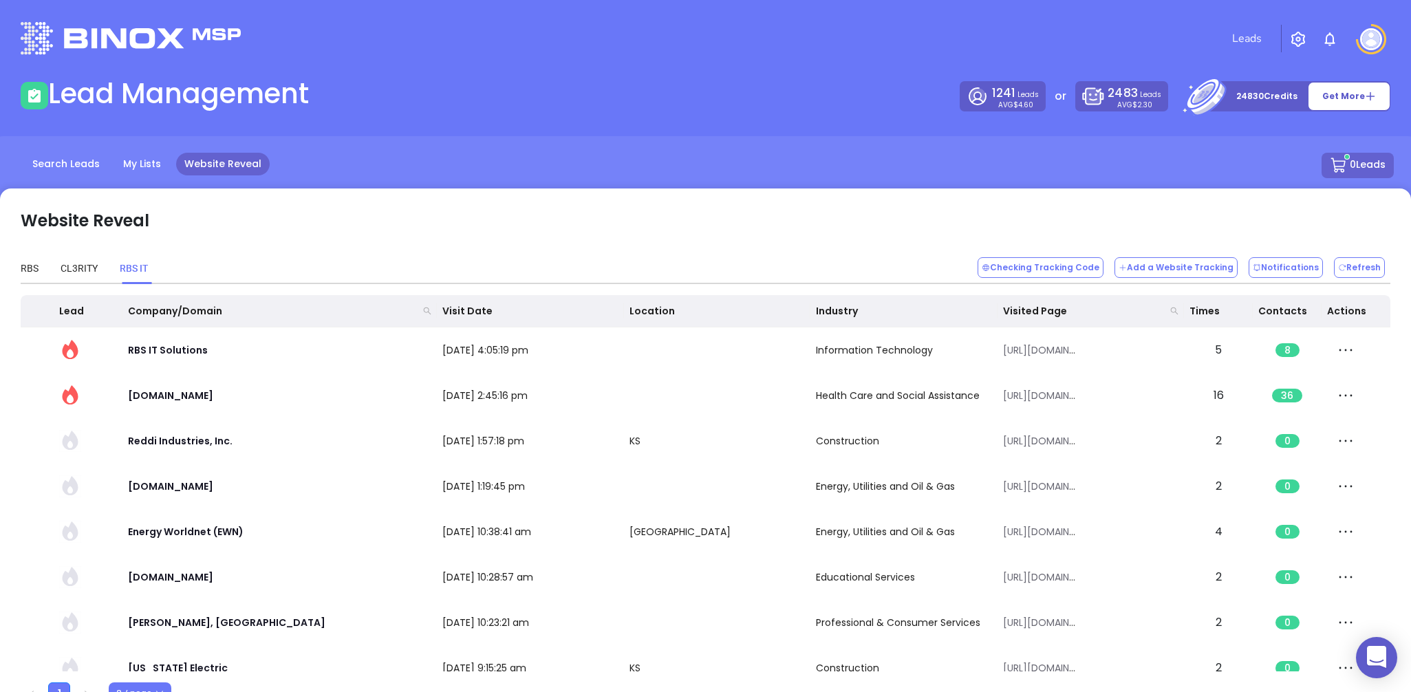
click at [12, 267] on div "Website Reveal RBS CL3RITY RBS IT Checking Tracking Code Add a Website Tracking…" at bounding box center [705, 463] width 1411 height 550
click at [27, 263] on div "RBS" at bounding box center [30, 268] width 18 height 15
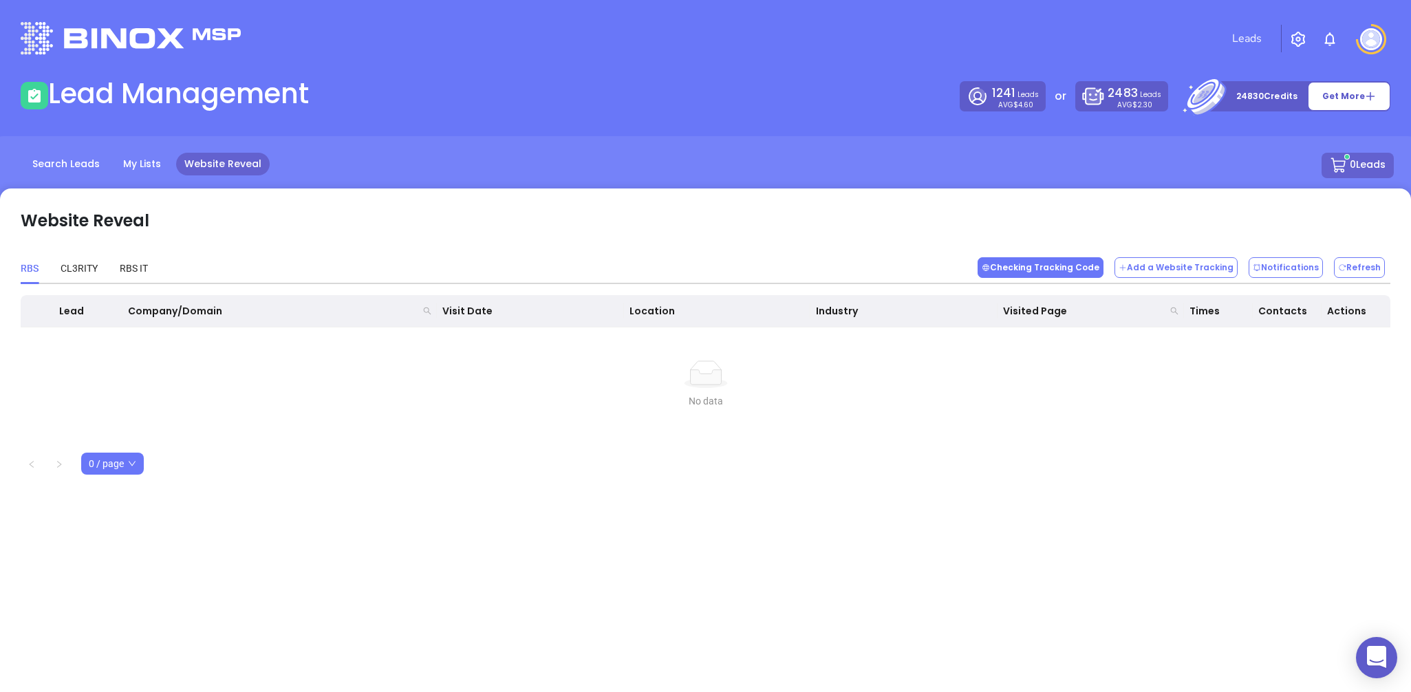
click at [1070, 265] on button "Checking Tracking Code" at bounding box center [1040, 267] width 126 height 21
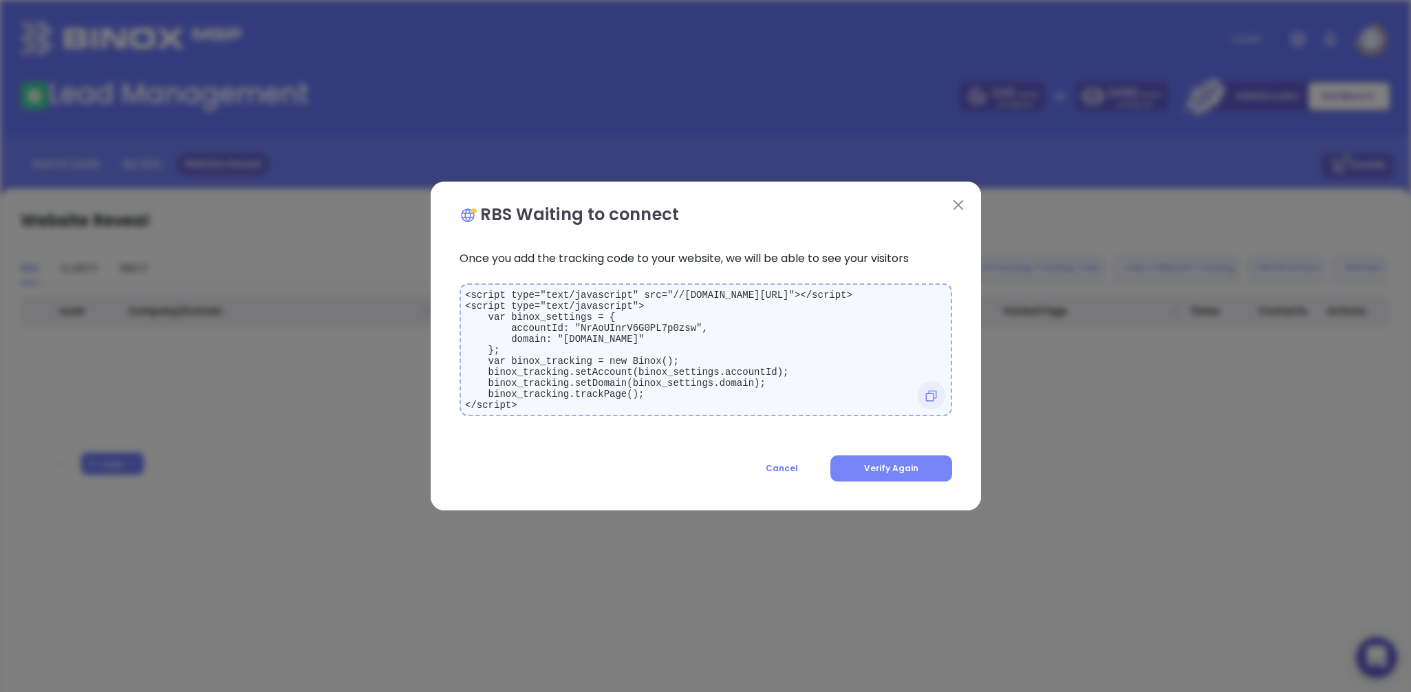
click at [873, 470] on span "Verify Again" at bounding box center [891, 468] width 54 height 12
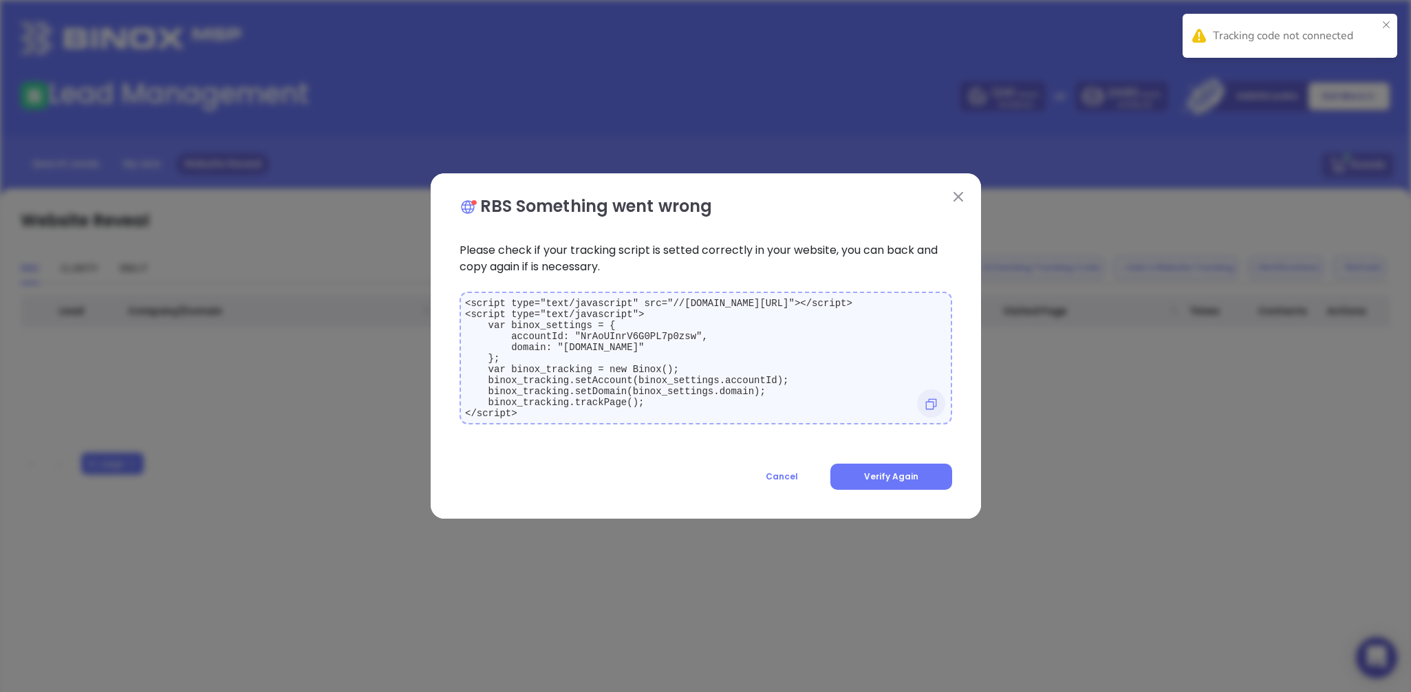
click at [959, 192] on img at bounding box center [958, 197] width 10 height 10
